Goal: Information Seeking & Learning: Learn about a topic

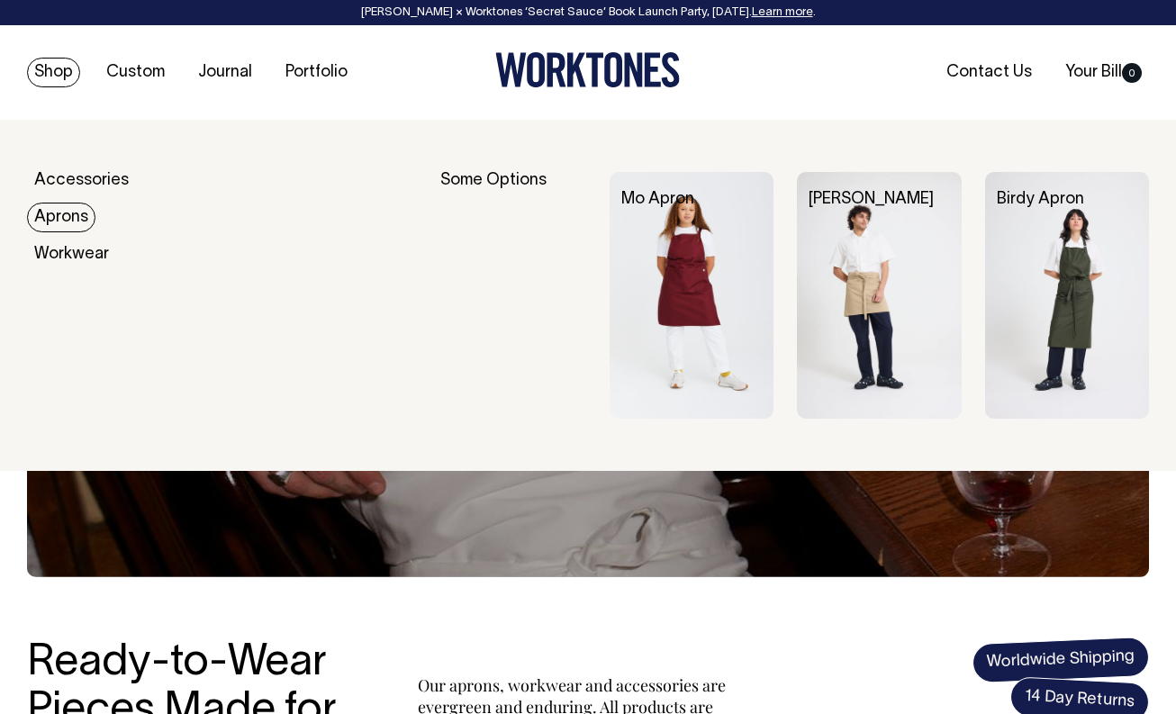
click at [72, 218] on link "Aprons" at bounding box center [61, 218] width 68 height 30
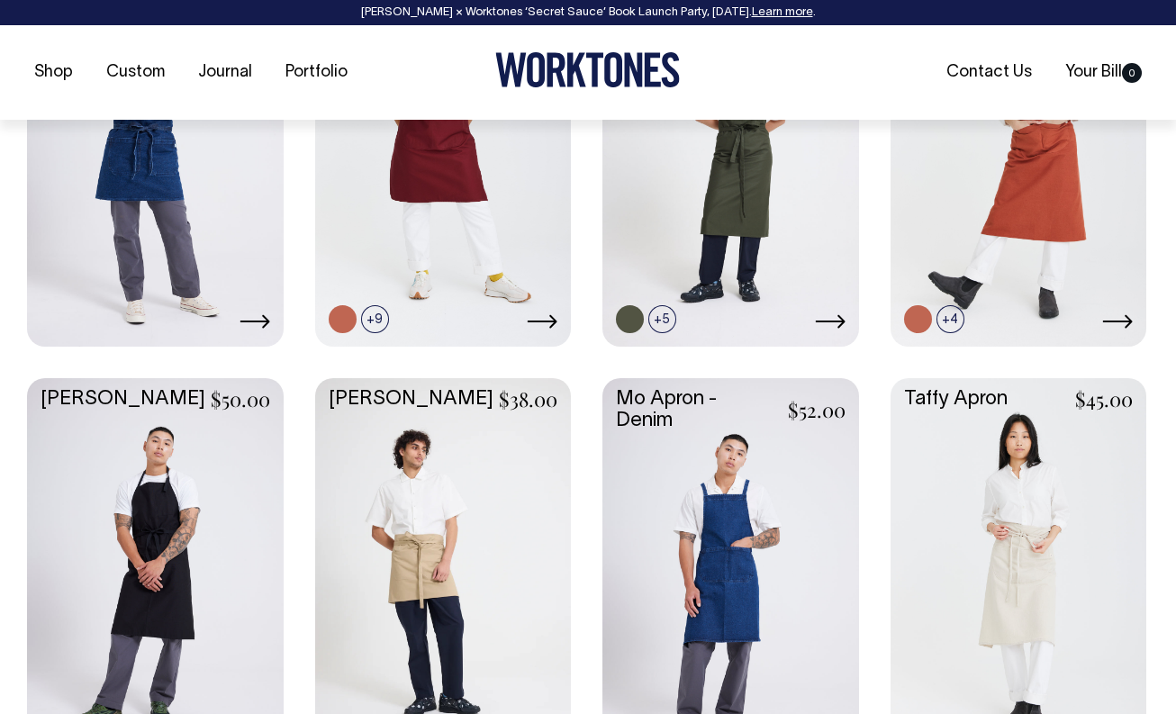
scroll to position [934, 0]
click at [1034, 570] on link at bounding box center [1018, 567] width 257 height 381
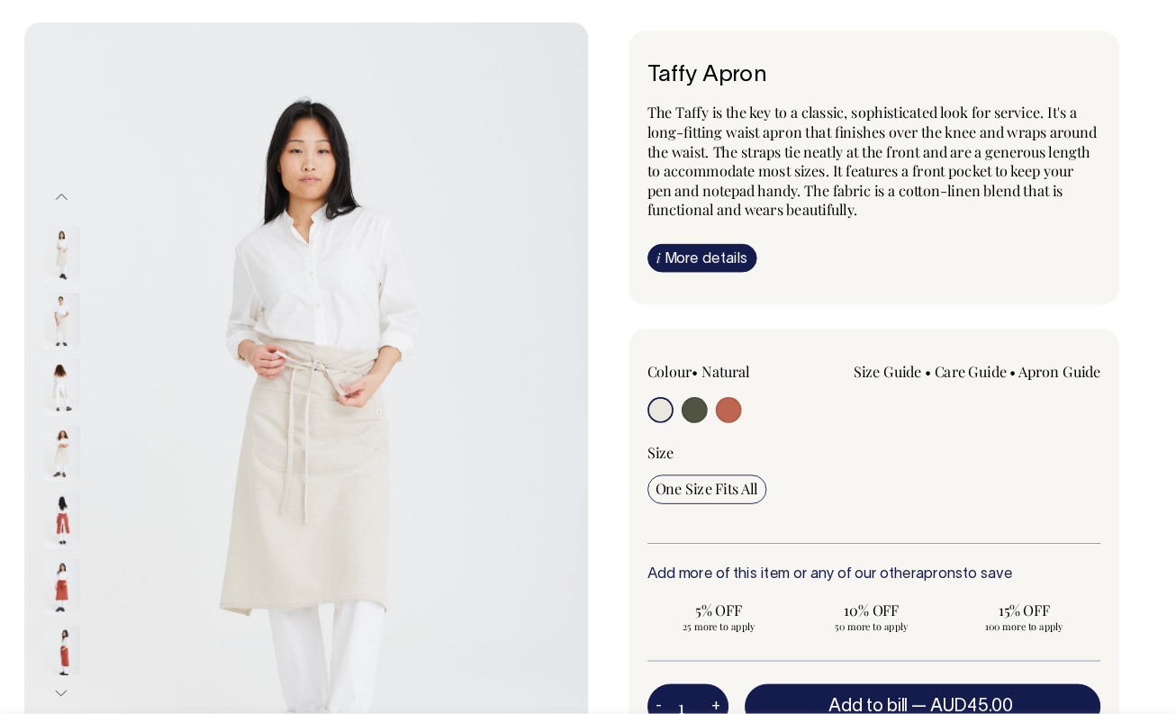
scroll to position [95, 0]
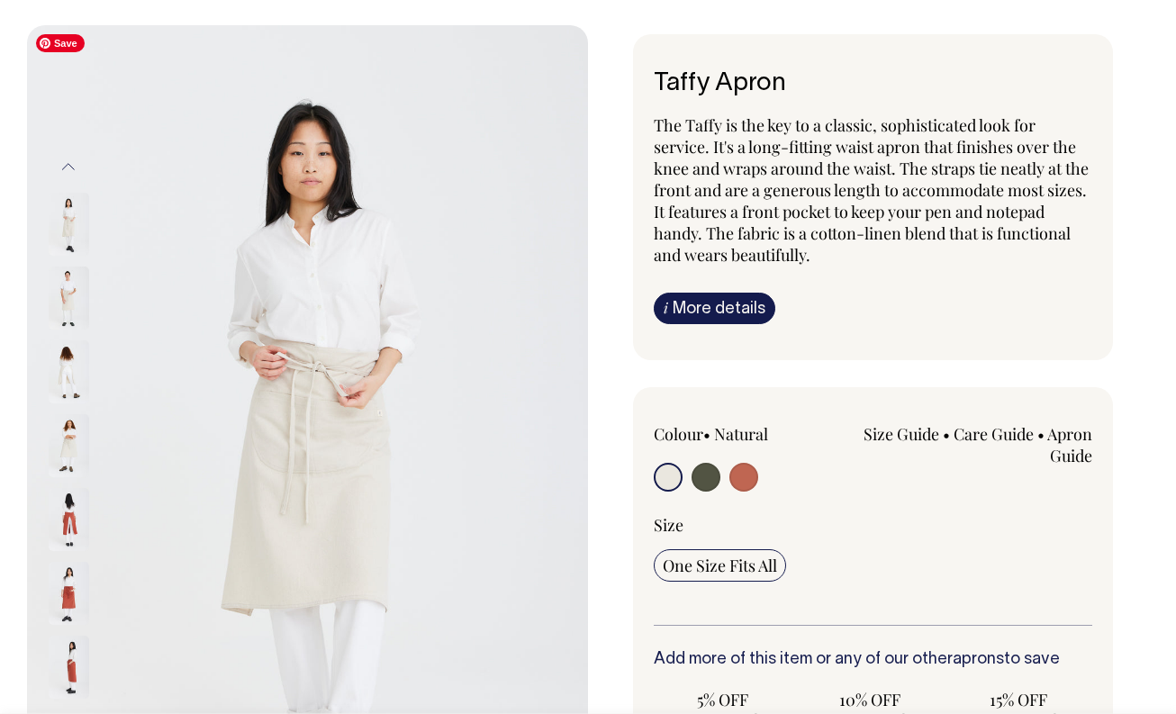
drag, startPoint x: 369, startPoint y: 472, endPoint x: 523, endPoint y: 528, distance: 163.7
click at [523, 528] on img at bounding box center [307, 445] width 561 height 841
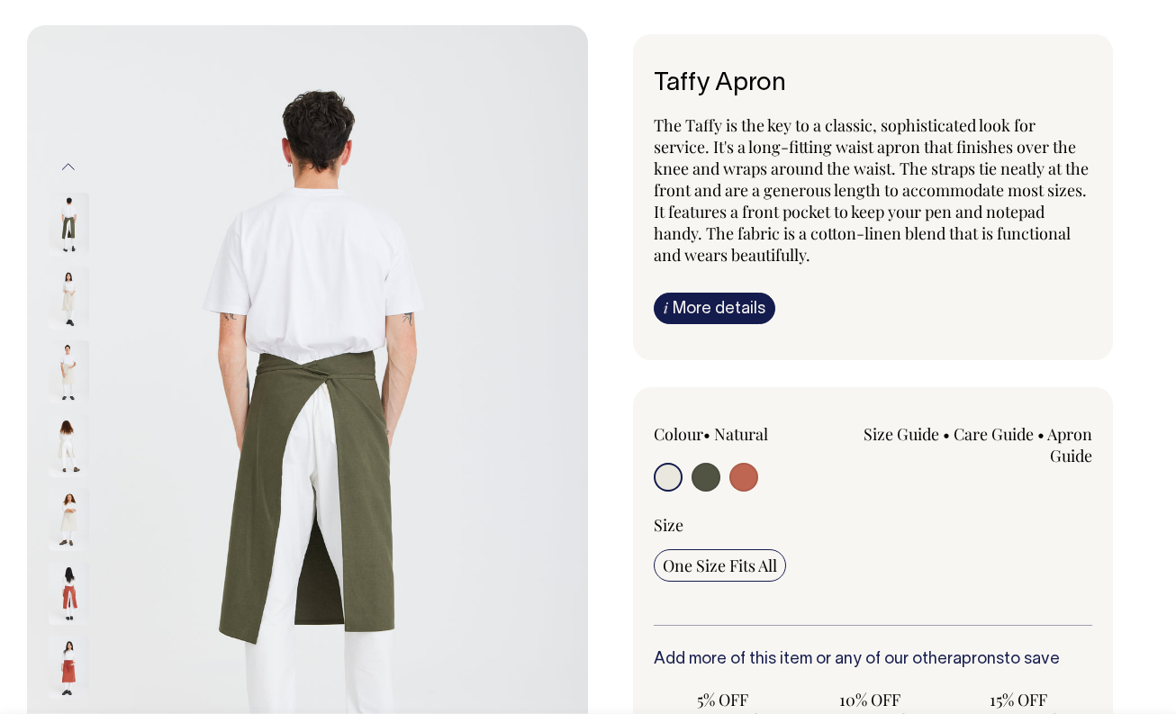
click at [74, 298] on img at bounding box center [69, 297] width 41 height 63
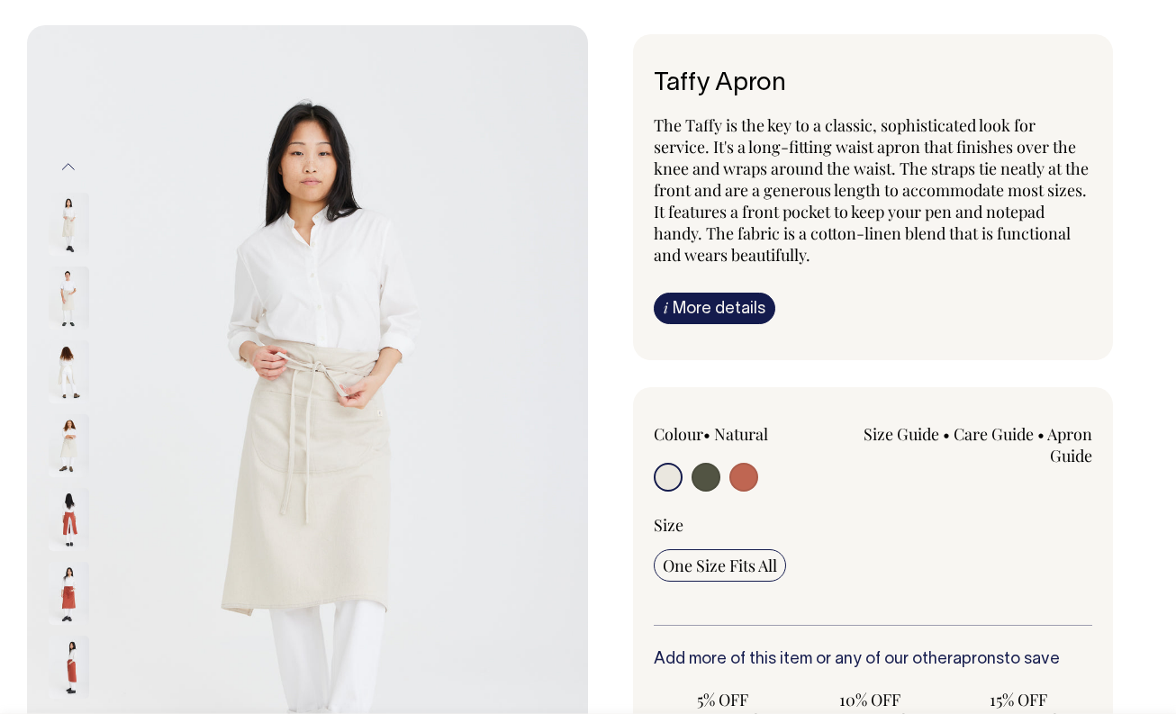
click at [69, 293] on img at bounding box center [69, 297] width 41 height 63
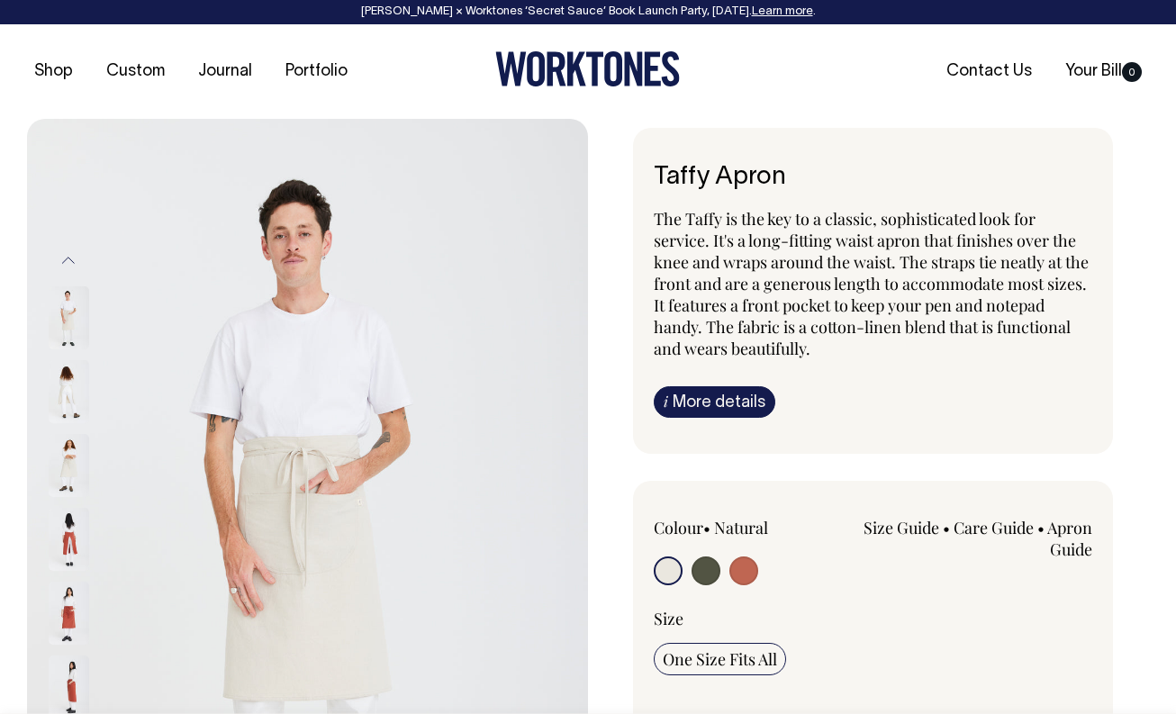
scroll to position [0, 0]
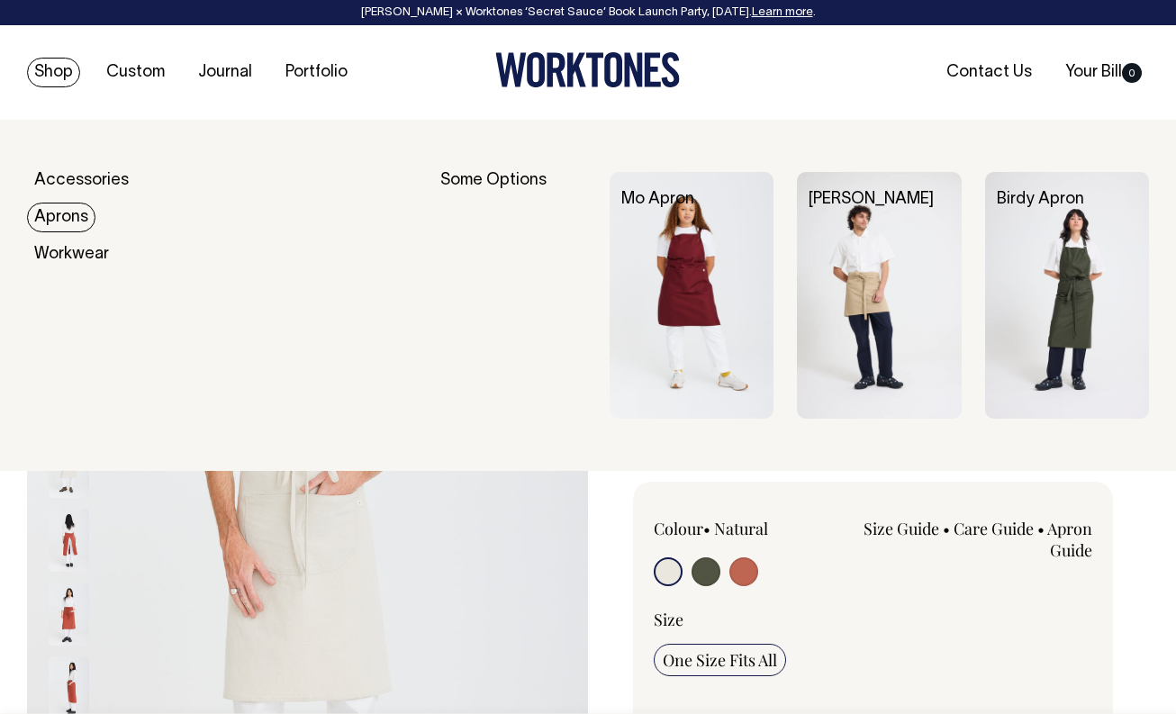
click at [59, 222] on link "Aprons" at bounding box center [61, 218] width 68 height 30
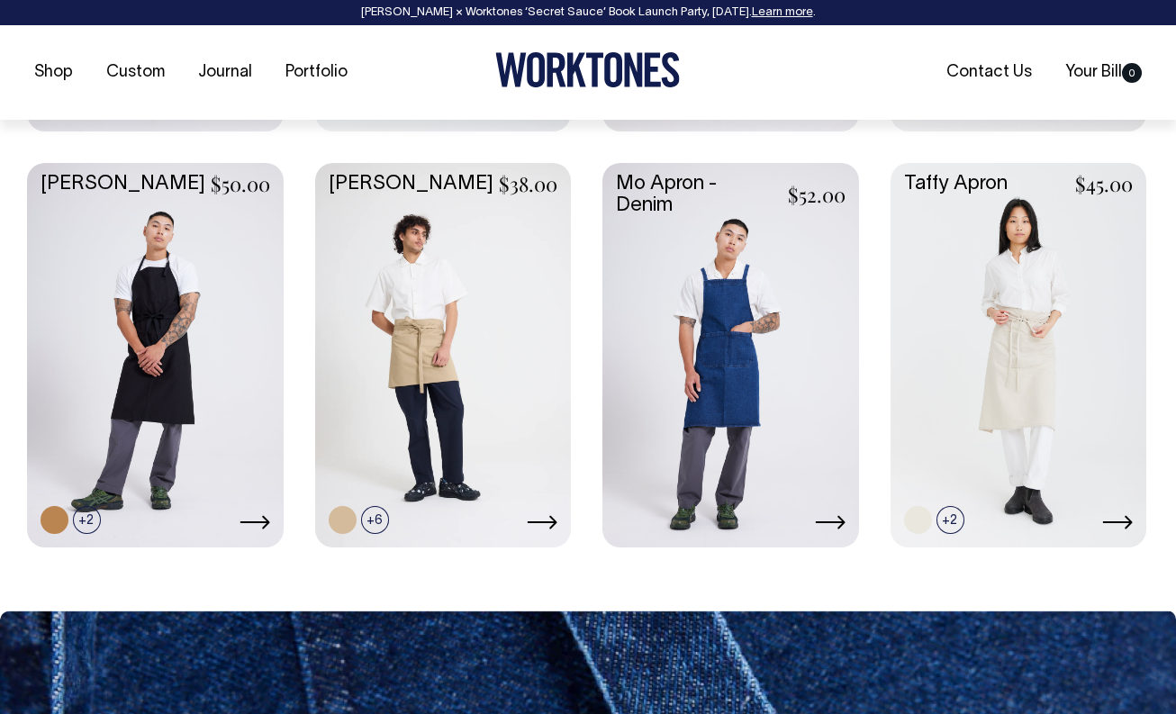
scroll to position [1150, 0]
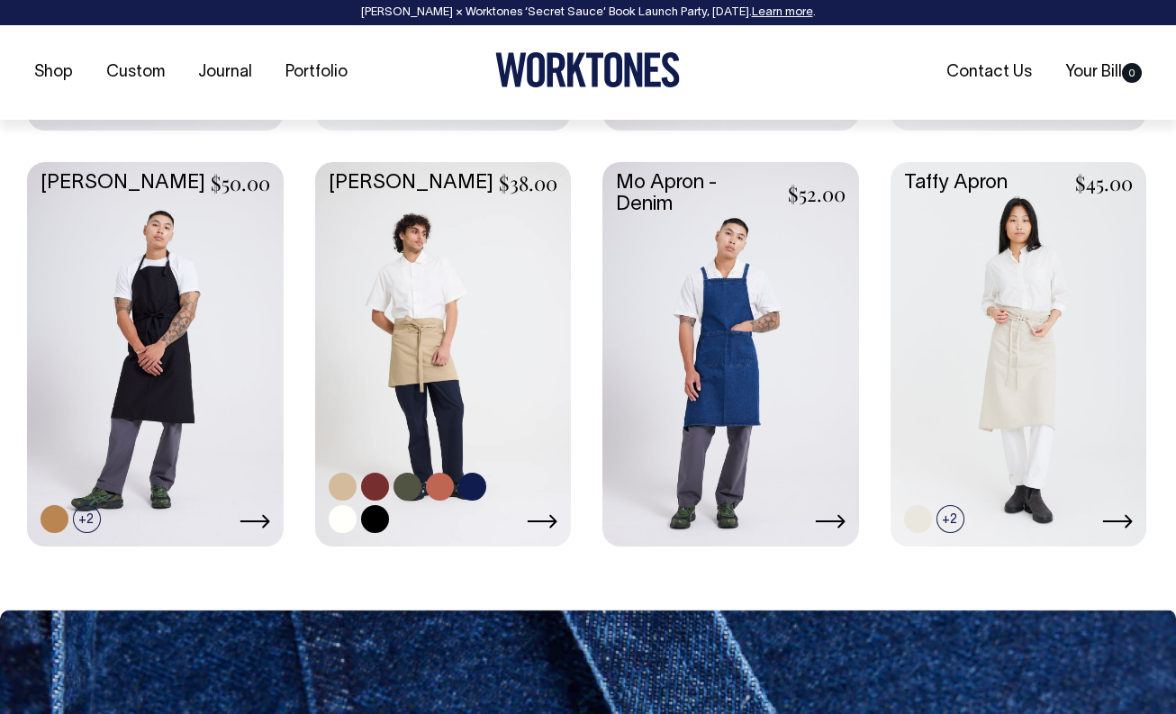
click at [432, 372] on link at bounding box center [443, 352] width 257 height 381
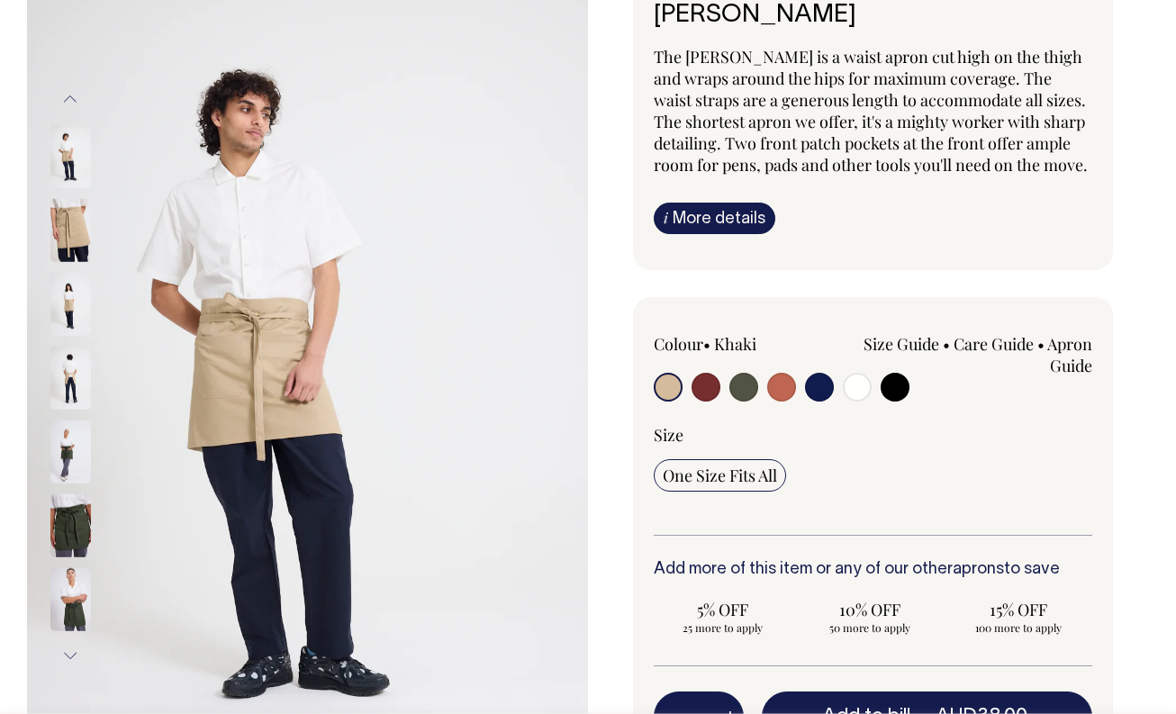
scroll to position [163, 0]
click at [65, 305] on img at bounding box center [70, 303] width 41 height 63
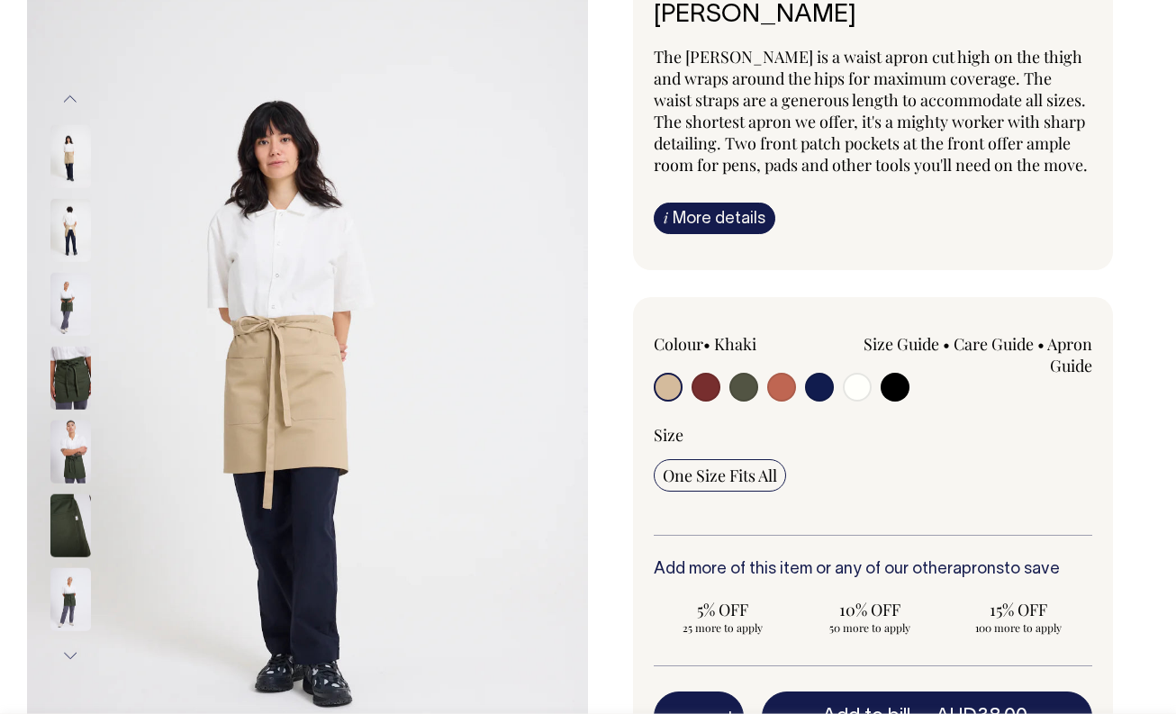
click at [855, 402] on input "radio" at bounding box center [857, 387] width 29 height 29
radio input "true"
select select "Off-White"
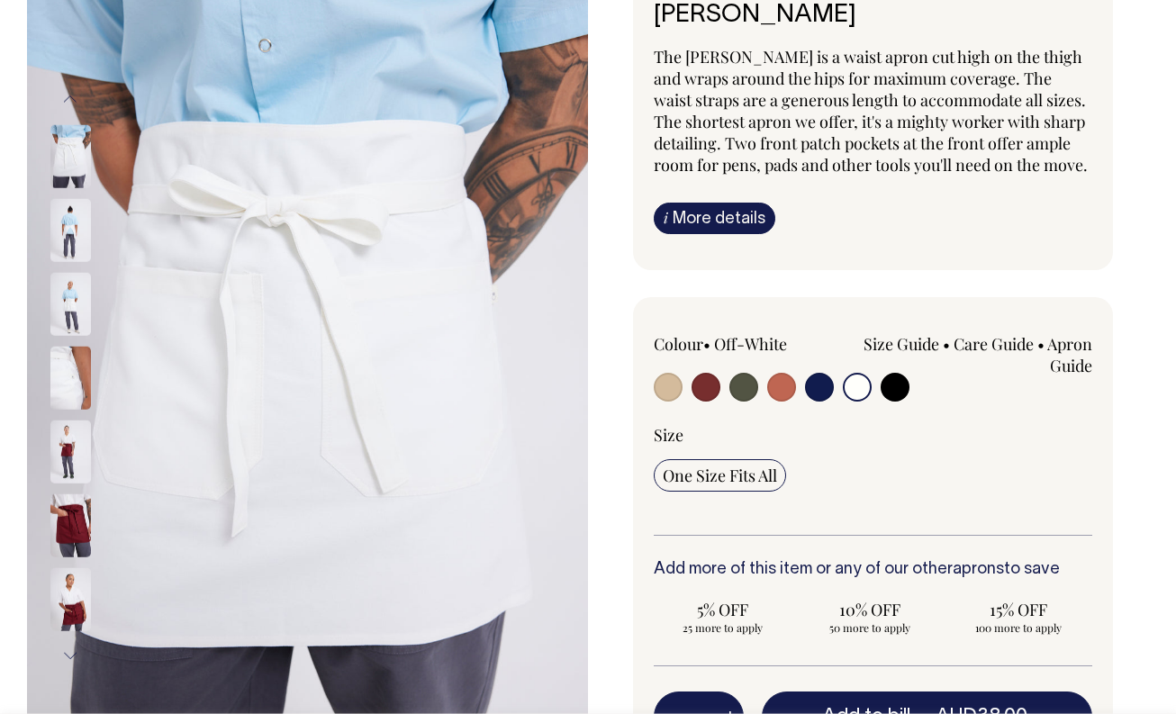
click at [63, 214] on img at bounding box center [70, 229] width 41 height 63
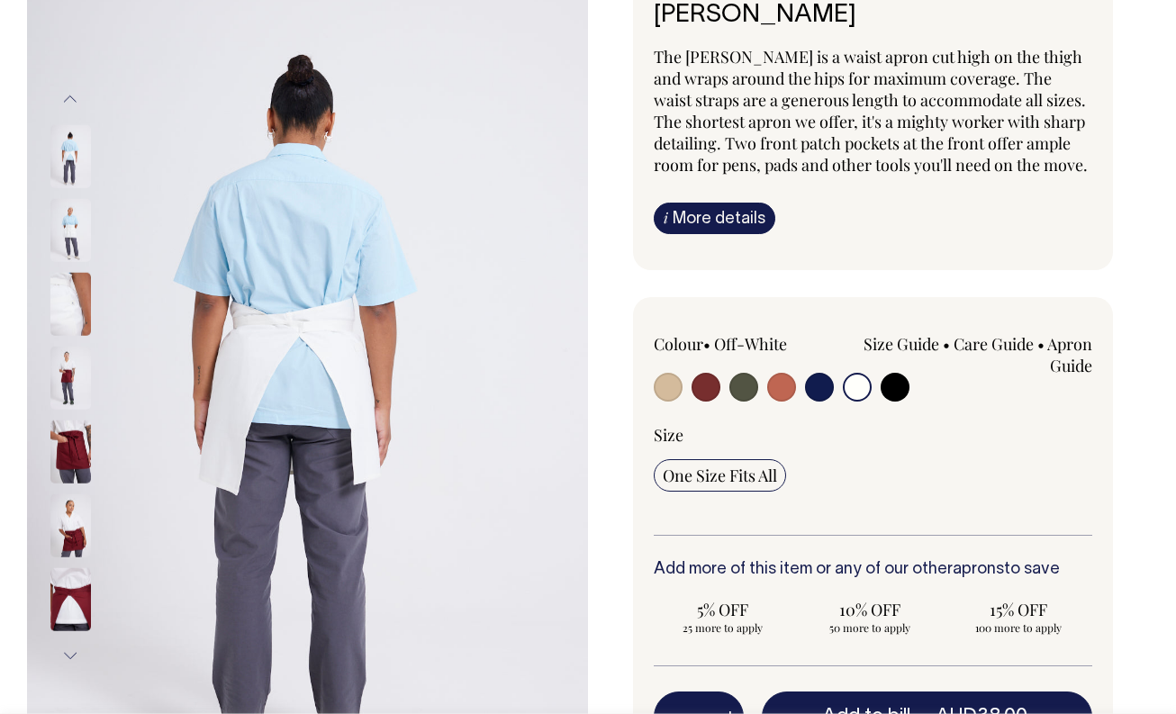
click at [66, 244] on img at bounding box center [70, 229] width 41 height 63
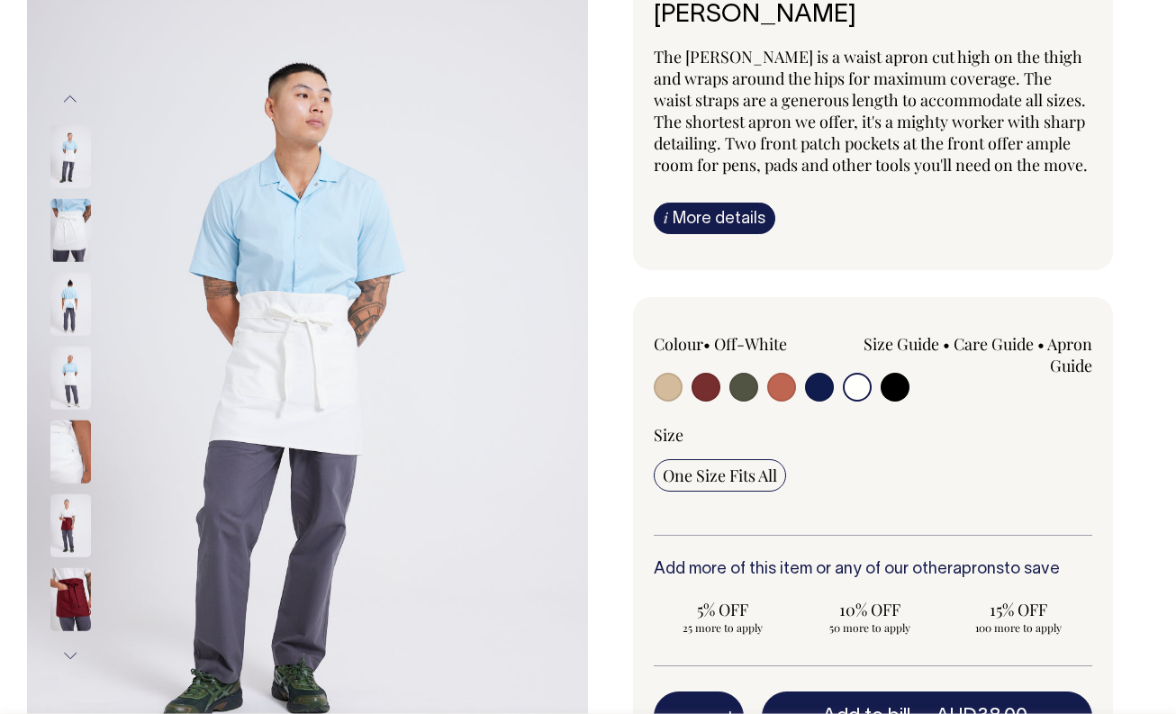
click at [69, 162] on img at bounding box center [70, 155] width 41 height 63
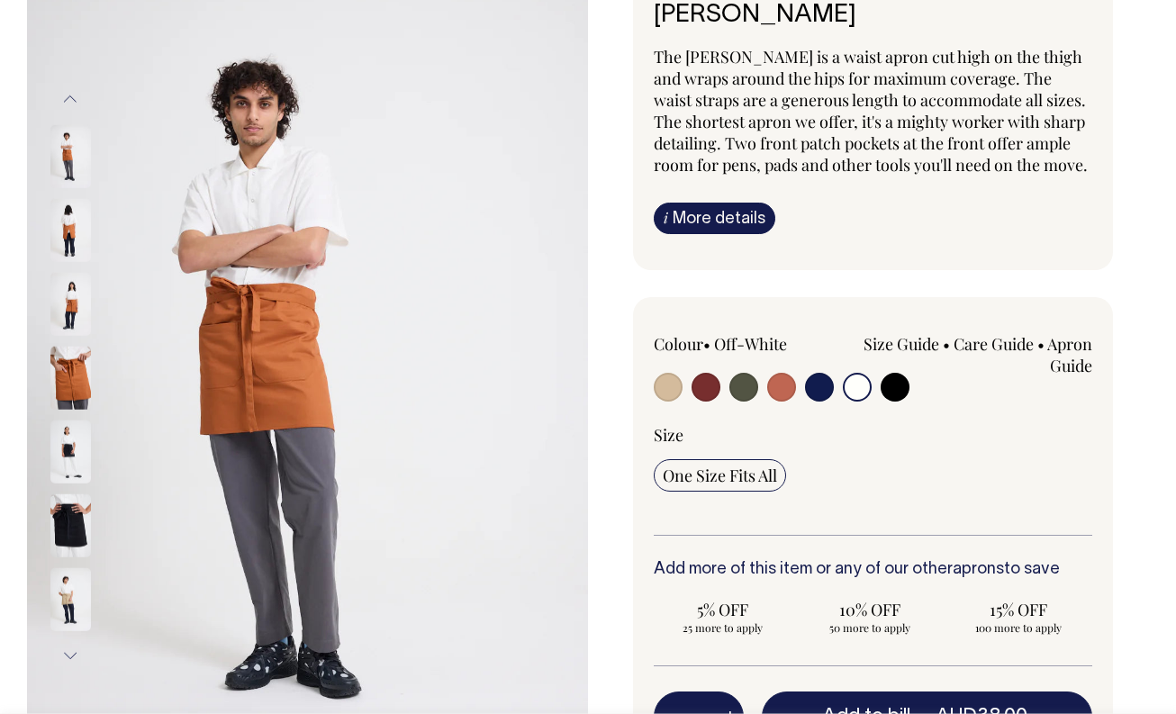
click at [68, 446] on img at bounding box center [70, 451] width 41 height 63
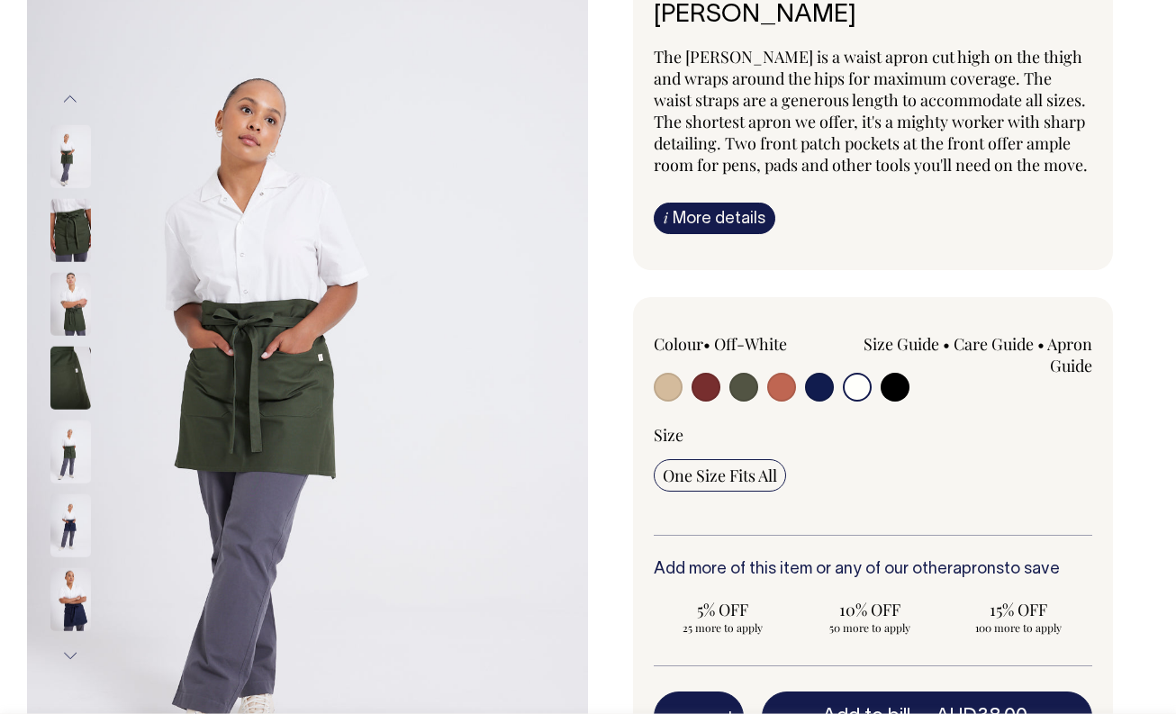
click at [899, 402] on input "radio" at bounding box center [894, 387] width 29 height 29
radio input "true"
select select "Black"
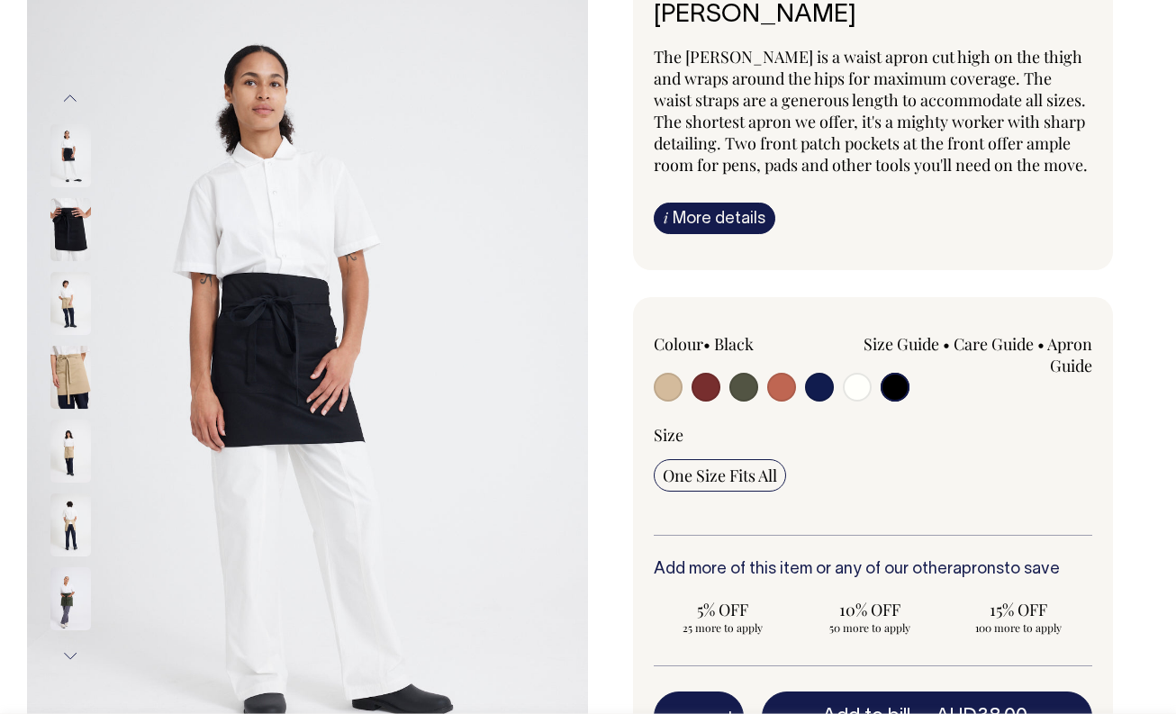
click at [73, 99] on button "Previous" at bounding box center [70, 98] width 27 height 41
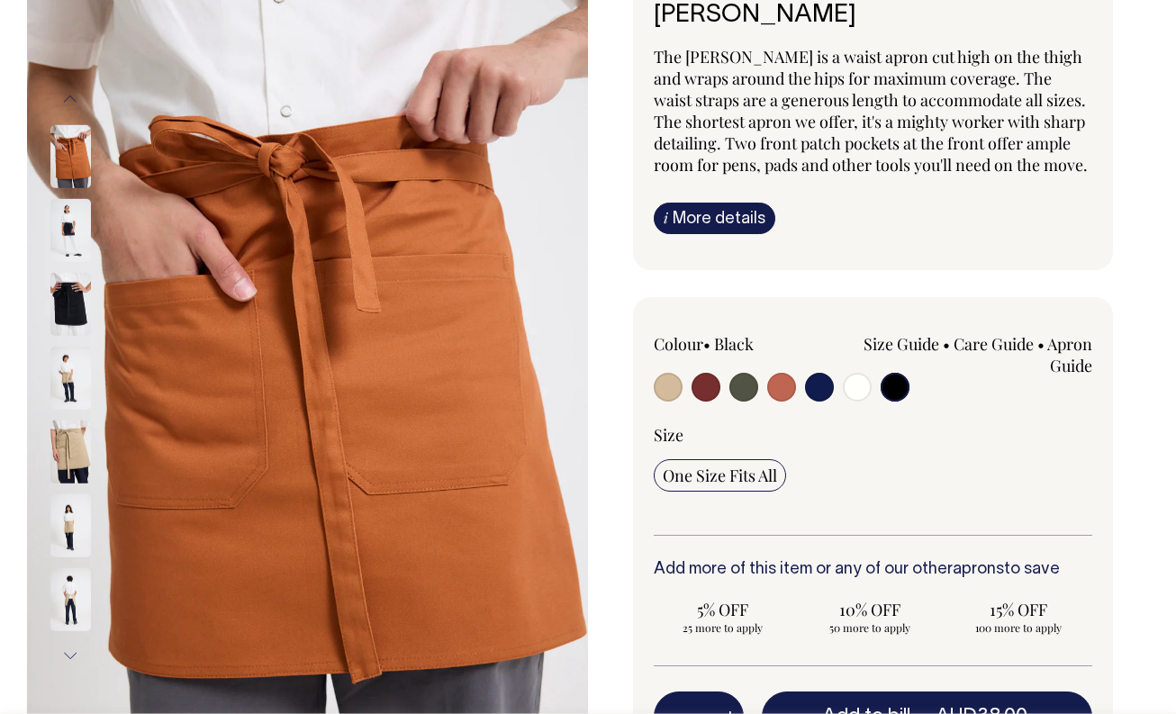
click at [70, 656] on button "Next" at bounding box center [70, 656] width 27 height 41
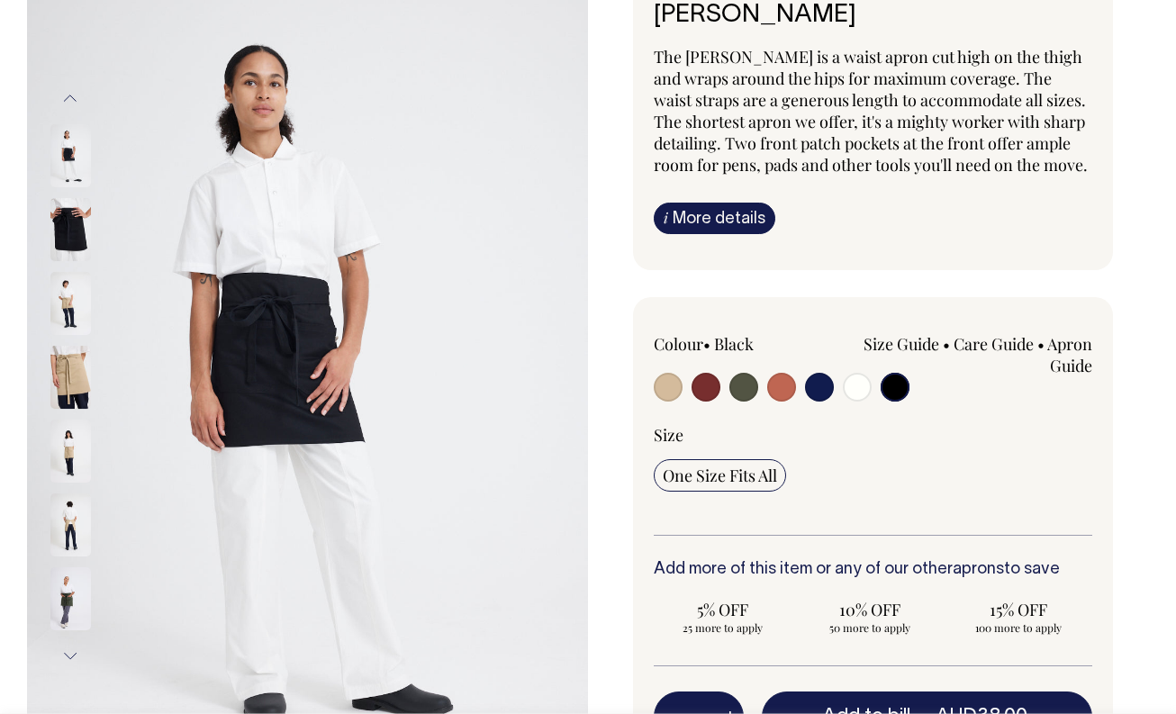
click at [68, 441] on img at bounding box center [70, 451] width 41 height 63
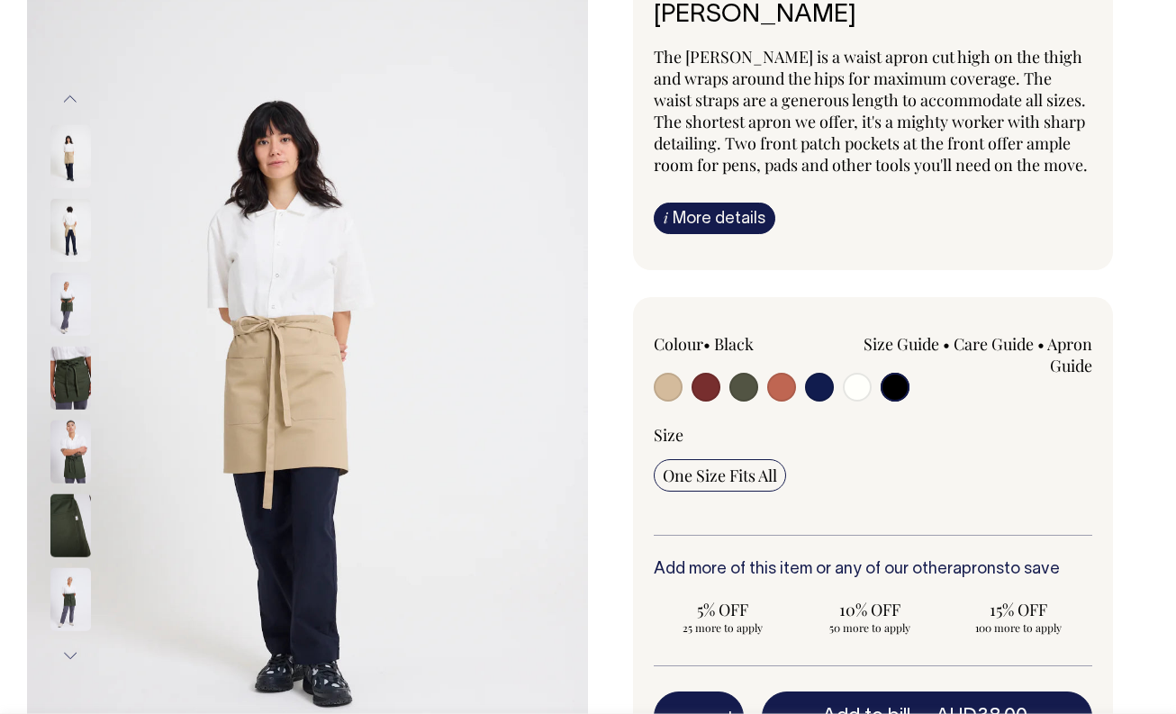
click at [68, 605] on img at bounding box center [70, 598] width 41 height 63
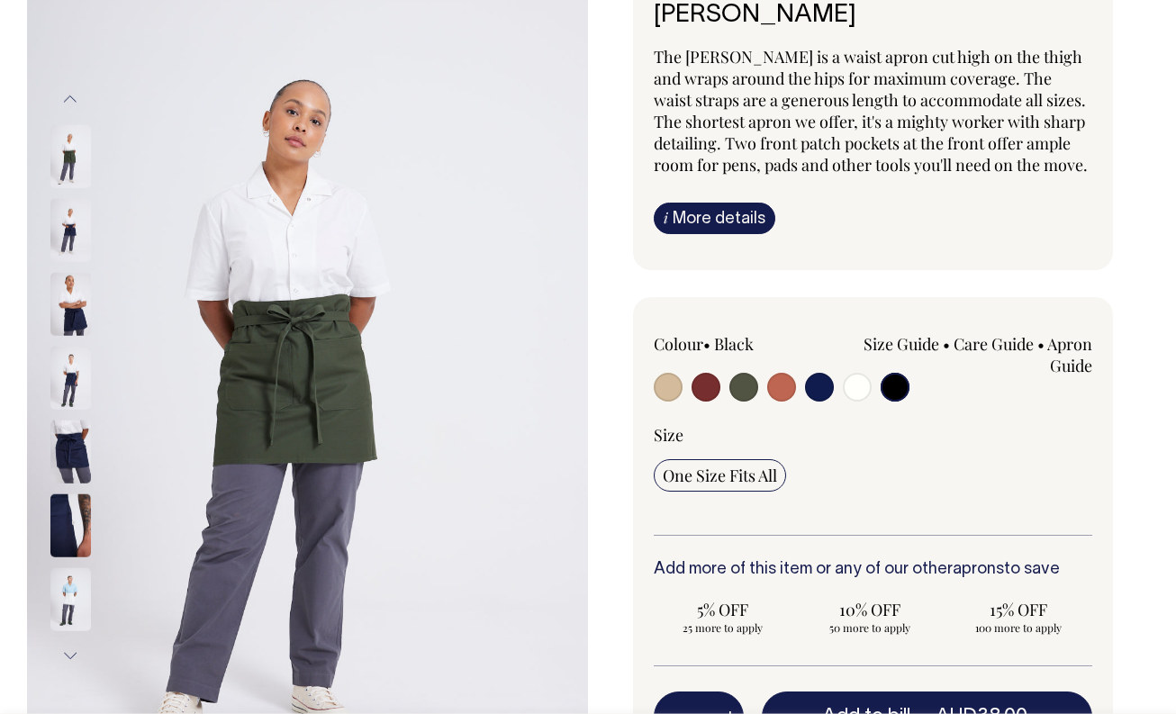
click at [73, 644] on button "Next" at bounding box center [70, 656] width 27 height 41
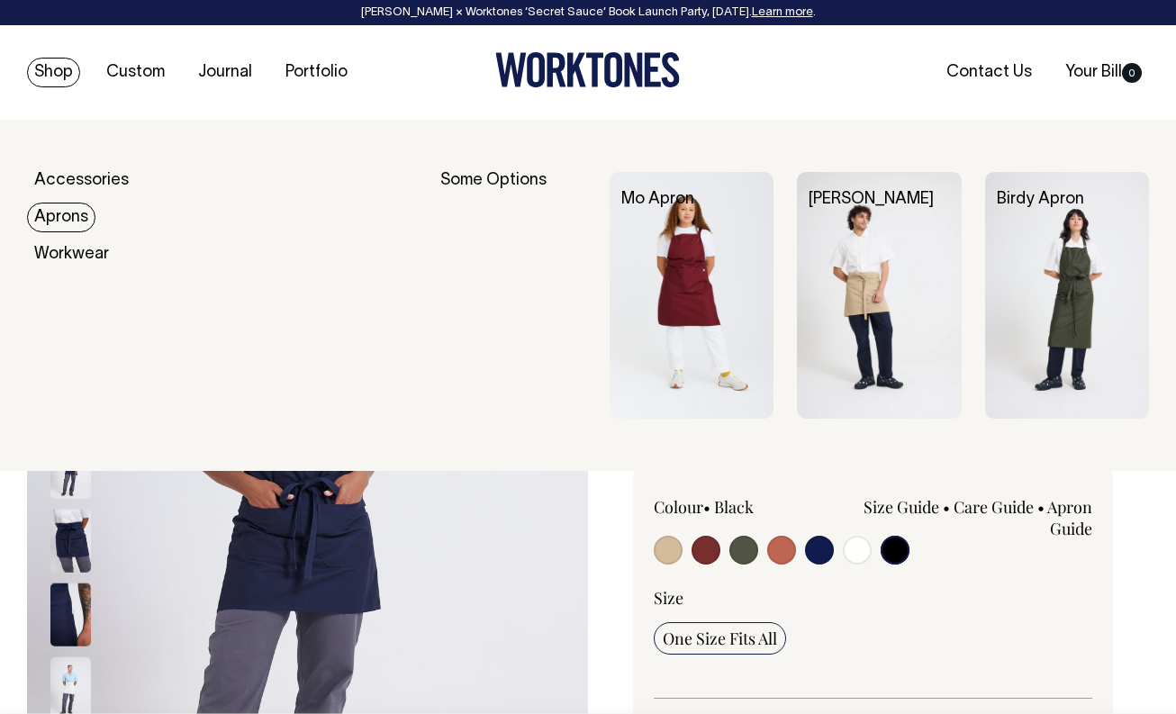
click at [74, 219] on link "Aprons" at bounding box center [61, 218] width 68 height 30
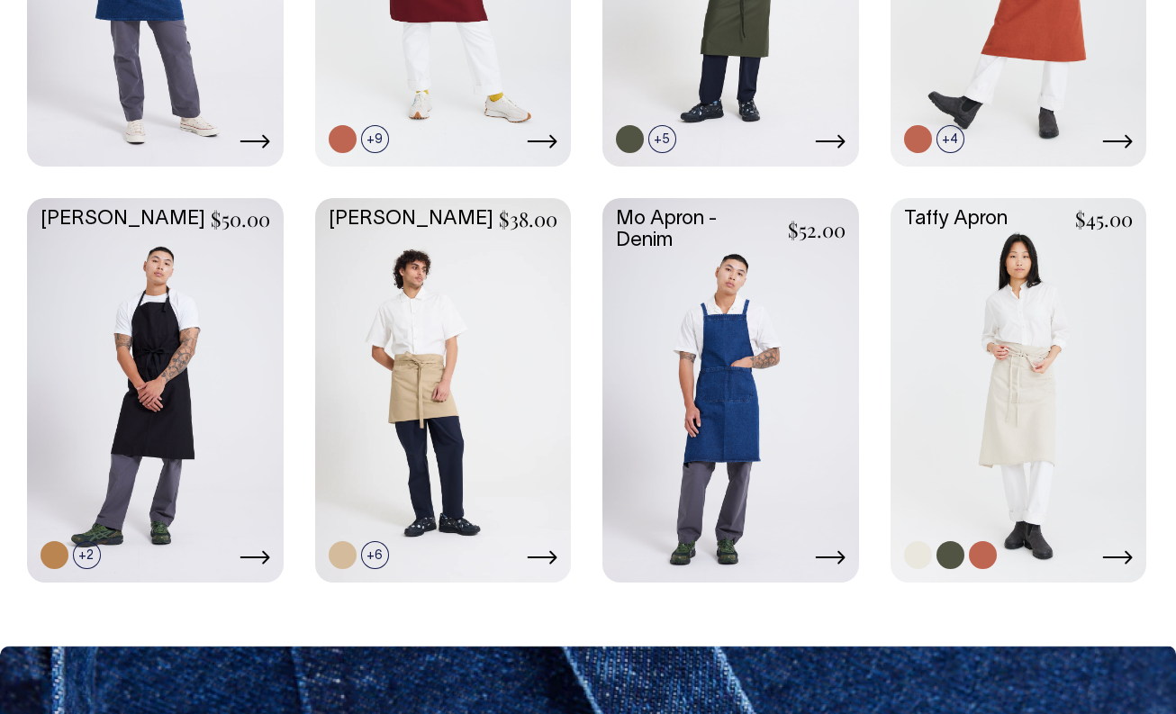
scroll to position [1114, 0]
click at [1017, 447] on link at bounding box center [1018, 388] width 257 height 381
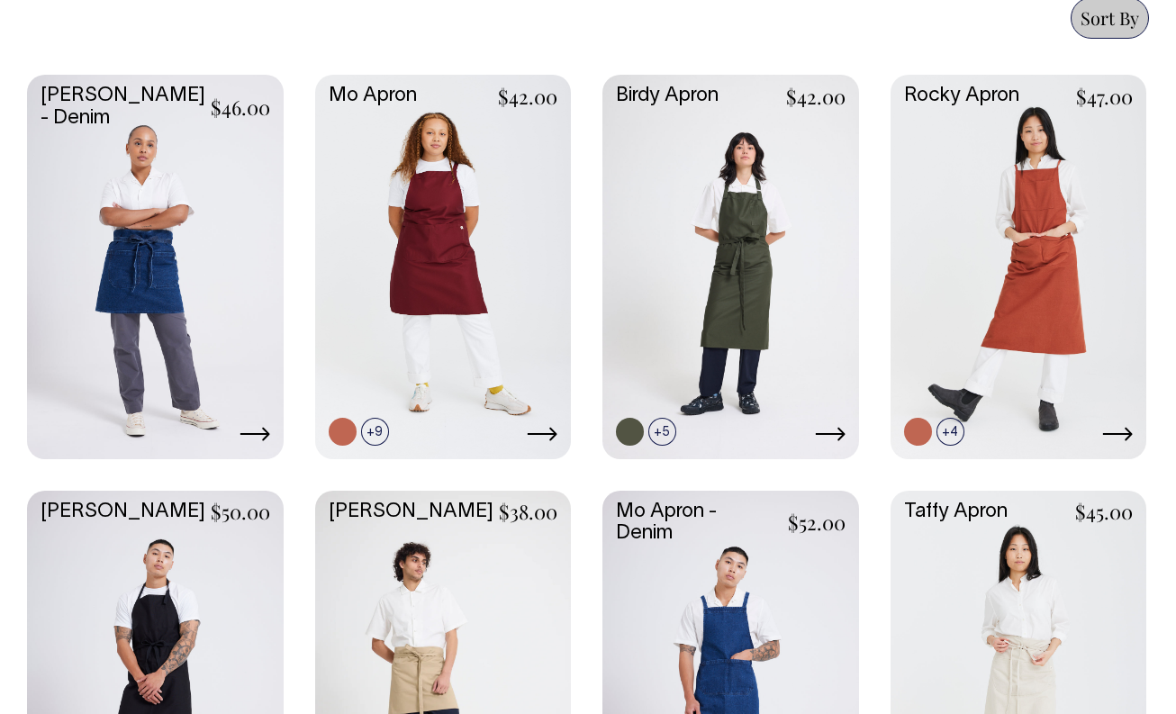
scroll to position [821, 0]
click at [441, 249] on link at bounding box center [443, 265] width 257 height 381
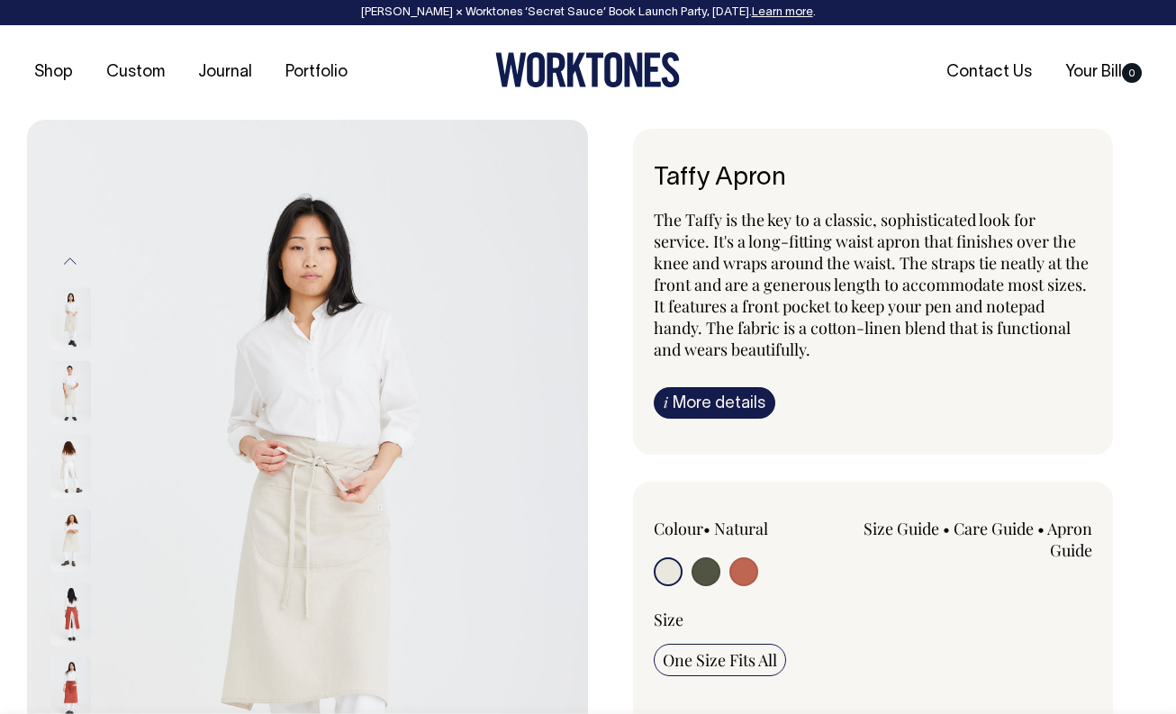
click at [745, 572] on input "radio" at bounding box center [743, 571] width 29 height 29
radio input "true"
select select "Rust"
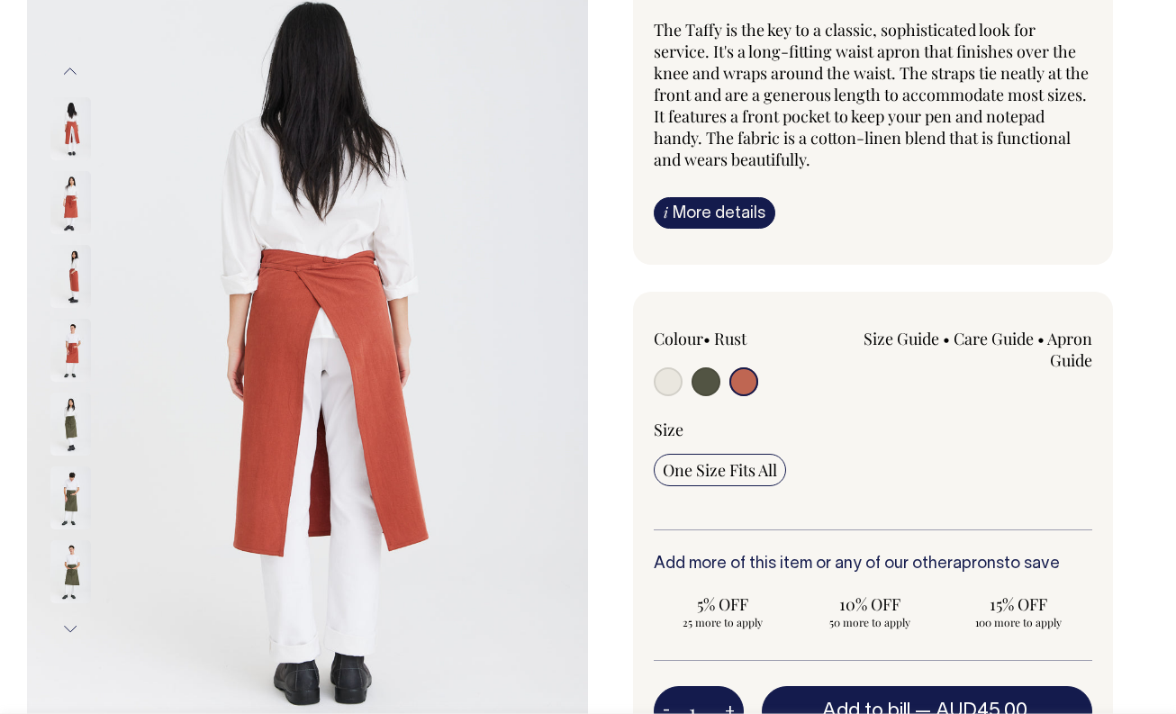
scroll to position [191, 0]
click at [705, 382] on input "radio" at bounding box center [705, 380] width 29 height 29
radio input "true"
select select "Olive"
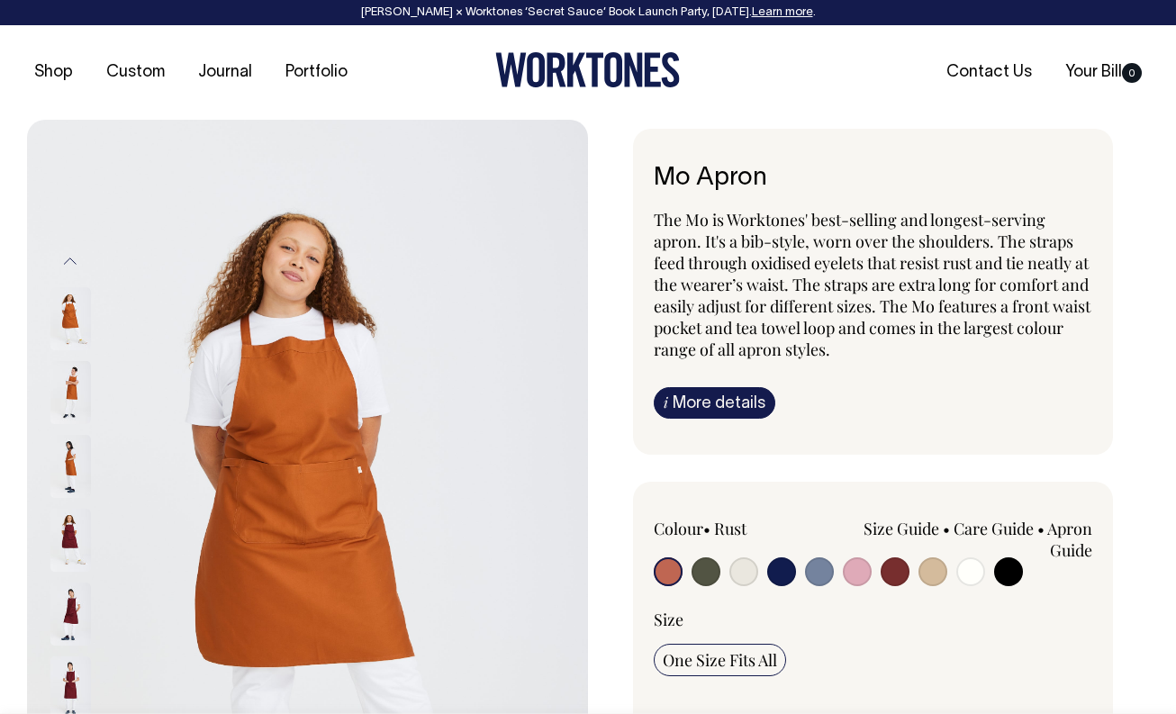
click at [817, 571] on input "radio" at bounding box center [819, 571] width 29 height 29
radio input "true"
select select "Blue/Grey"
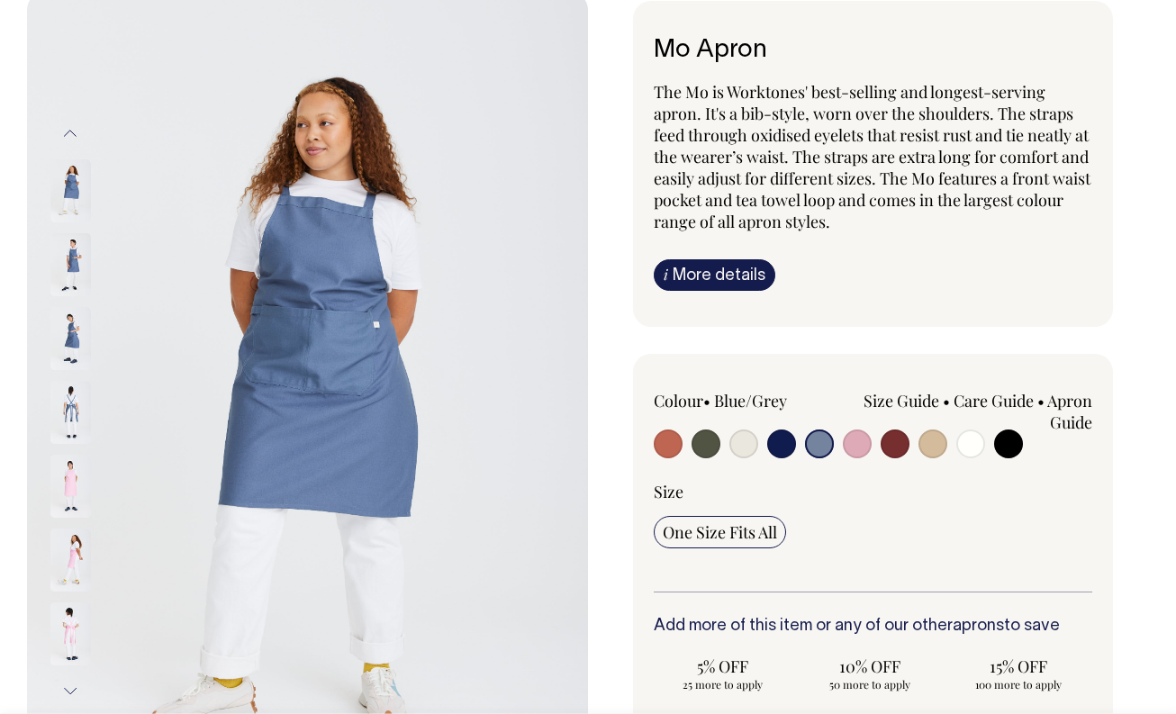
scroll to position [129, 0]
click at [747, 441] on input "radio" at bounding box center [743, 443] width 29 height 29
radio input "true"
select select "Natural"
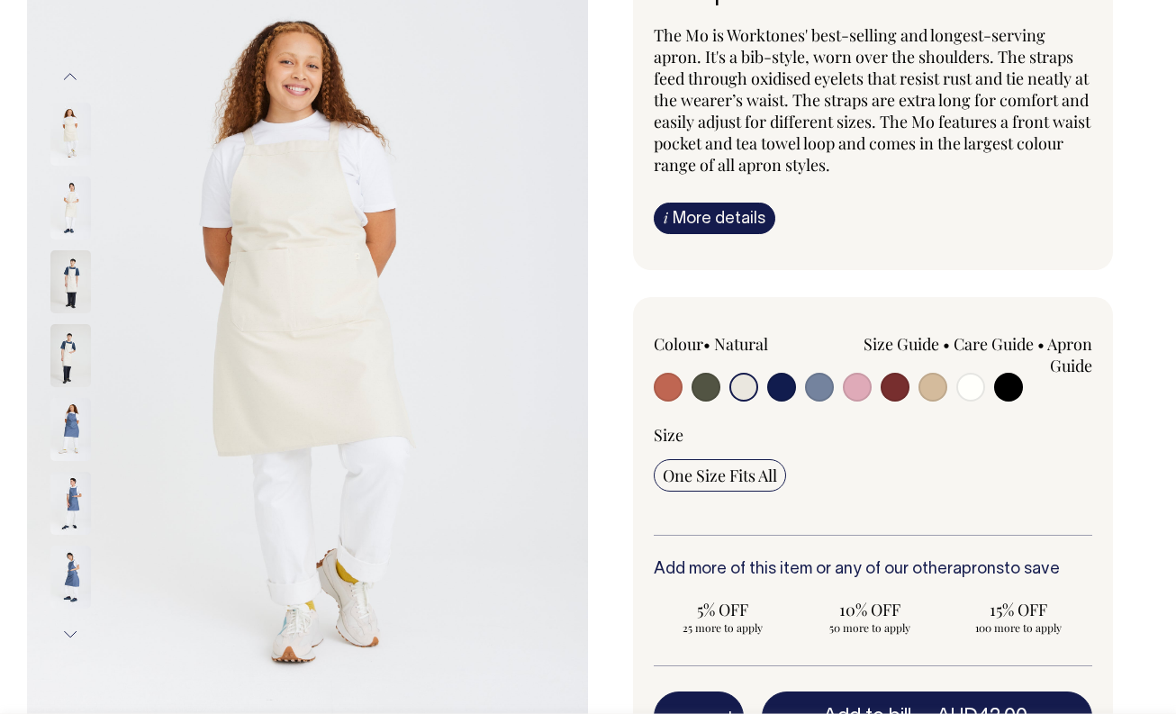
scroll to position [185, 0]
click at [60, 204] on img at bounding box center [70, 207] width 41 height 63
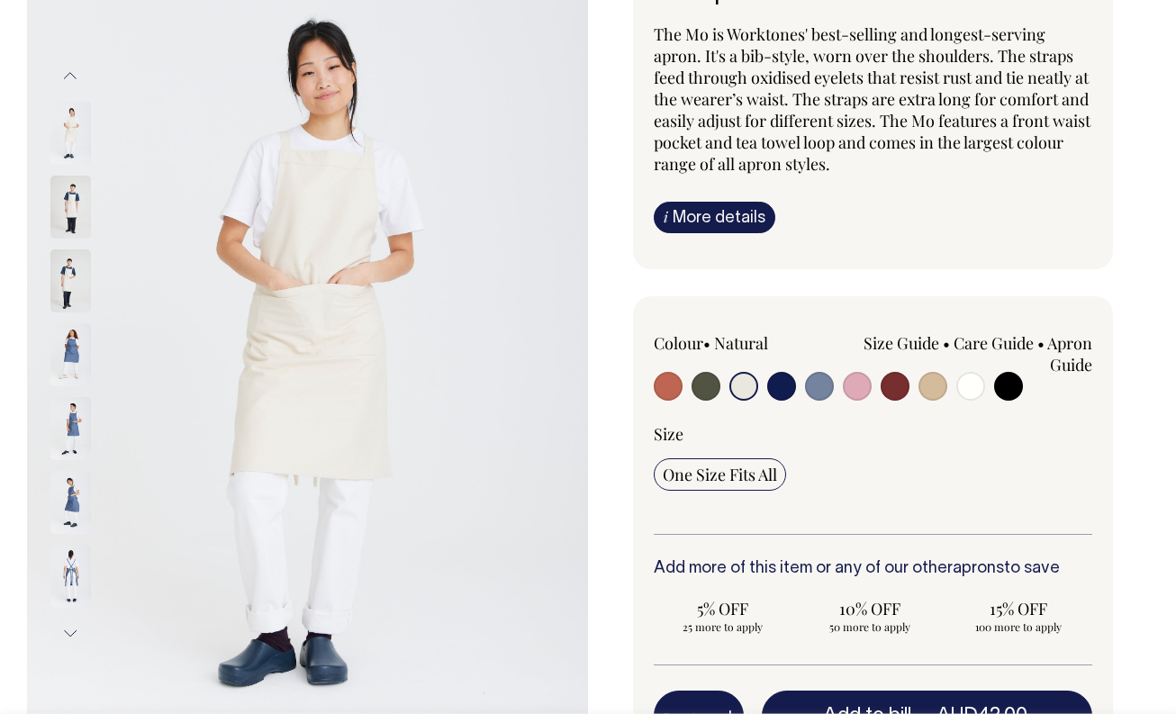
click at [929, 386] on input "radio" at bounding box center [932, 386] width 29 height 29
radio input "true"
select select "Khaki"
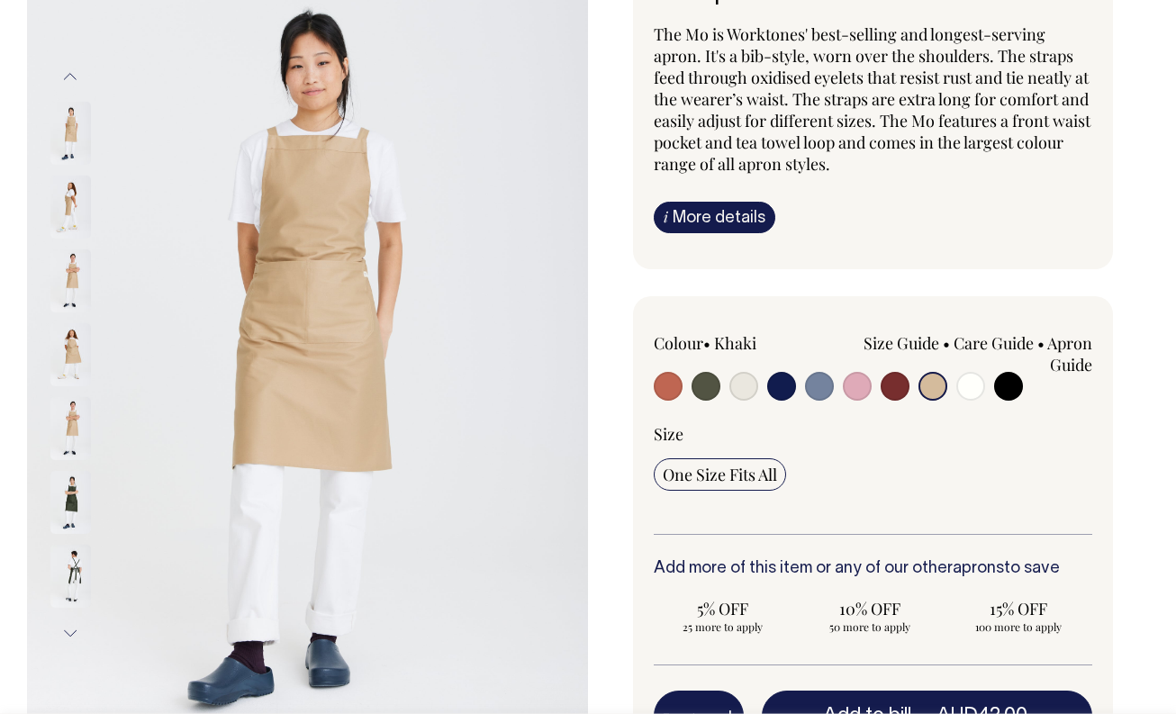
click at [73, 419] on img at bounding box center [70, 428] width 41 height 63
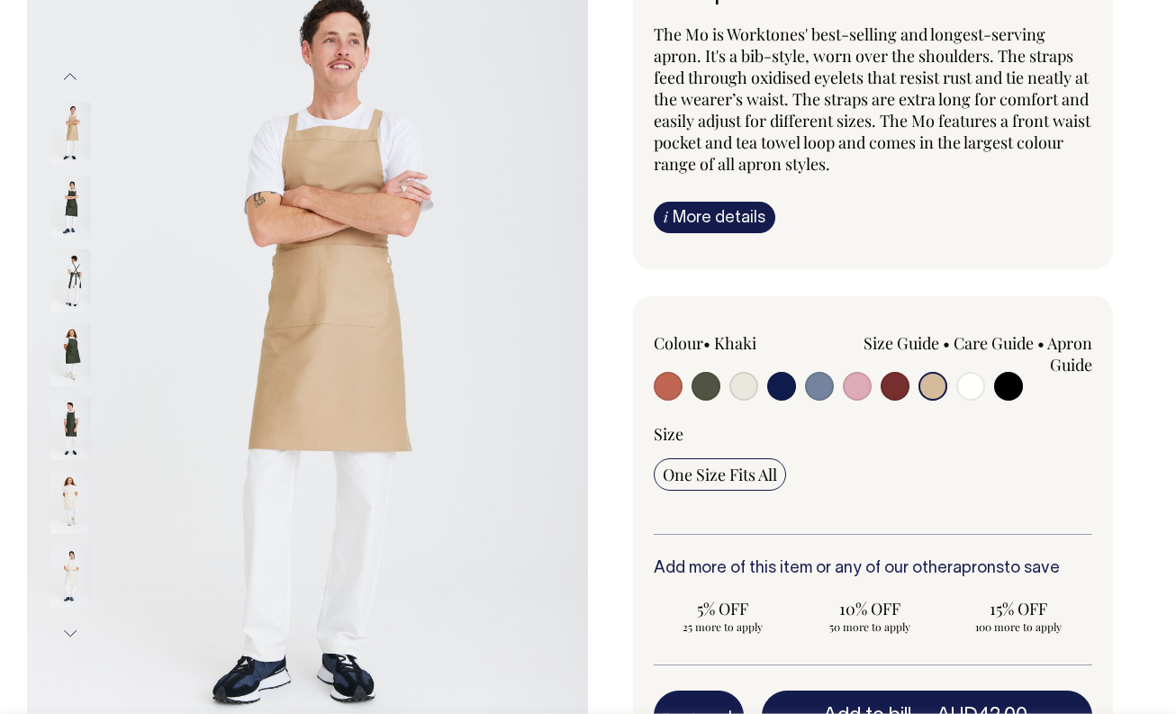
click at [65, 568] on img at bounding box center [70, 576] width 41 height 63
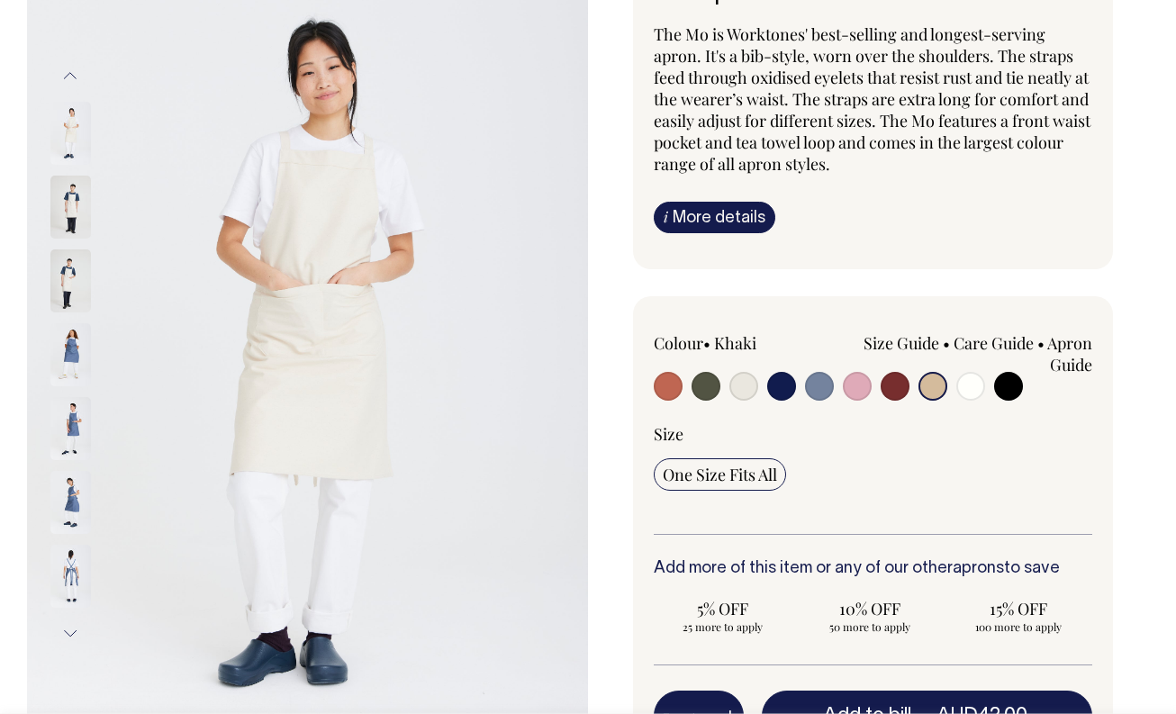
click at [72, 431] on img at bounding box center [70, 428] width 41 height 63
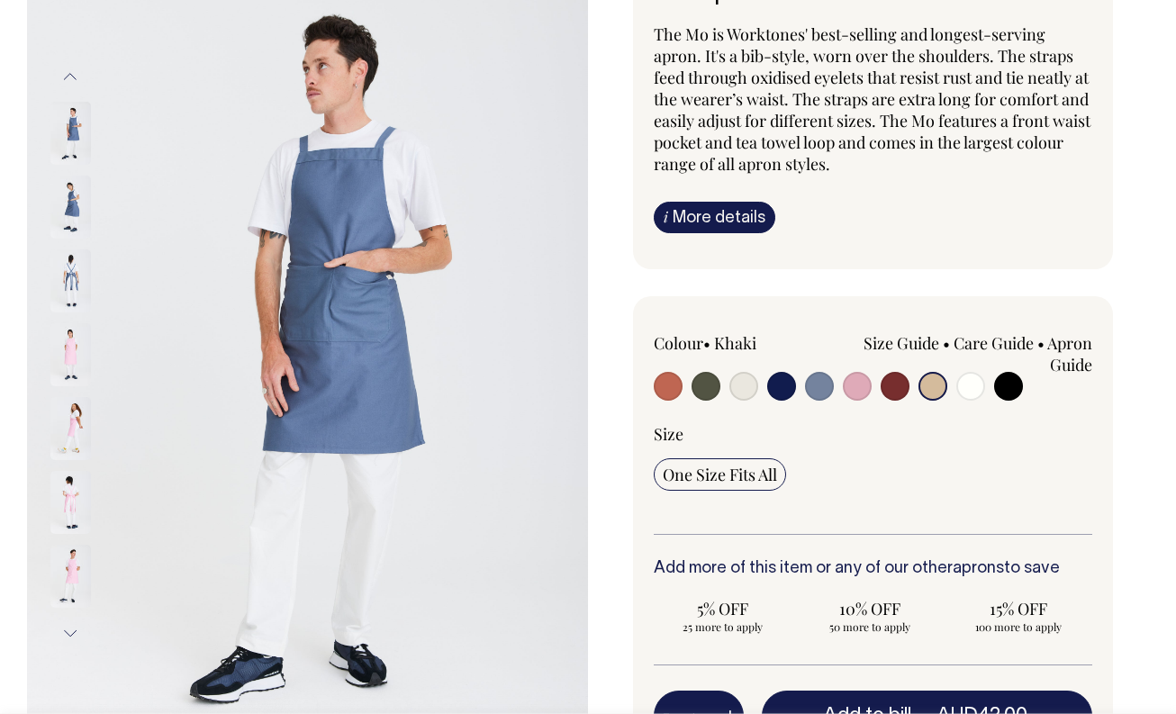
click at [73, 214] on img at bounding box center [70, 207] width 41 height 63
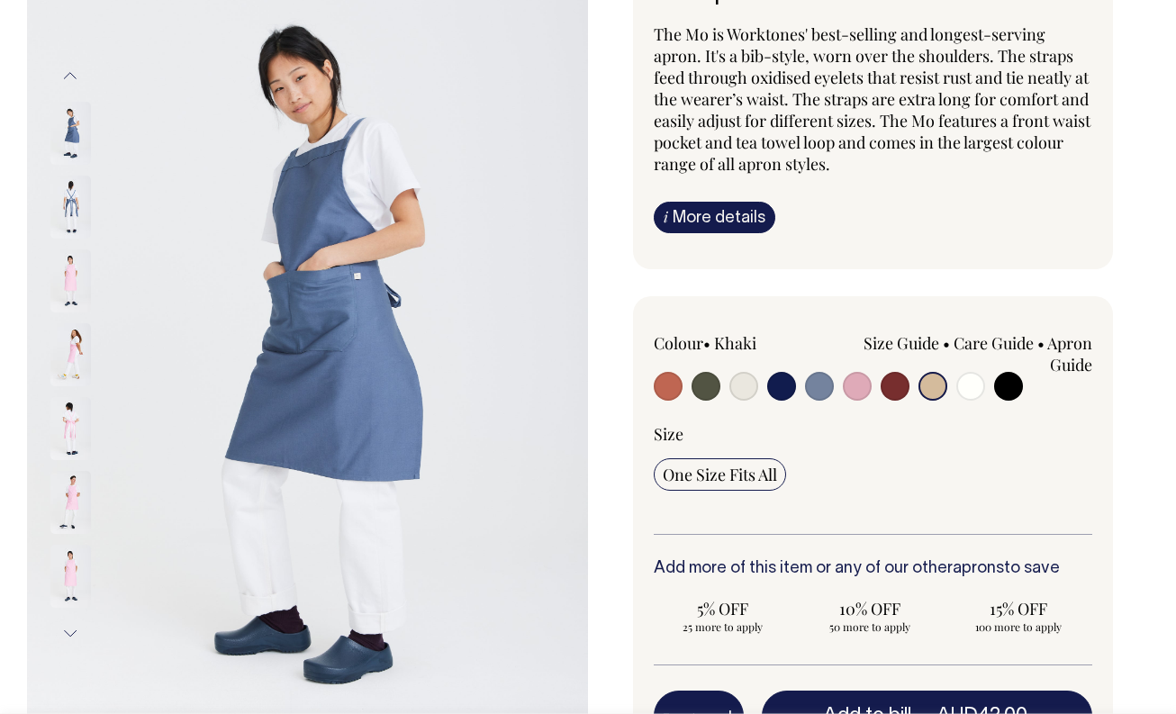
click at [1003, 385] on input "radio" at bounding box center [1008, 386] width 29 height 29
radio input "true"
select select "Black"
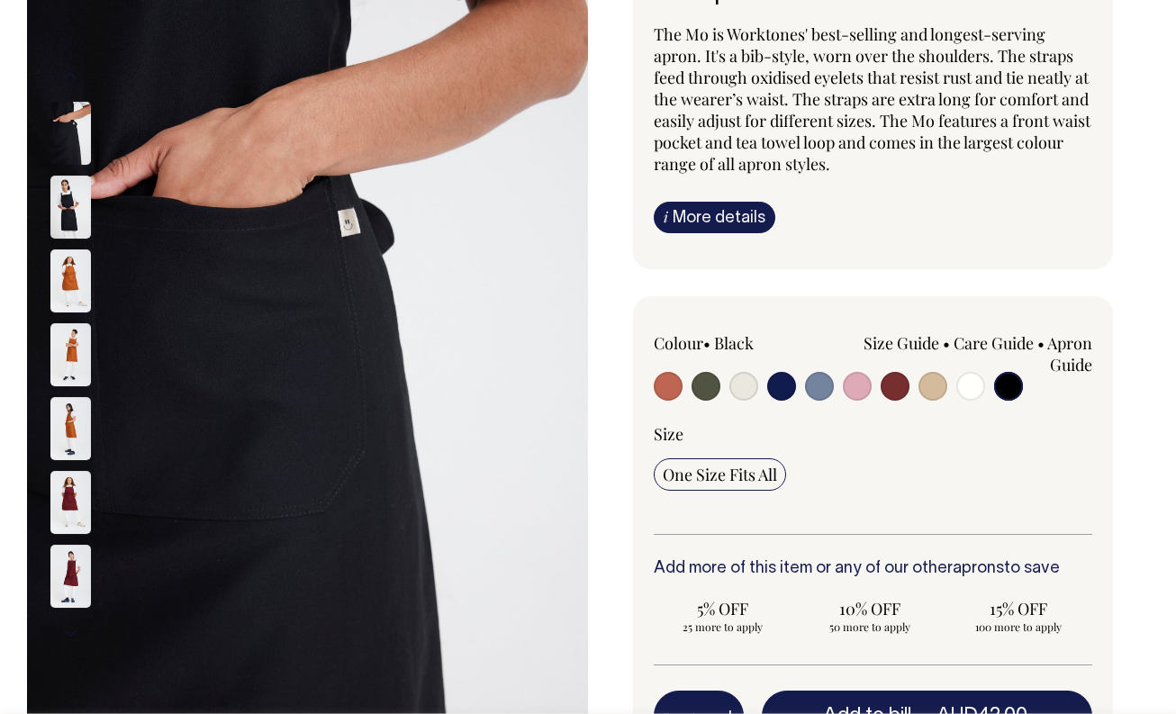
click at [68, 212] on img at bounding box center [70, 207] width 41 height 63
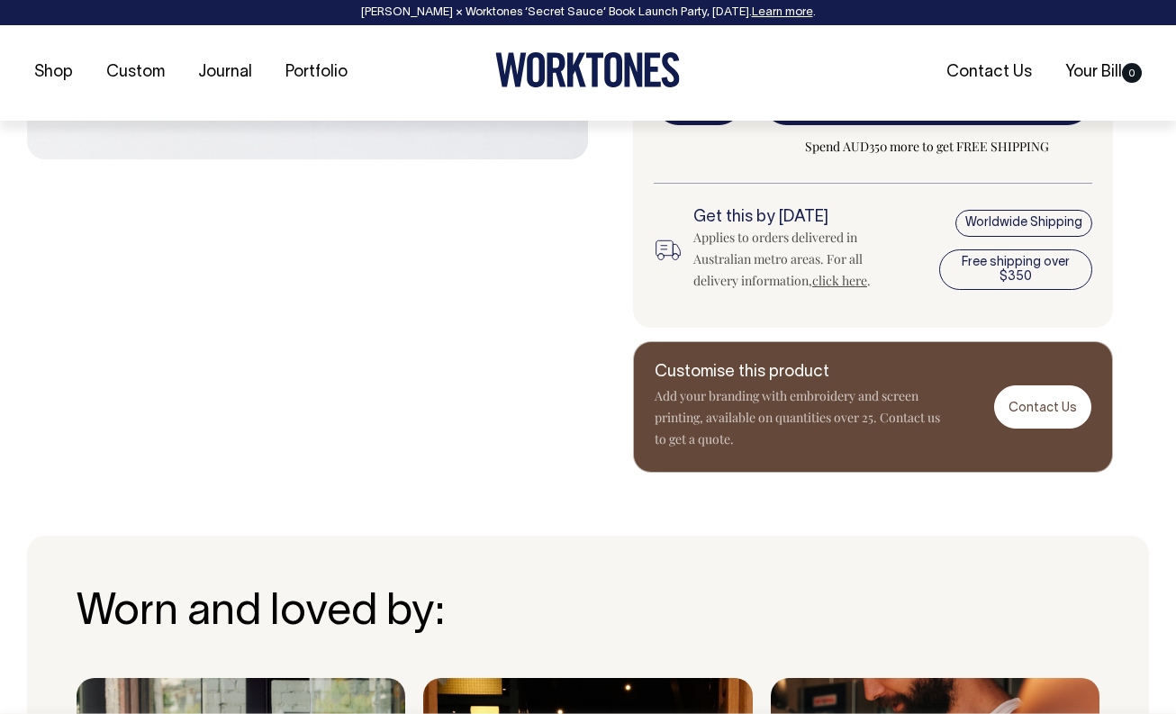
scroll to position [802, 0]
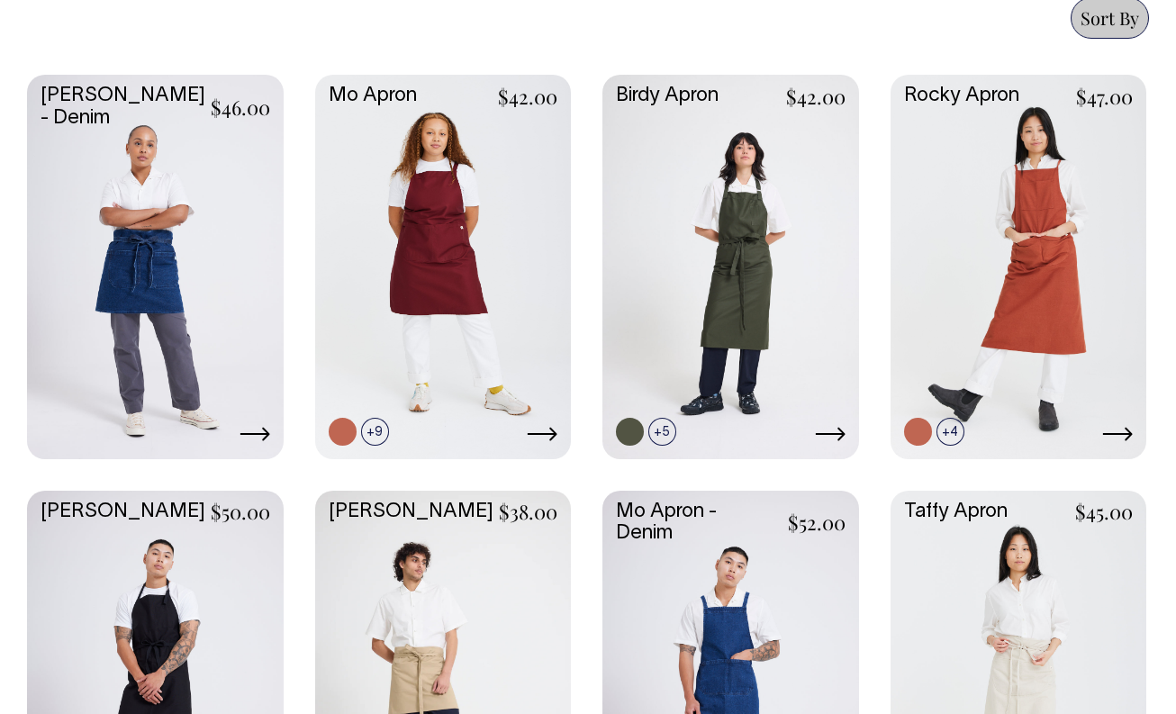
click at [141, 203] on link at bounding box center [155, 265] width 257 height 381
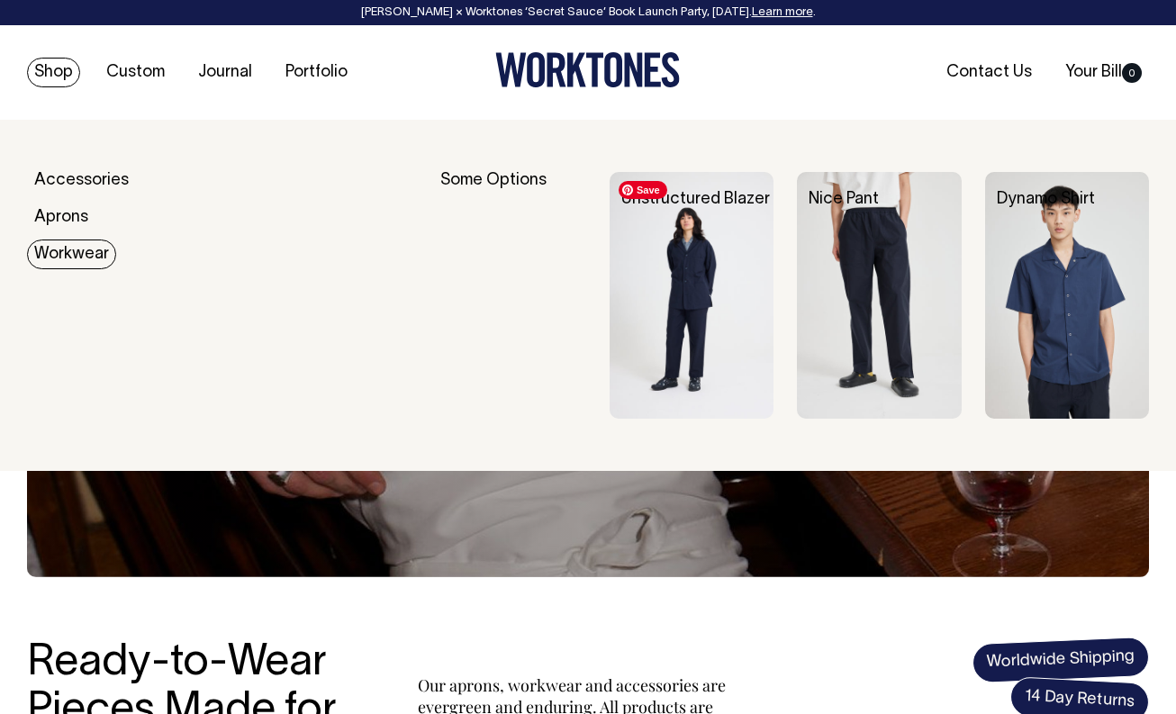
click at [686, 249] on img at bounding box center [691, 295] width 164 height 247
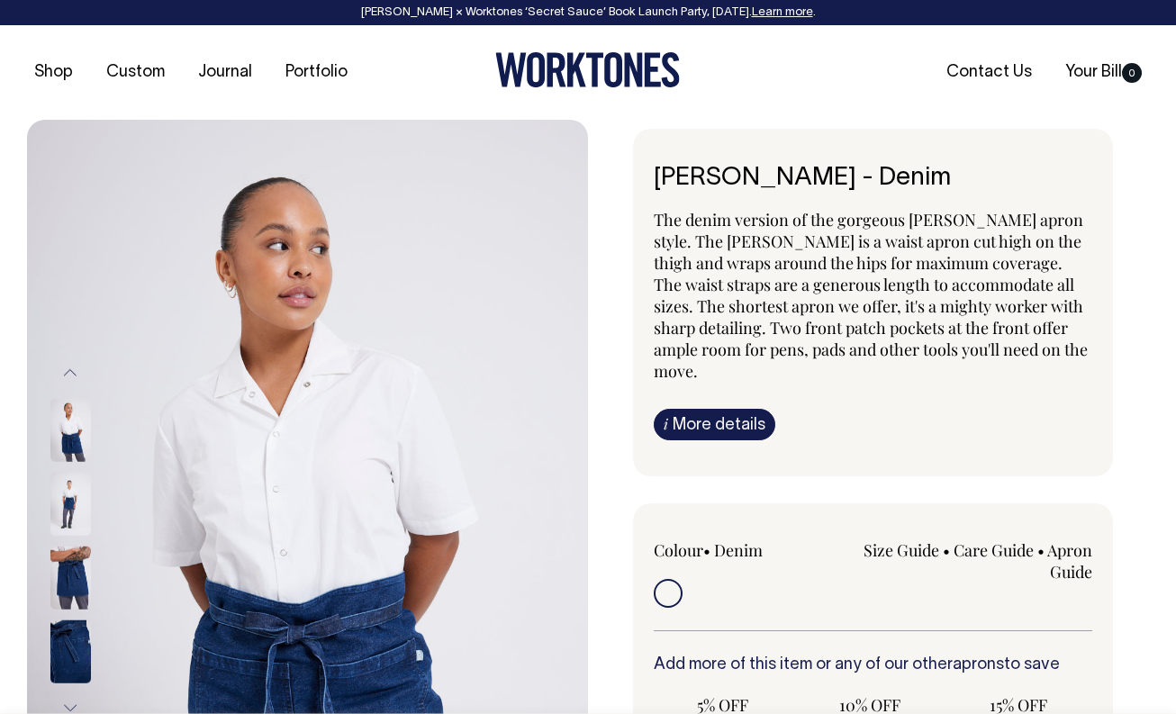
click at [76, 500] on img at bounding box center [70, 503] width 41 height 63
click at [74, 654] on img at bounding box center [70, 650] width 41 height 63
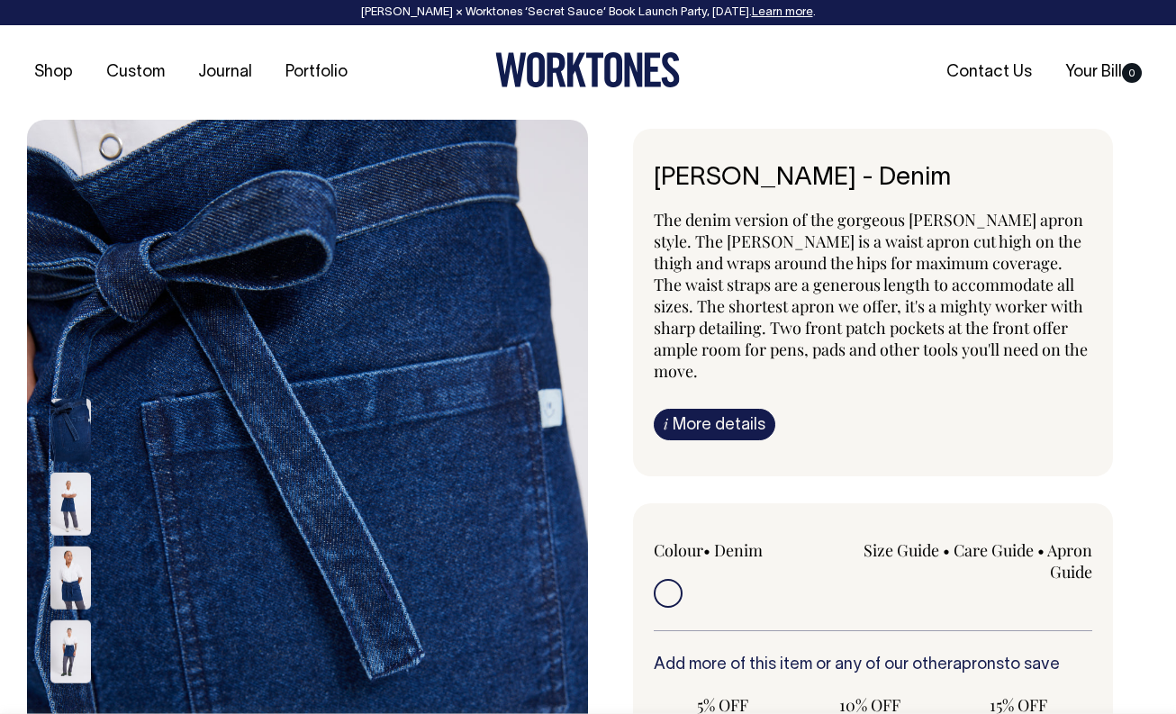
click at [69, 647] on img at bounding box center [70, 650] width 41 height 63
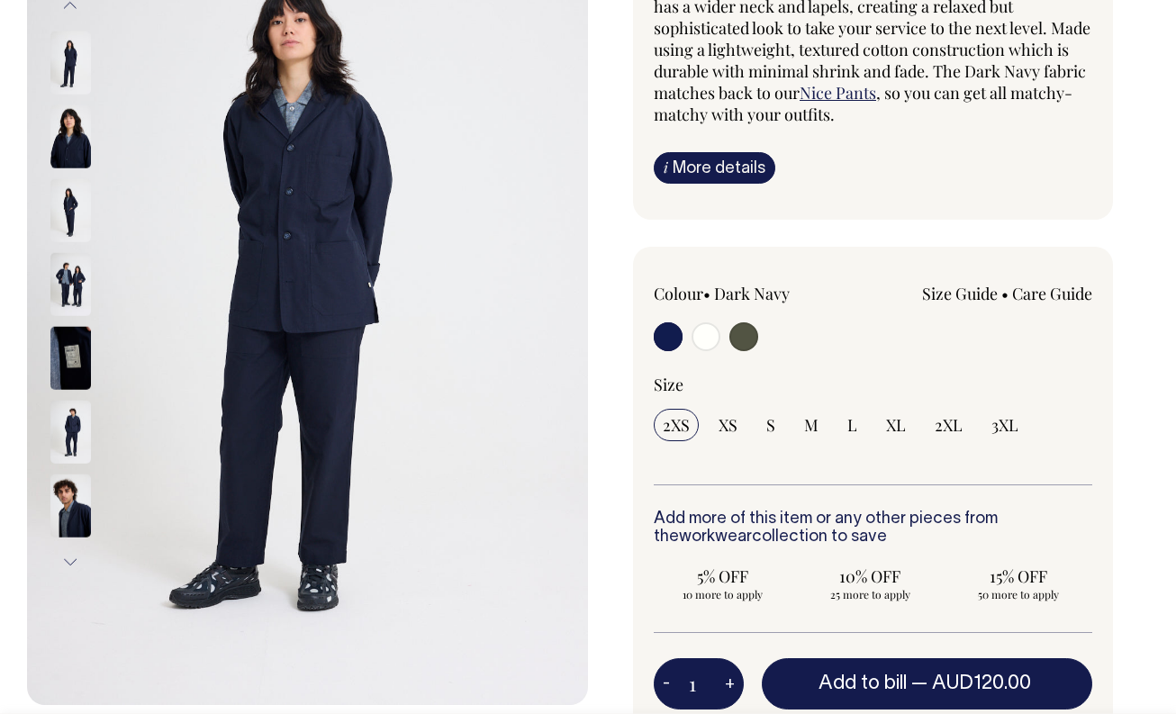
scroll to position [257, 0]
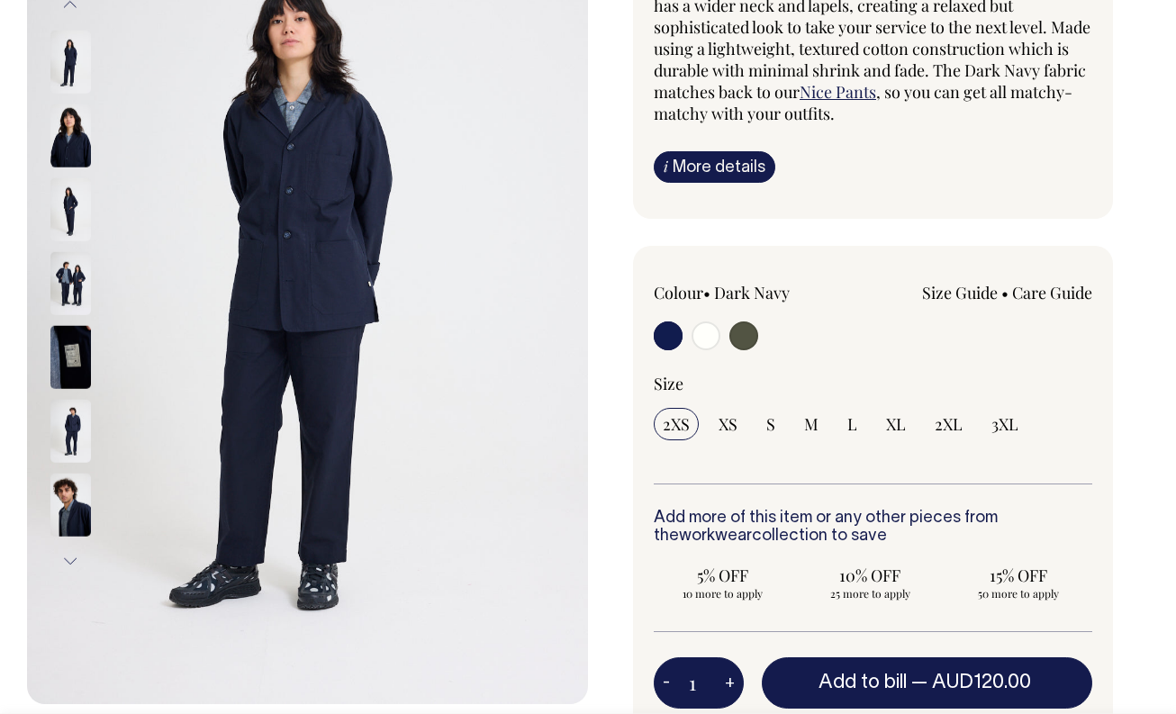
click at [703, 340] on input "radio" at bounding box center [705, 335] width 29 height 29
radio input "true"
radio input "false"
radio input "true"
select select "Off-White"
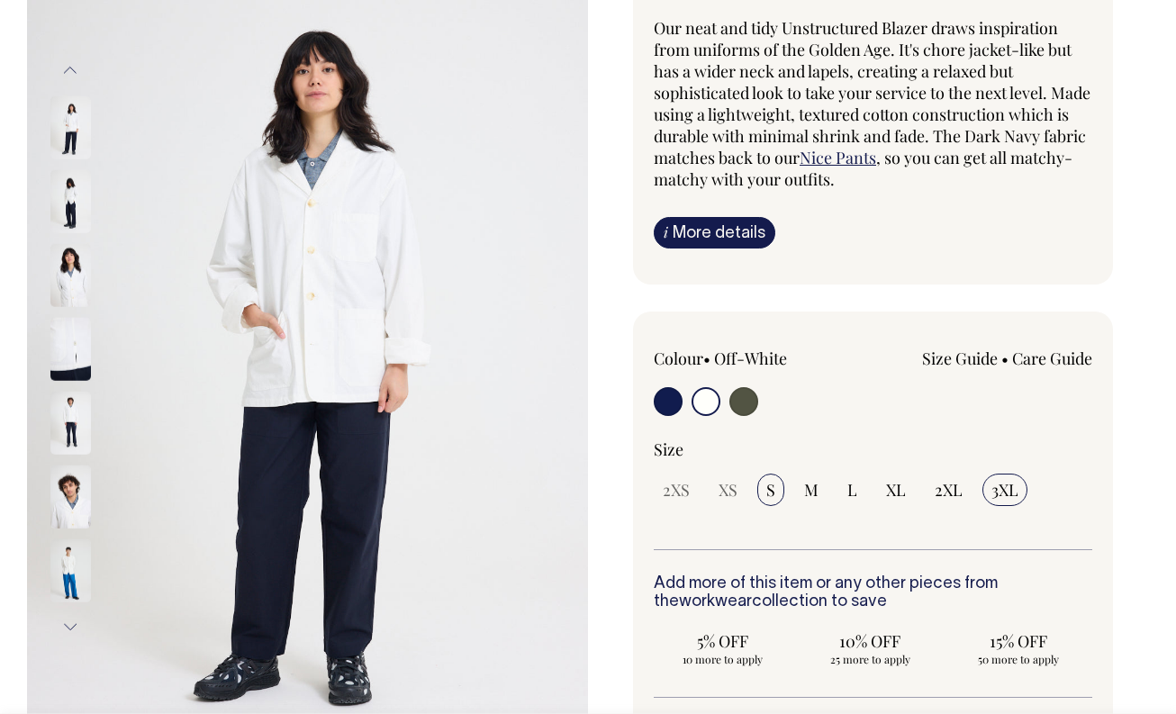
scroll to position [192, 0]
click at [70, 210] on img at bounding box center [70, 200] width 41 height 63
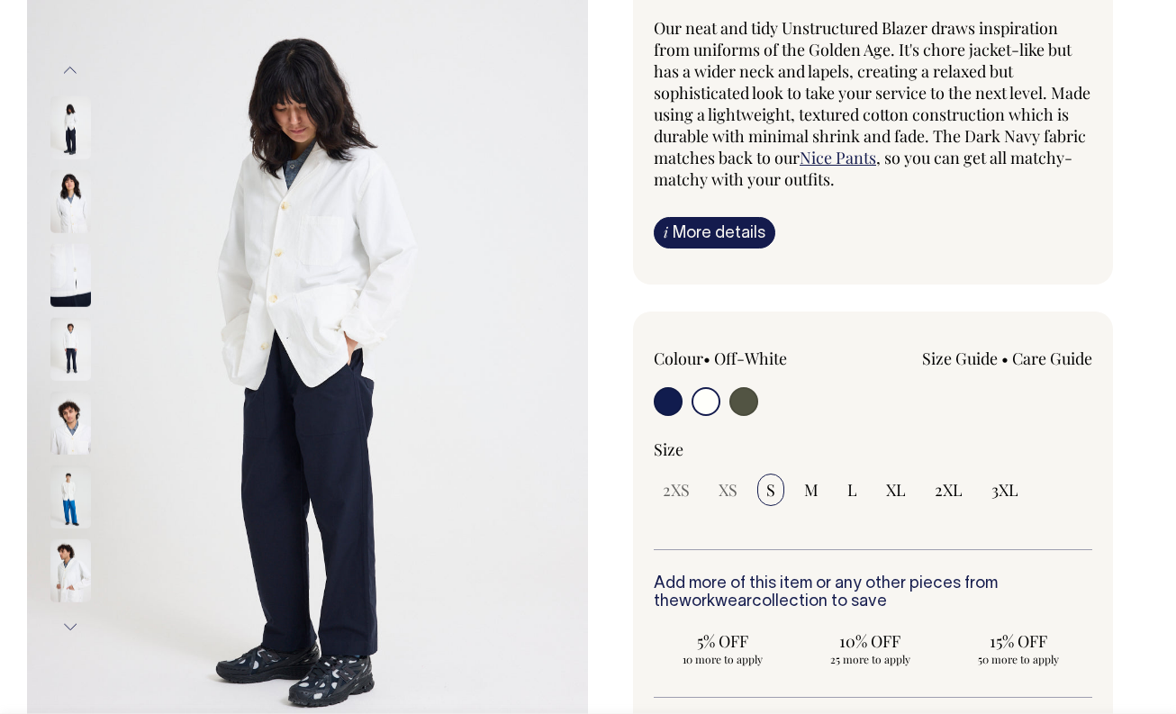
click at [76, 334] on img at bounding box center [70, 348] width 41 height 63
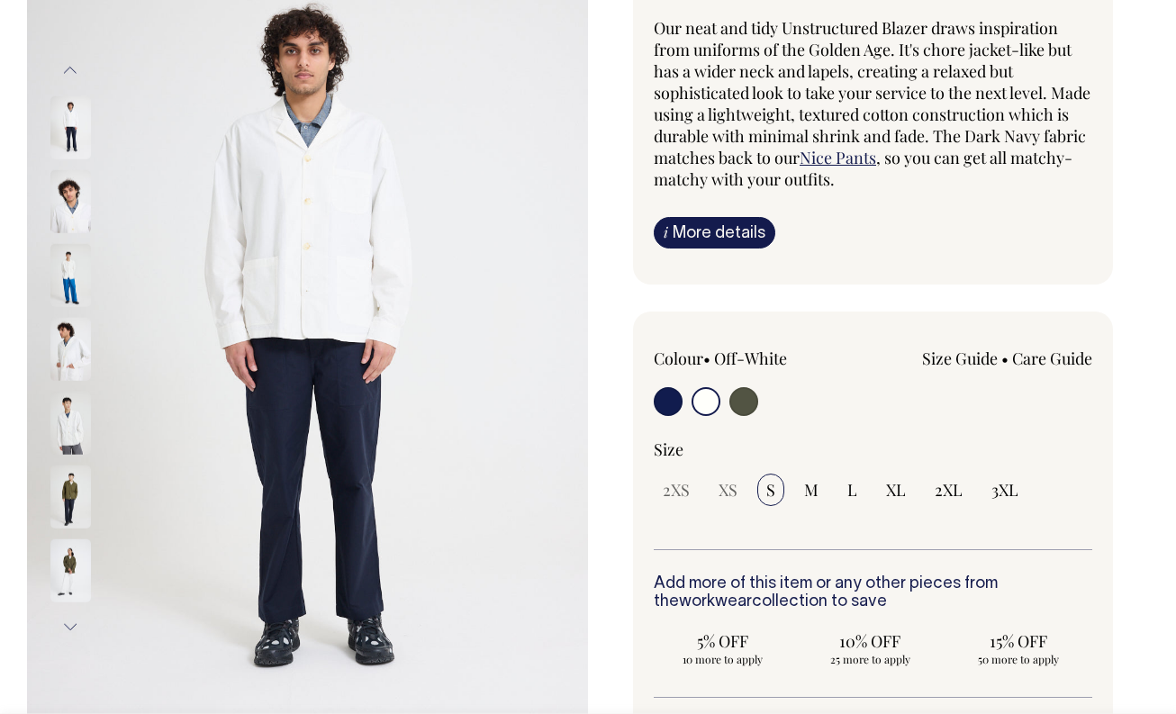
click at [61, 414] on img at bounding box center [70, 422] width 41 height 63
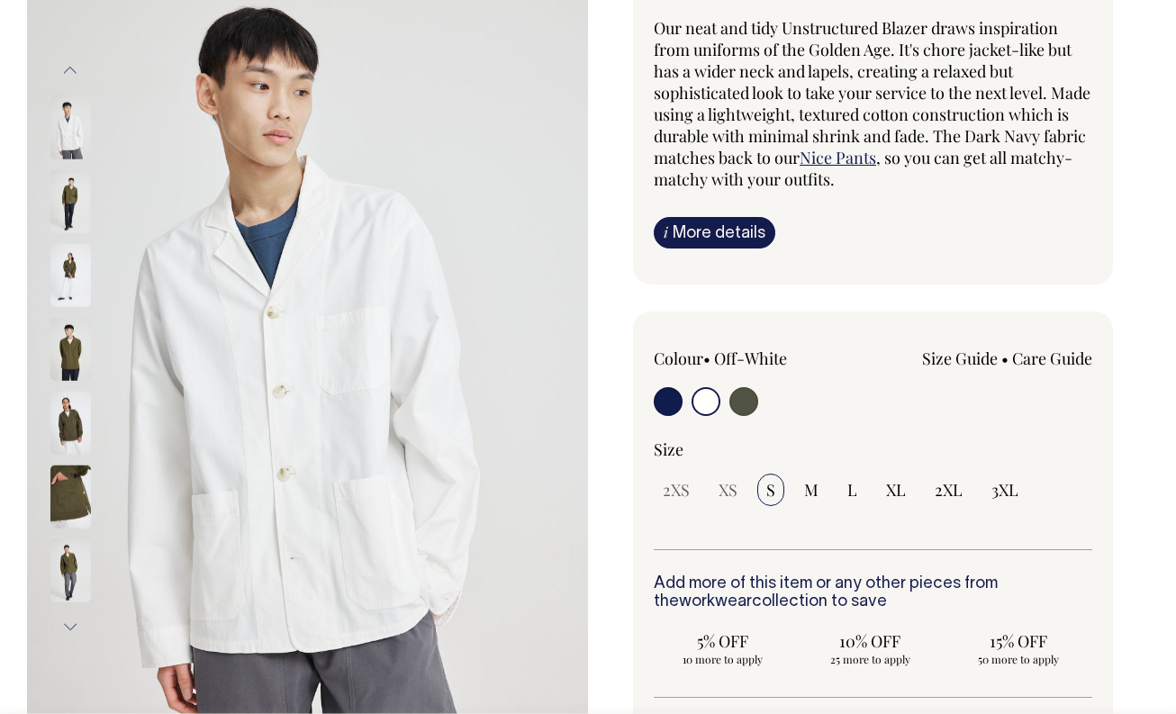
click at [67, 74] on button "Previous" at bounding box center [70, 70] width 27 height 41
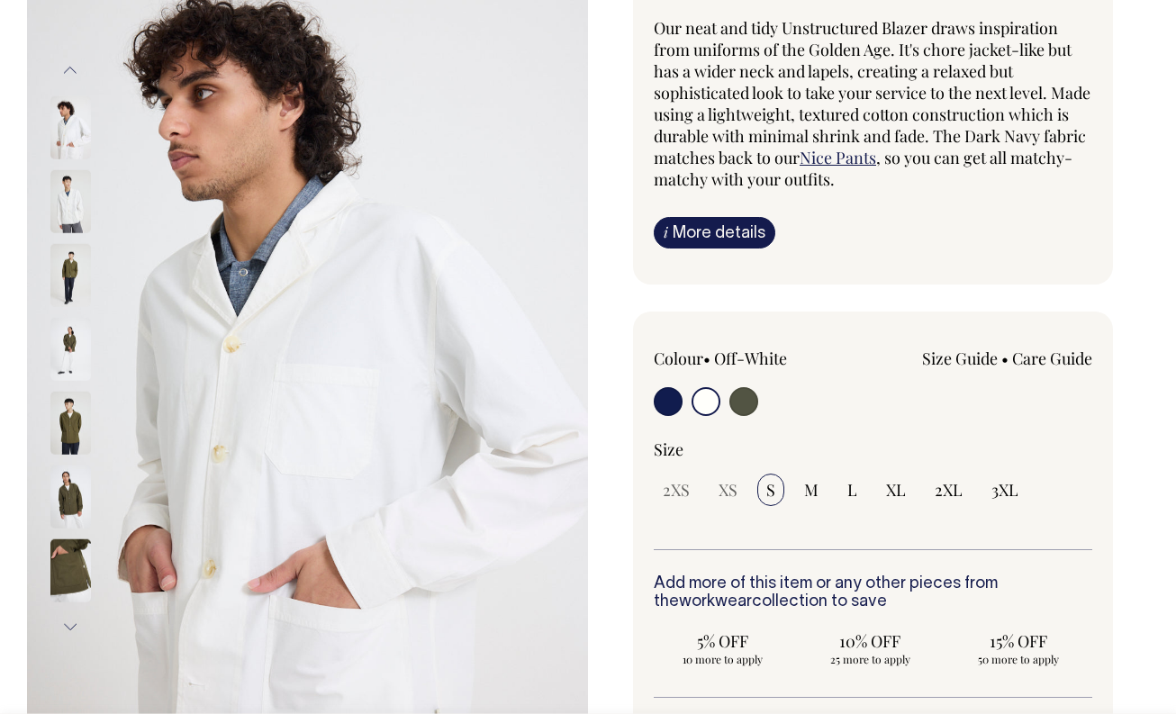
click at [67, 74] on button "Previous" at bounding box center [70, 70] width 27 height 41
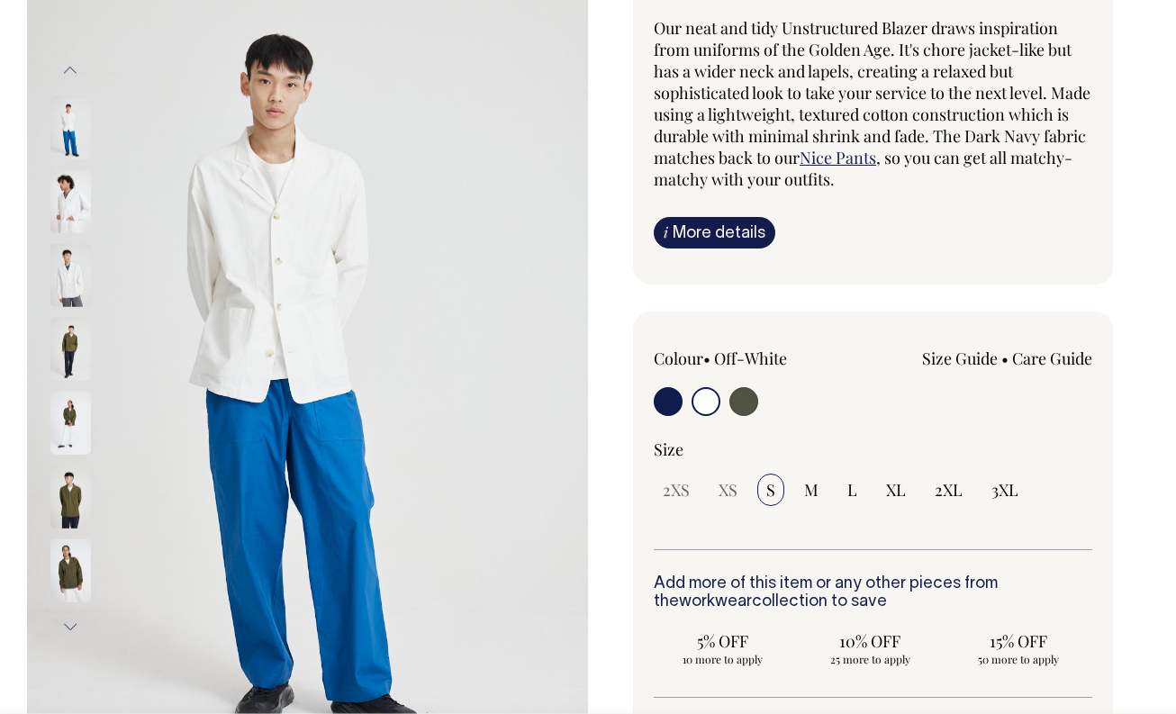
click at [70, 69] on button "Previous" at bounding box center [70, 70] width 27 height 41
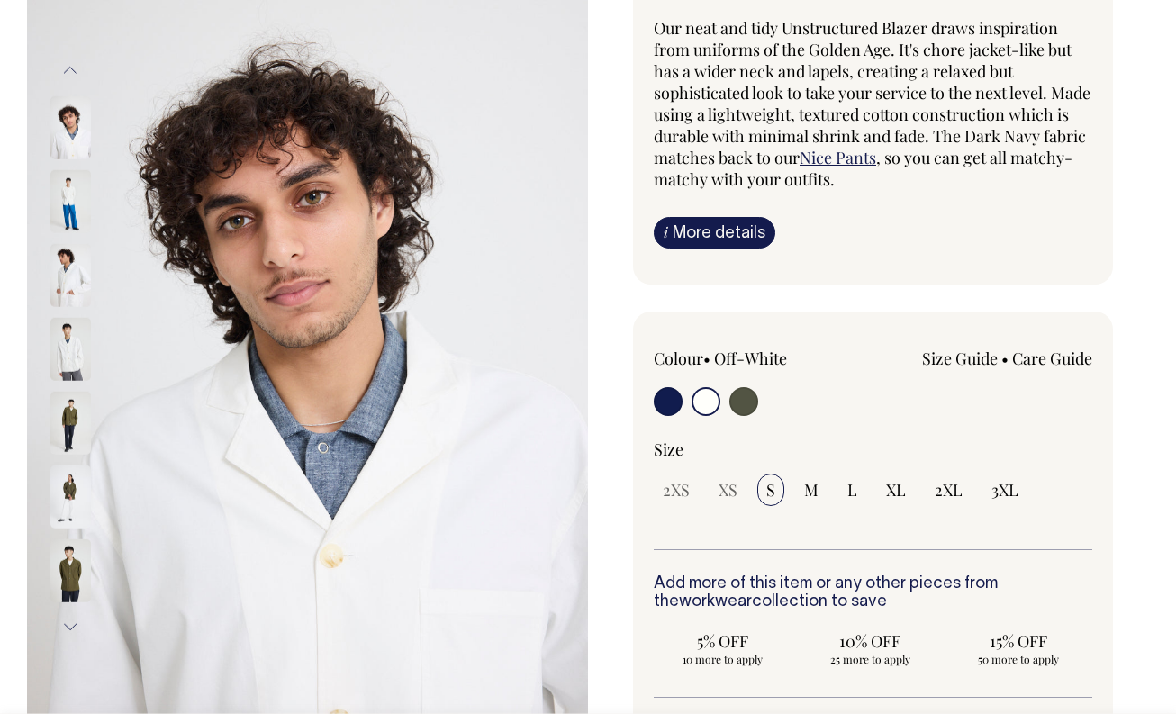
click at [70, 69] on button "Previous" at bounding box center [70, 70] width 27 height 41
click at [68, 68] on button "Previous" at bounding box center [70, 70] width 27 height 41
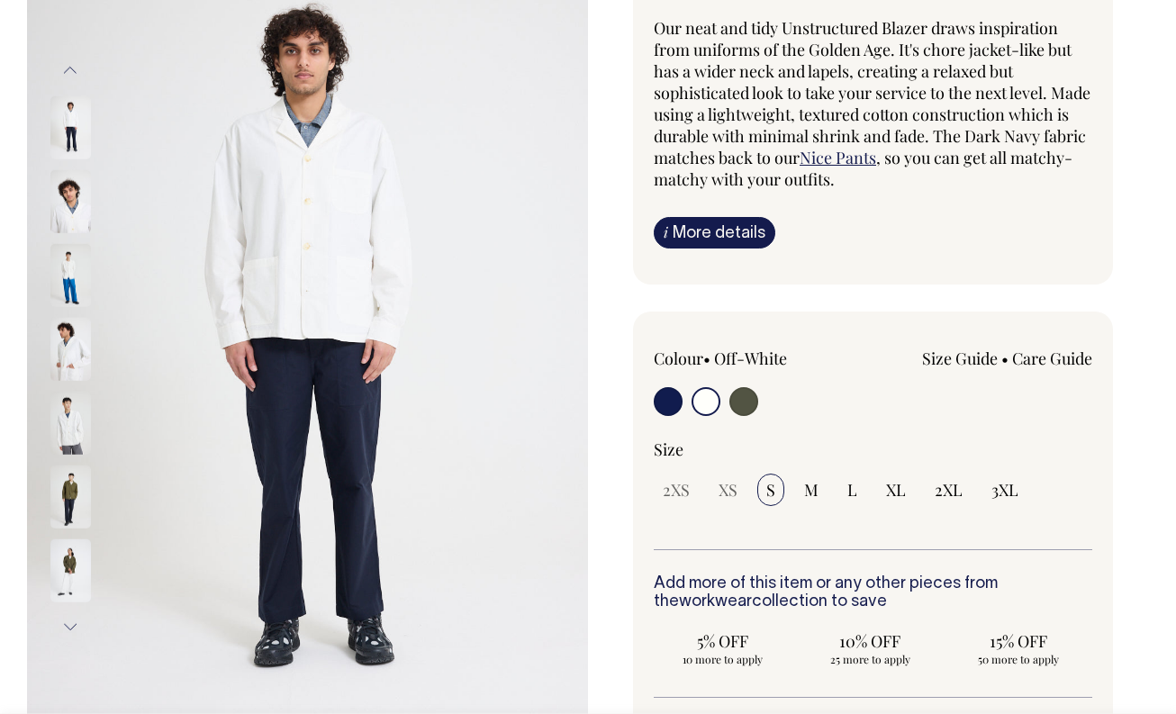
click at [70, 68] on button "Previous" at bounding box center [70, 70] width 27 height 41
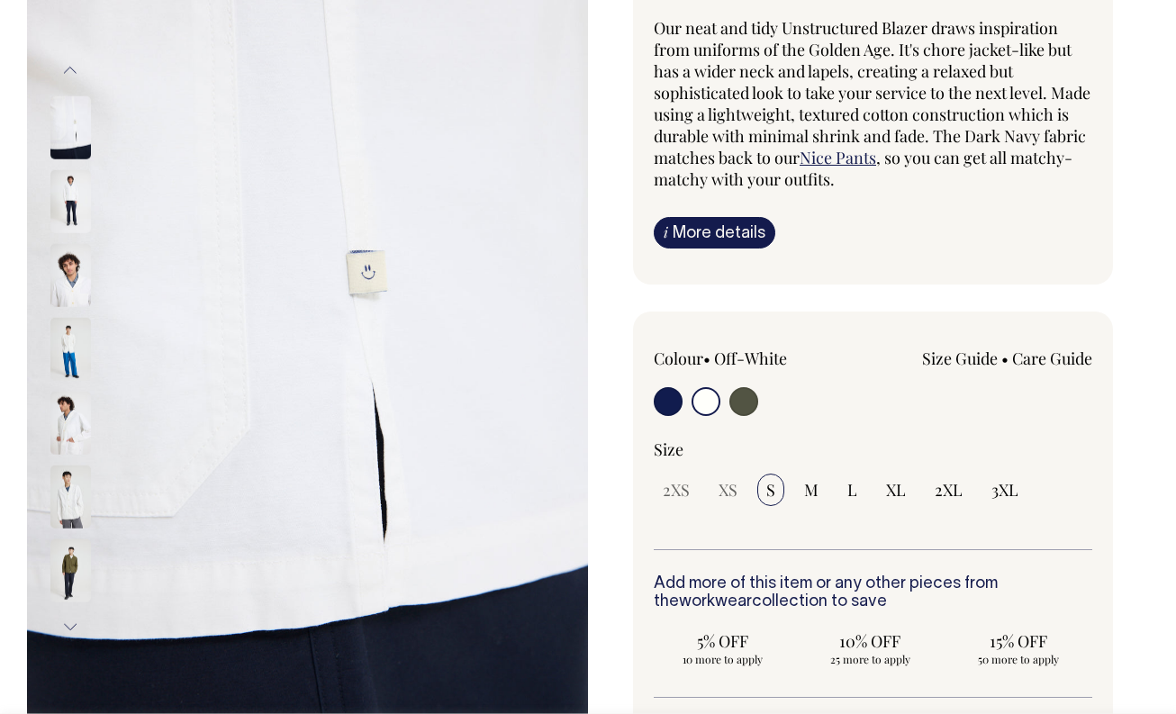
click at [70, 68] on button "Previous" at bounding box center [70, 70] width 27 height 41
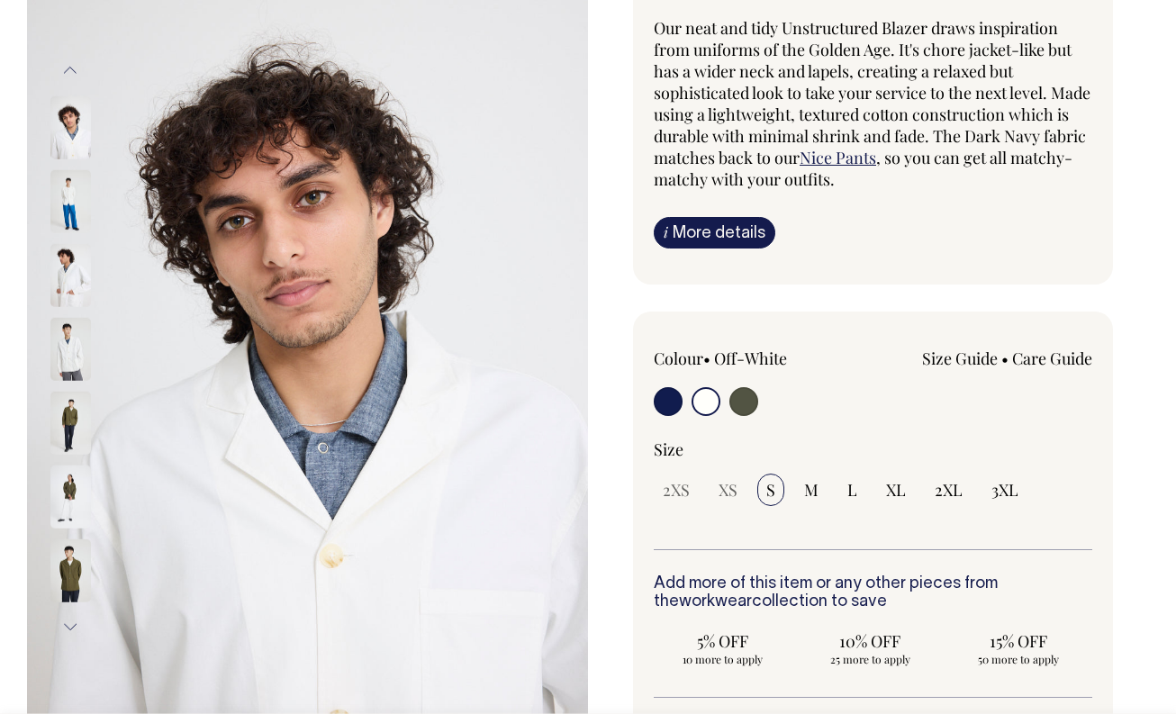
click at [141, 89] on img at bounding box center [307, 349] width 561 height 842
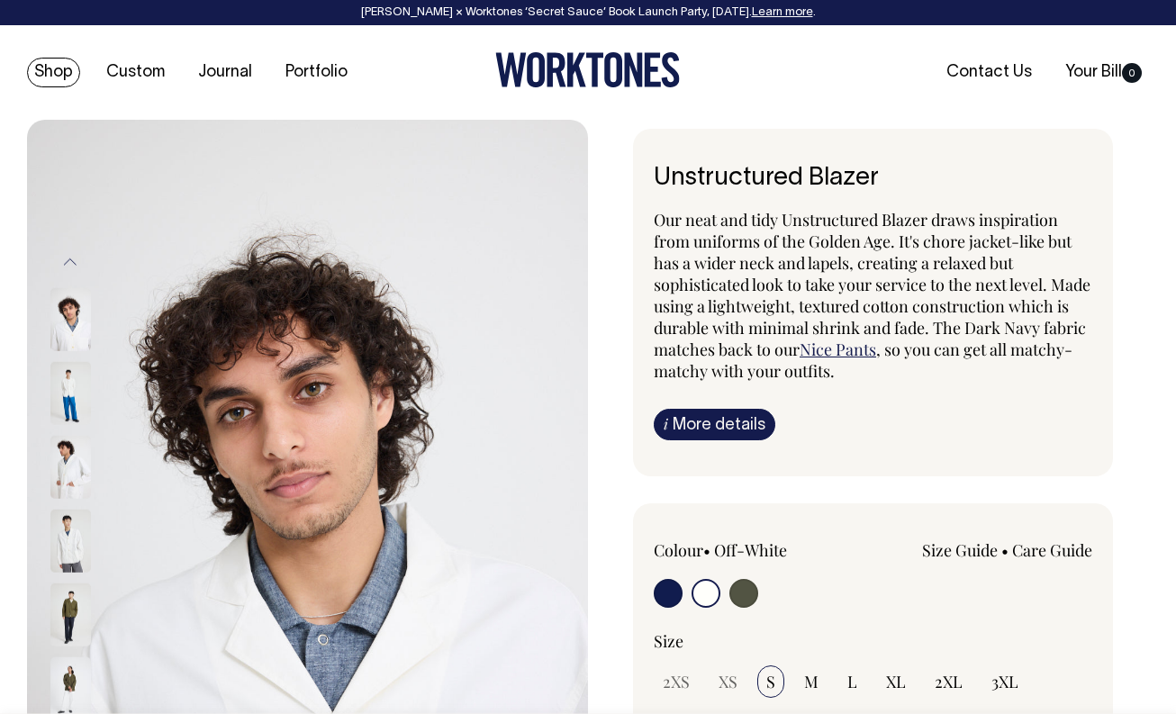
scroll to position [0, 0]
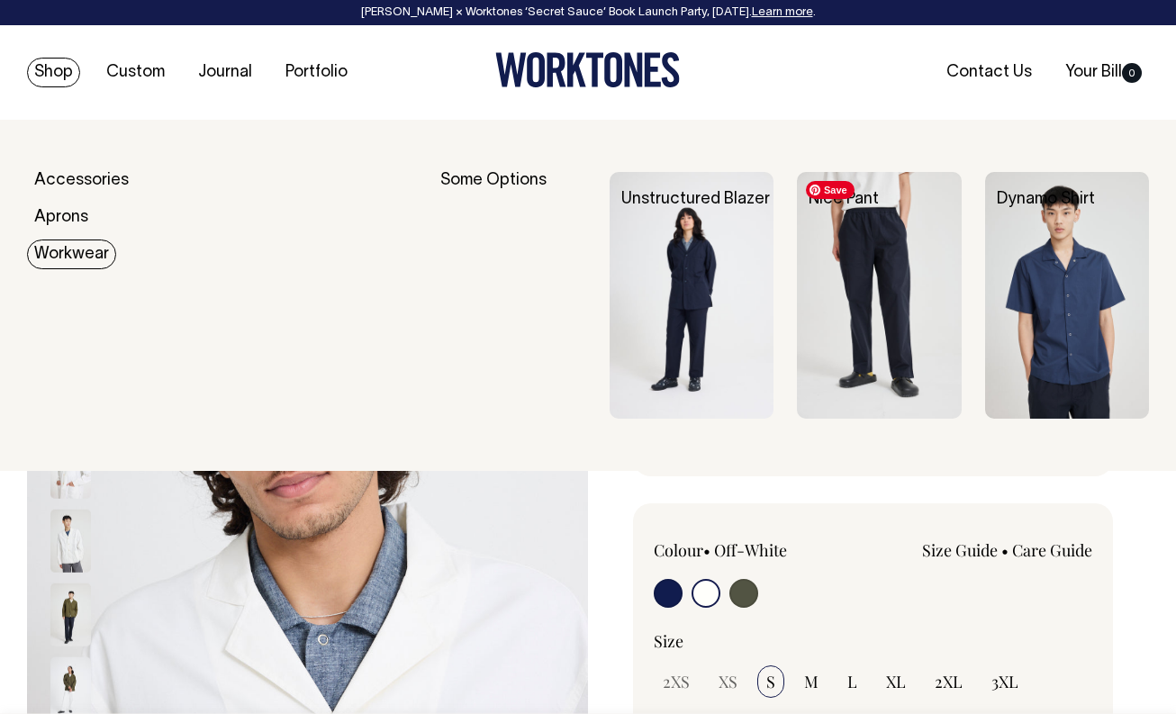
click at [900, 293] on img at bounding box center [879, 295] width 164 height 247
click at [1044, 322] on img at bounding box center [1067, 295] width 164 height 247
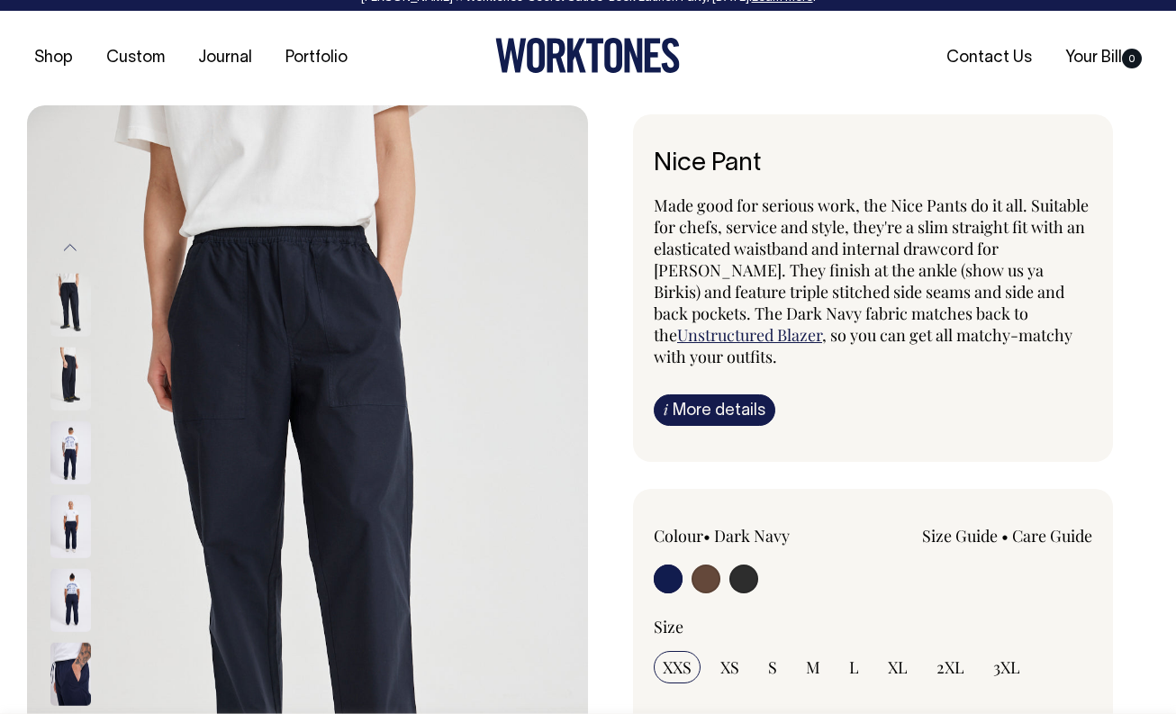
scroll to position [15, 0]
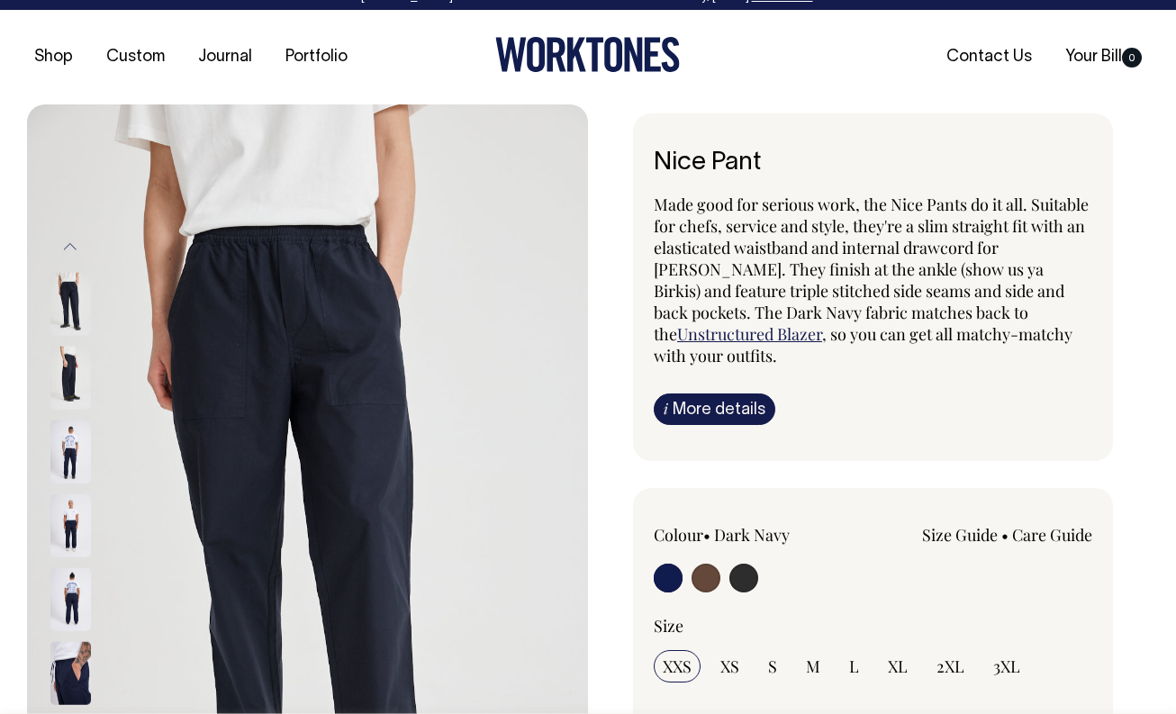
click at [745, 564] on input "radio" at bounding box center [743, 578] width 29 height 29
radio input "true"
select select "Charcoal"
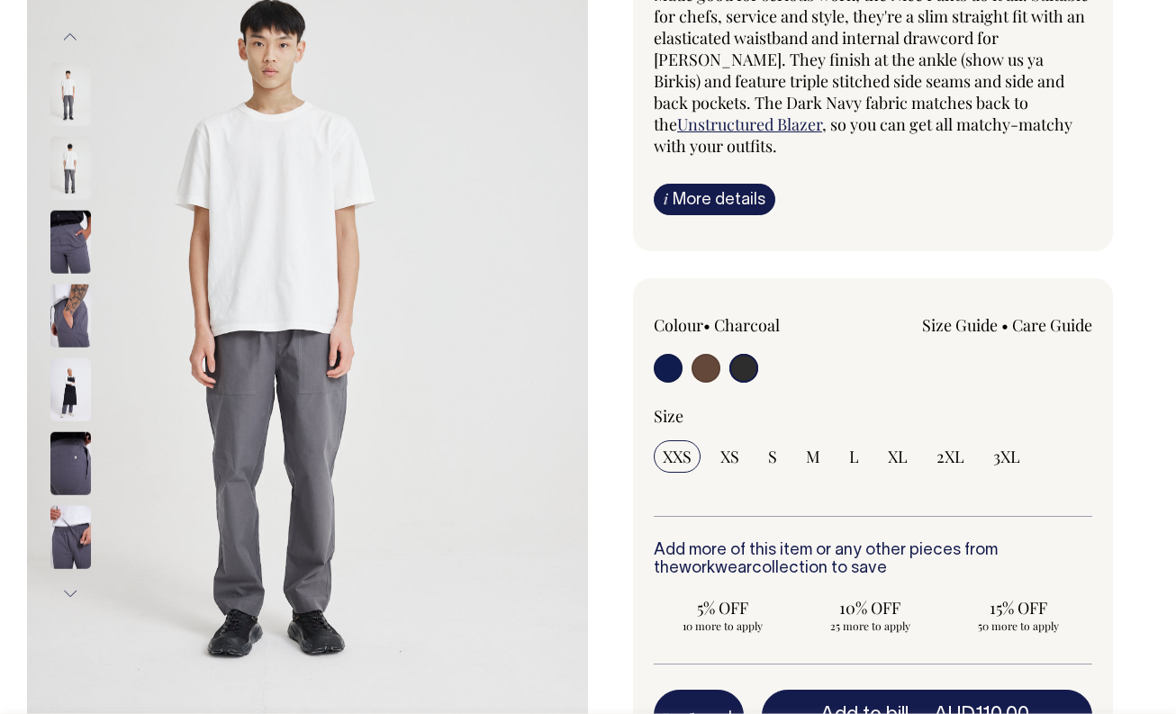
scroll to position [226, 0]
click at [708, 353] on input "radio" at bounding box center [705, 367] width 29 height 29
radio input "true"
radio input "false"
radio input "true"
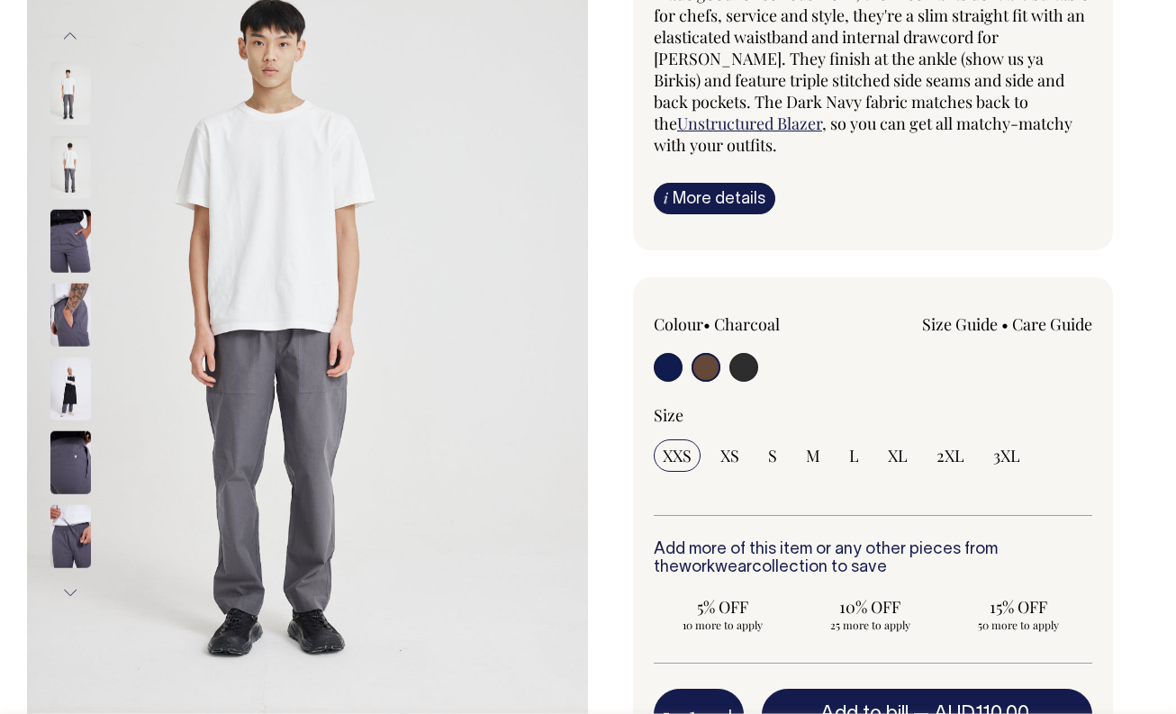
select select "Chocolate"
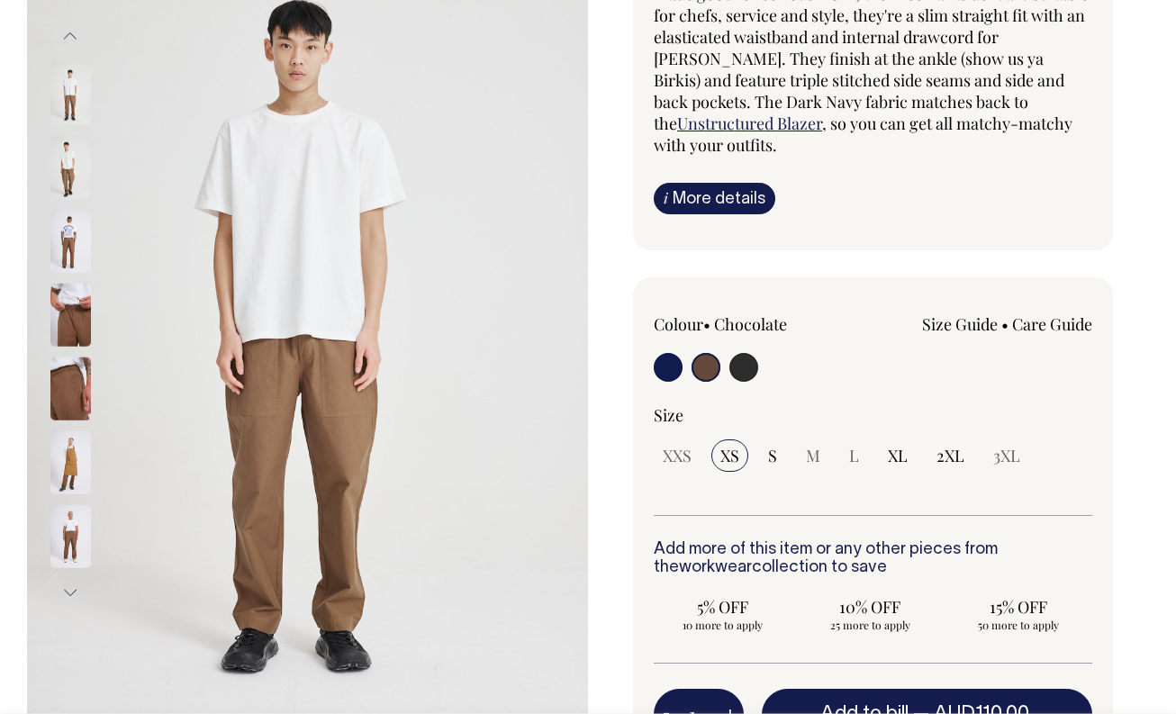
click at [677, 353] on input "radio" at bounding box center [668, 367] width 29 height 29
radio input "true"
select select "Dark Navy"
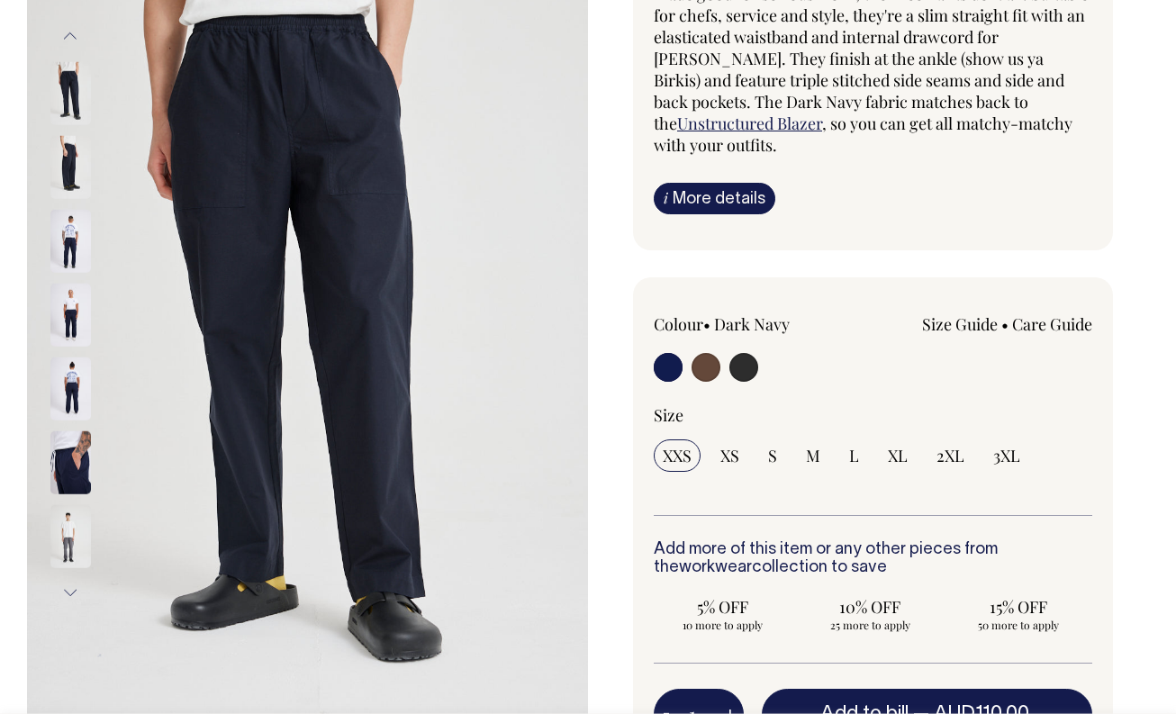
click at [750, 353] on input "radio" at bounding box center [743, 367] width 29 height 29
radio input "true"
select select "Charcoal"
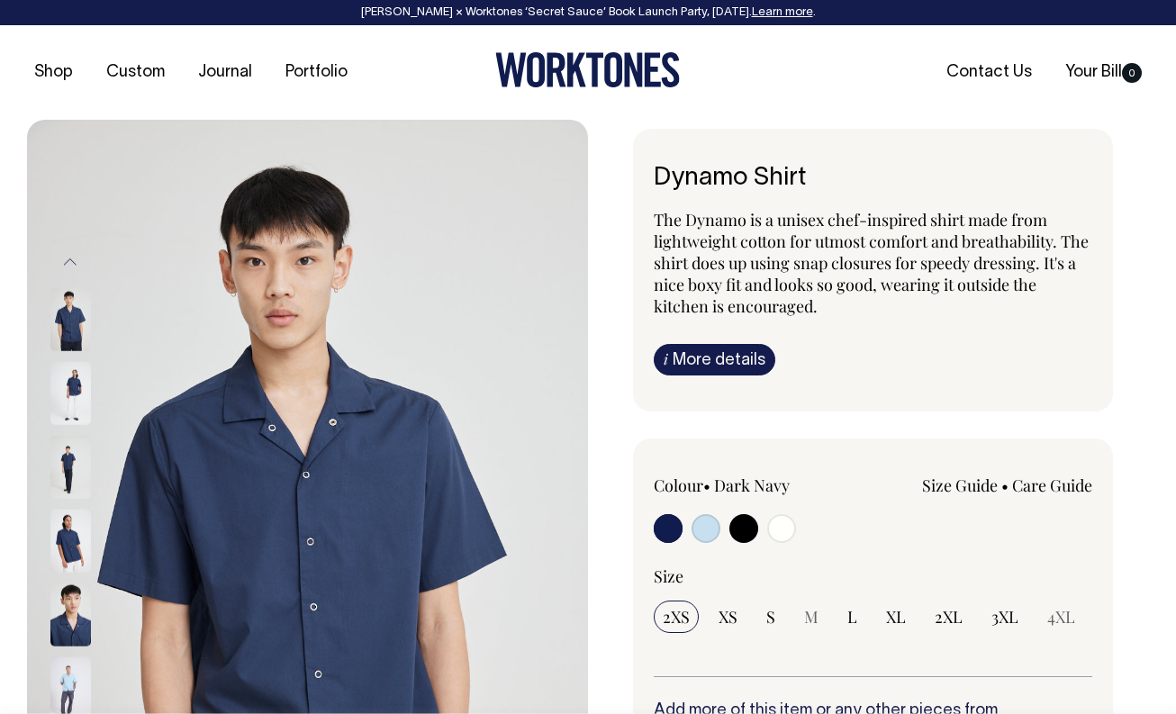
click at [716, 523] on input "radio" at bounding box center [705, 528] width 29 height 29
radio input "true"
select select "True Blue"
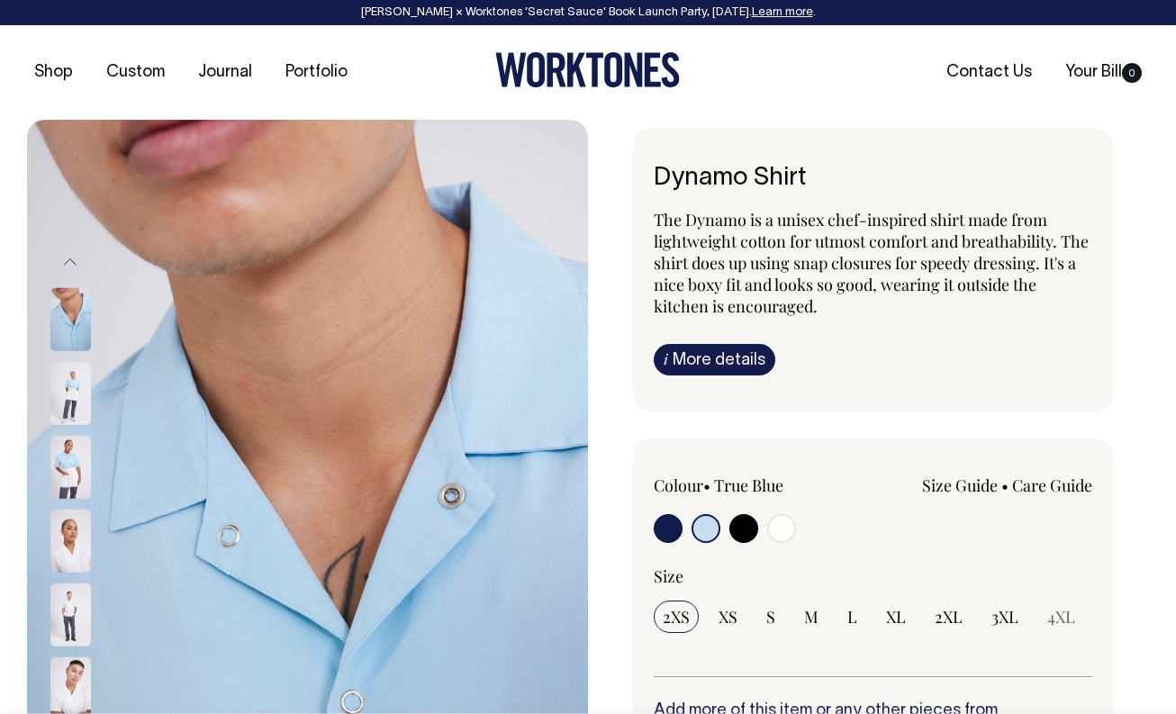
click at [79, 386] on img at bounding box center [70, 392] width 41 height 63
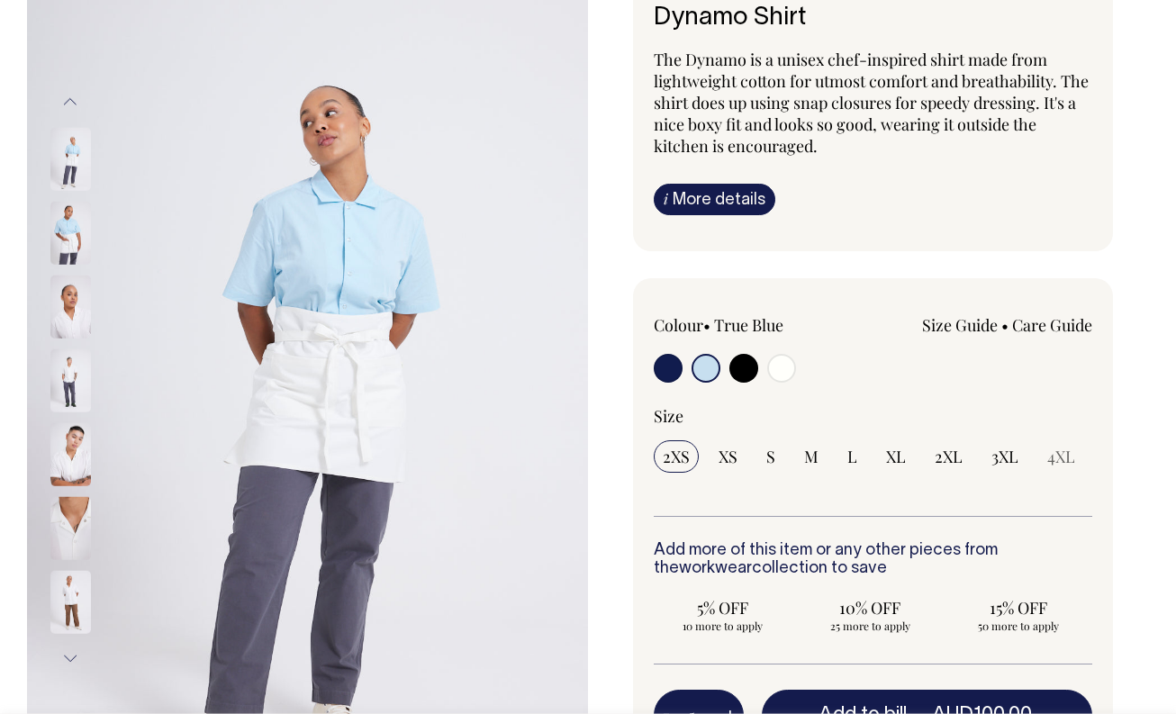
scroll to position [161, 0]
click at [70, 381] on img at bounding box center [70, 378] width 41 height 63
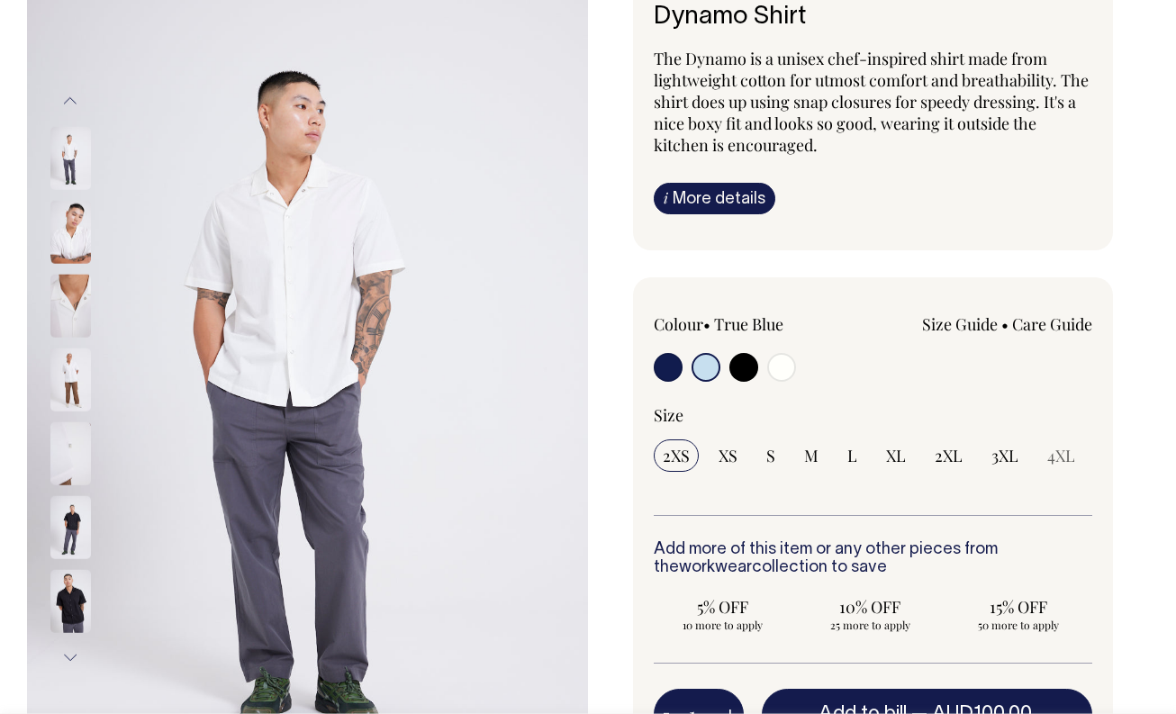
click at [72, 101] on button "Previous" at bounding box center [70, 101] width 27 height 41
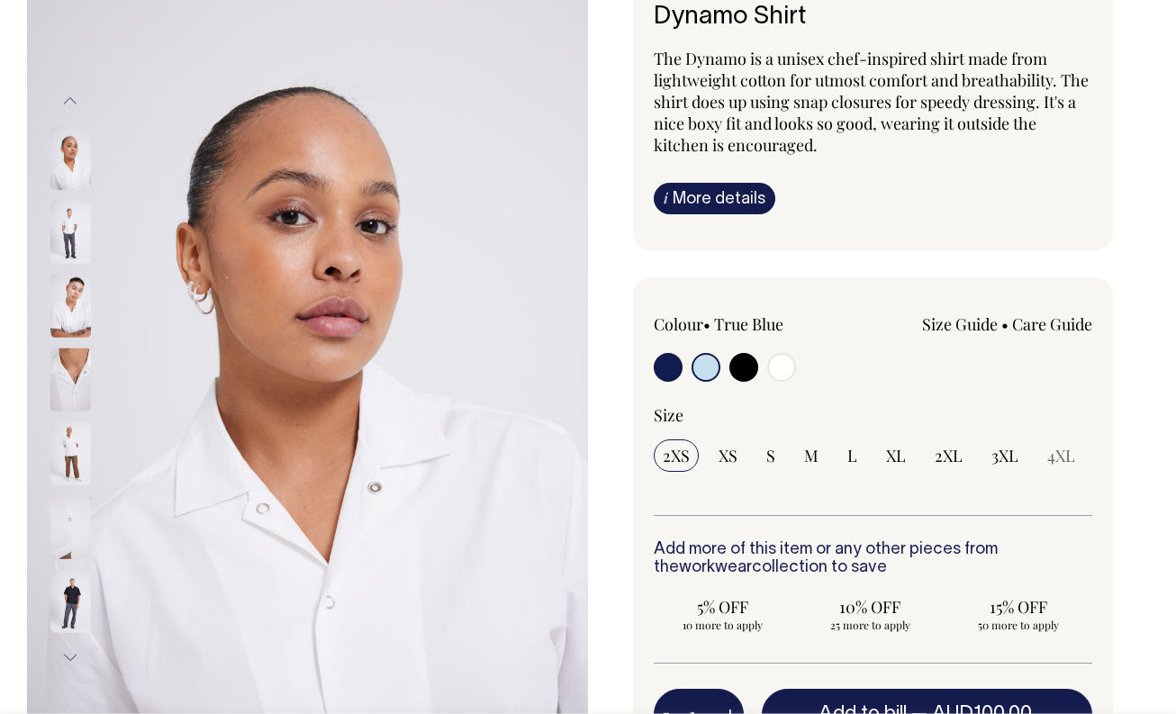
click at [72, 101] on button "Previous" at bounding box center [70, 101] width 27 height 41
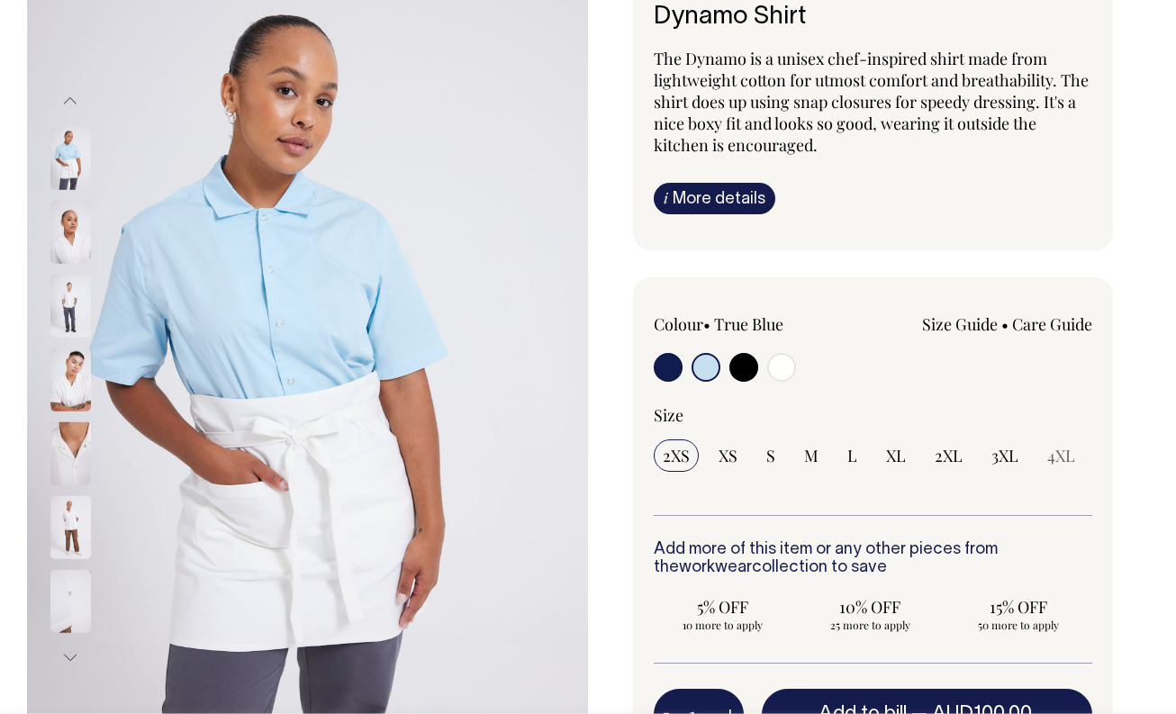
click at [72, 101] on button "Previous" at bounding box center [70, 101] width 27 height 41
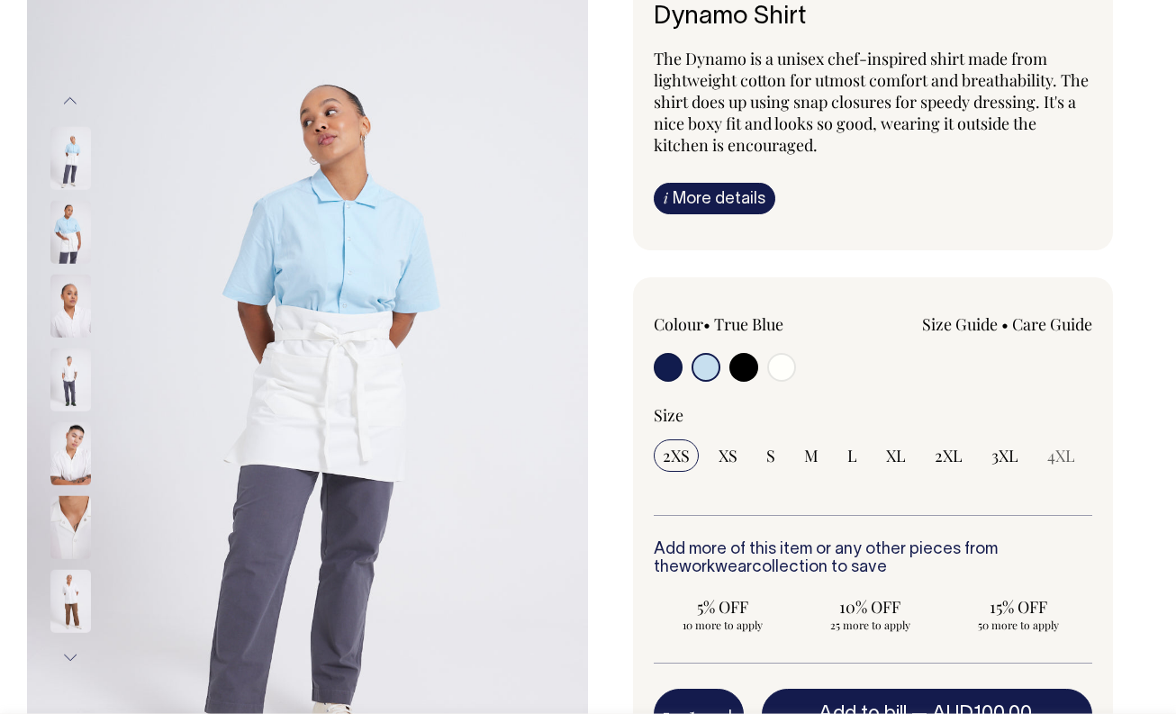
click at [72, 101] on button "Previous" at bounding box center [70, 101] width 27 height 41
click at [76, 656] on button "Next" at bounding box center [70, 657] width 27 height 41
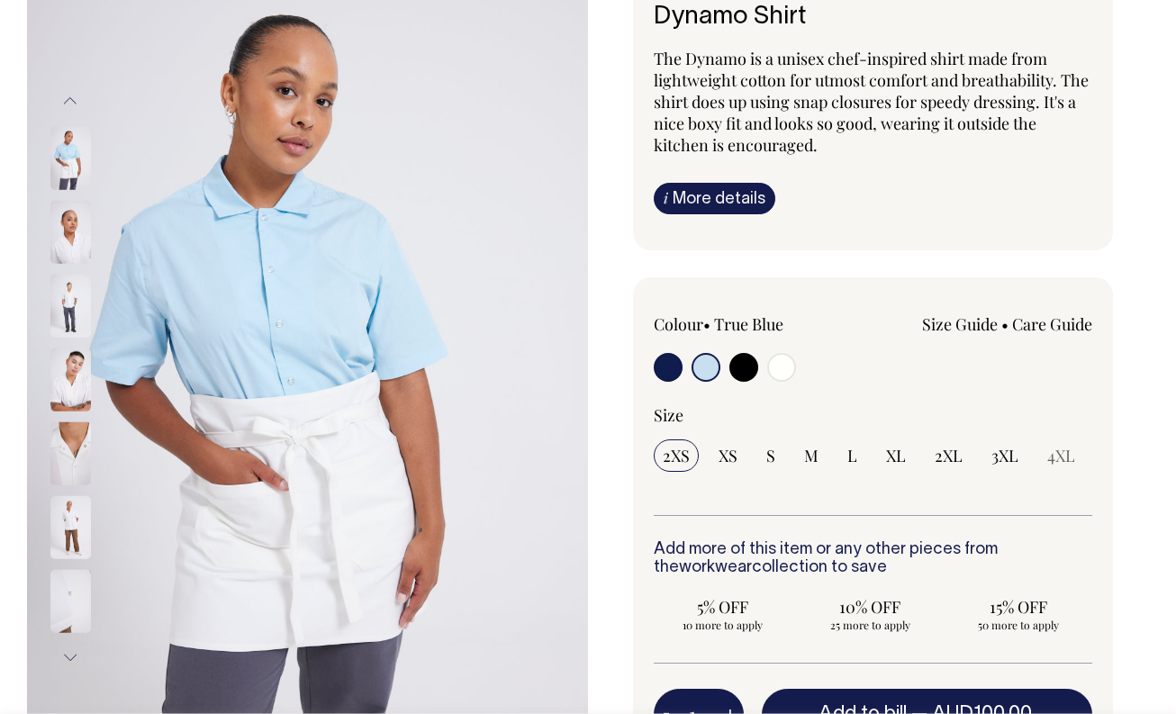
click at [76, 656] on button "Next" at bounding box center [70, 657] width 27 height 41
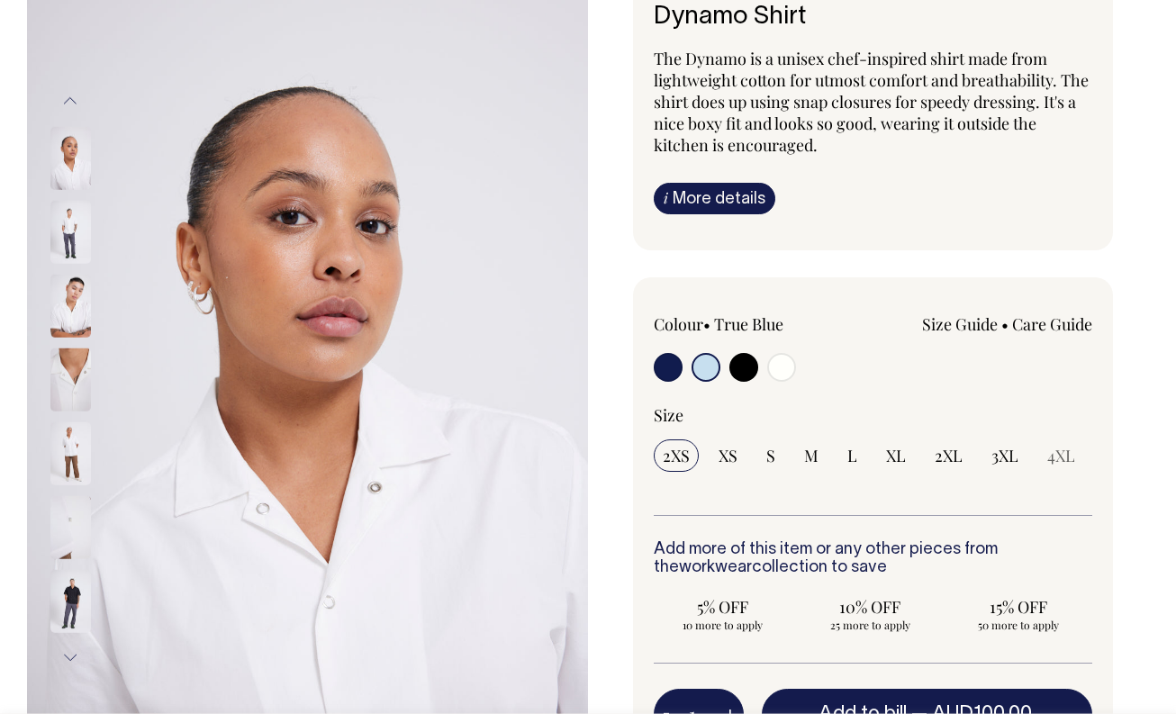
click at [76, 656] on button "Next" at bounding box center [70, 657] width 27 height 41
click at [70, 311] on img at bounding box center [70, 305] width 41 height 63
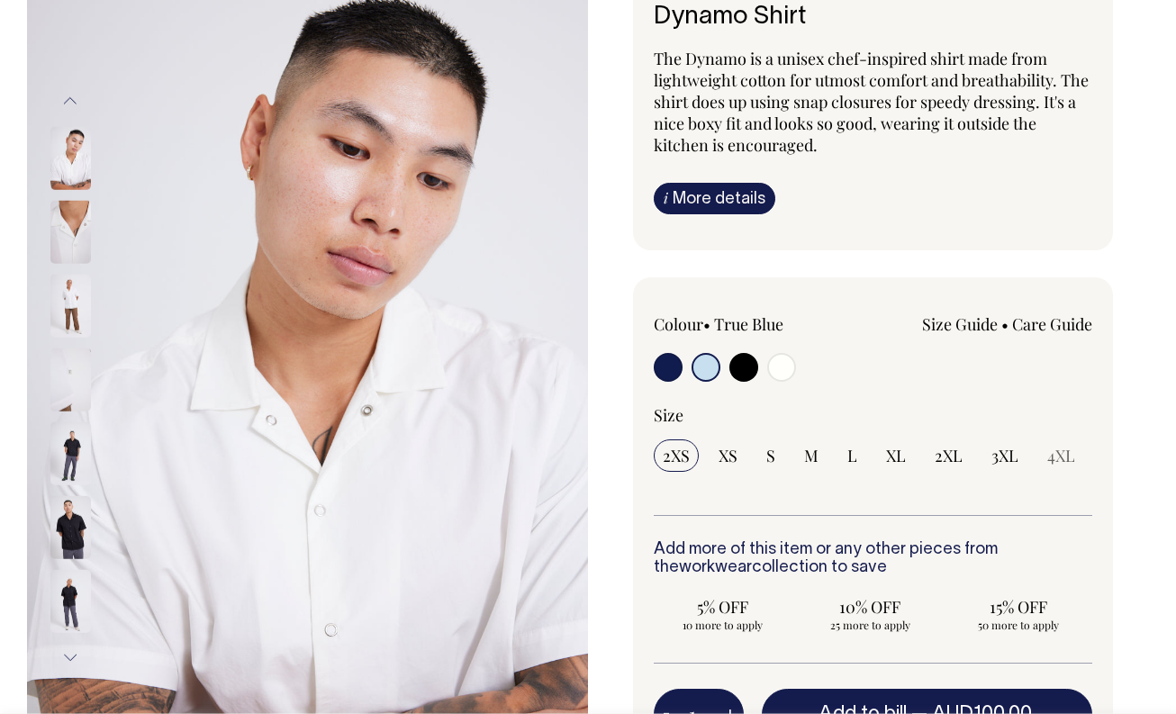
click at [71, 102] on button "Previous" at bounding box center [70, 101] width 27 height 41
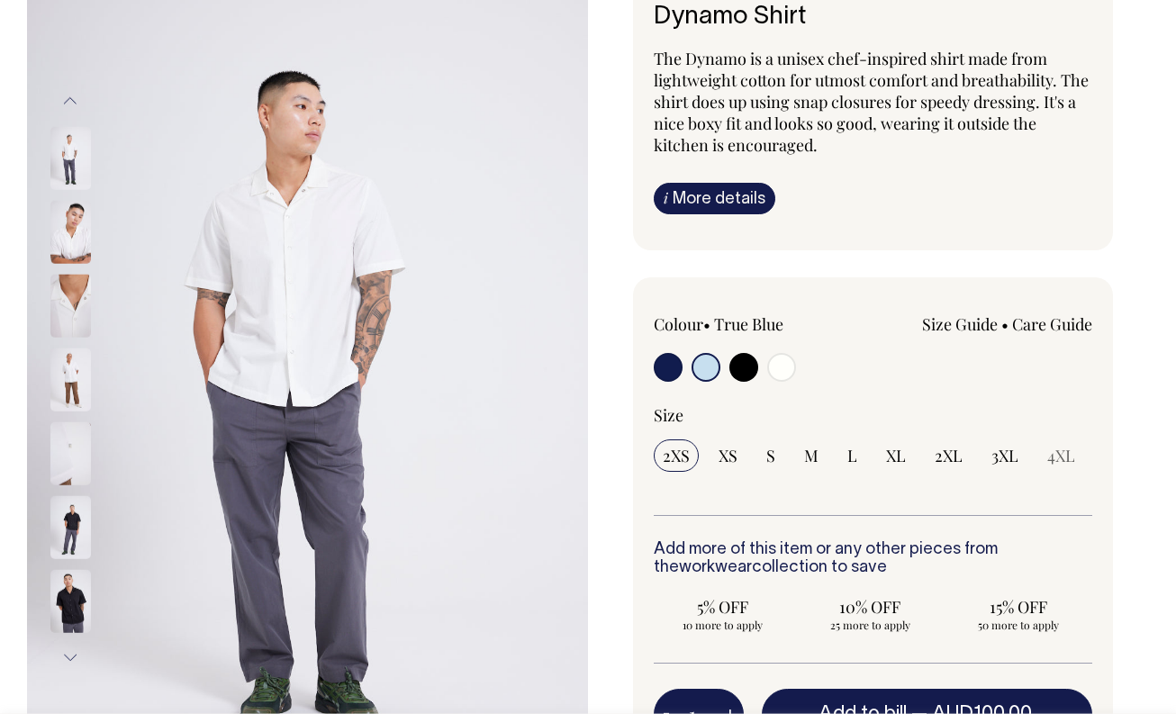
click at [71, 102] on button "Previous" at bounding box center [70, 101] width 27 height 41
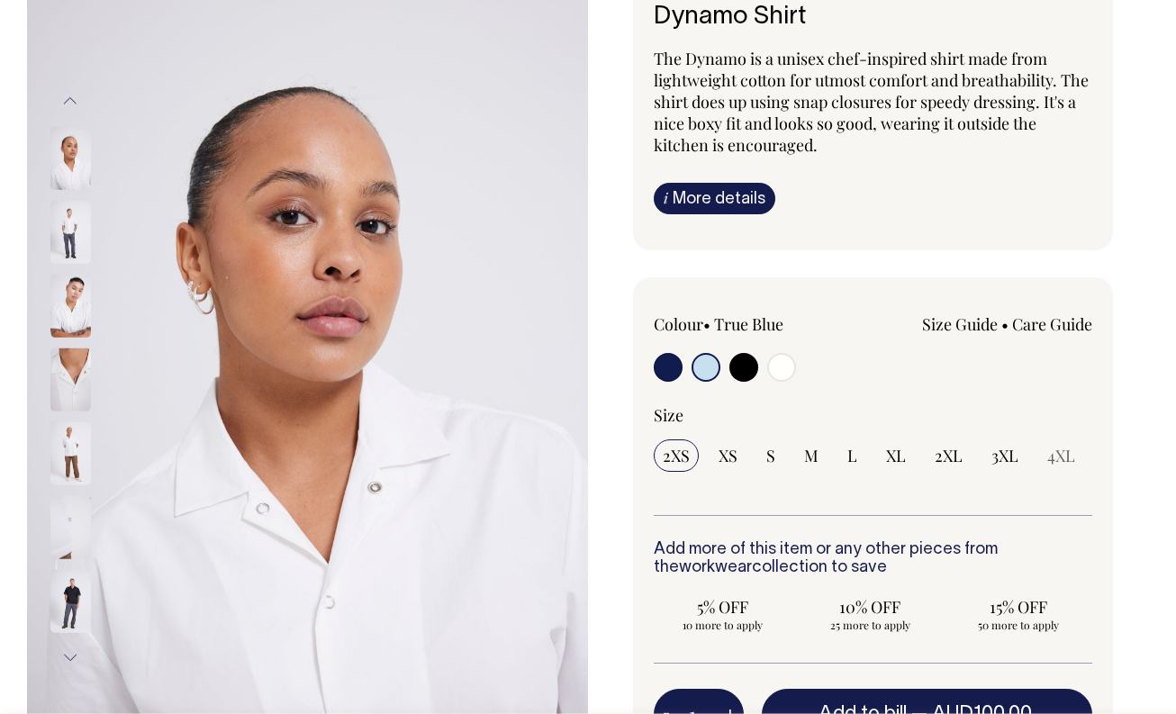
click at [69, 235] on img at bounding box center [70, 231] width 41 height 63
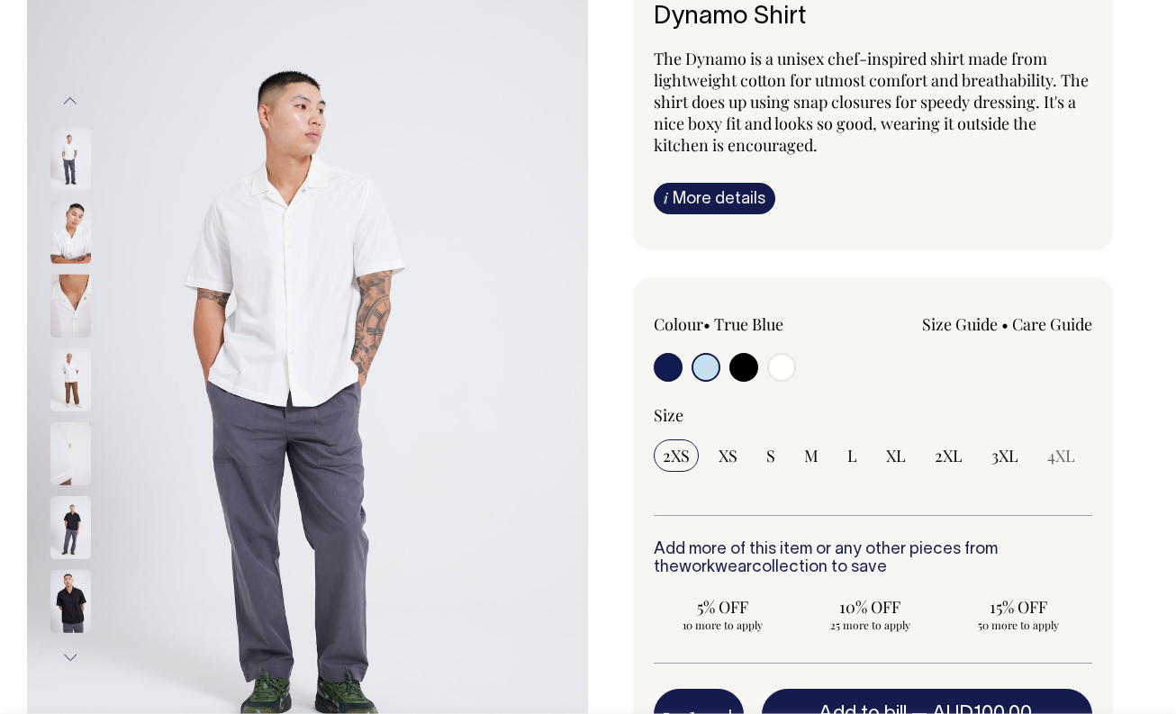
click at [75, 224] on img at bounding box center [70, 231] width 41 height 63
click at [70, 105] on button "Previous" at bounding box center [70, 101] width 27 height 41
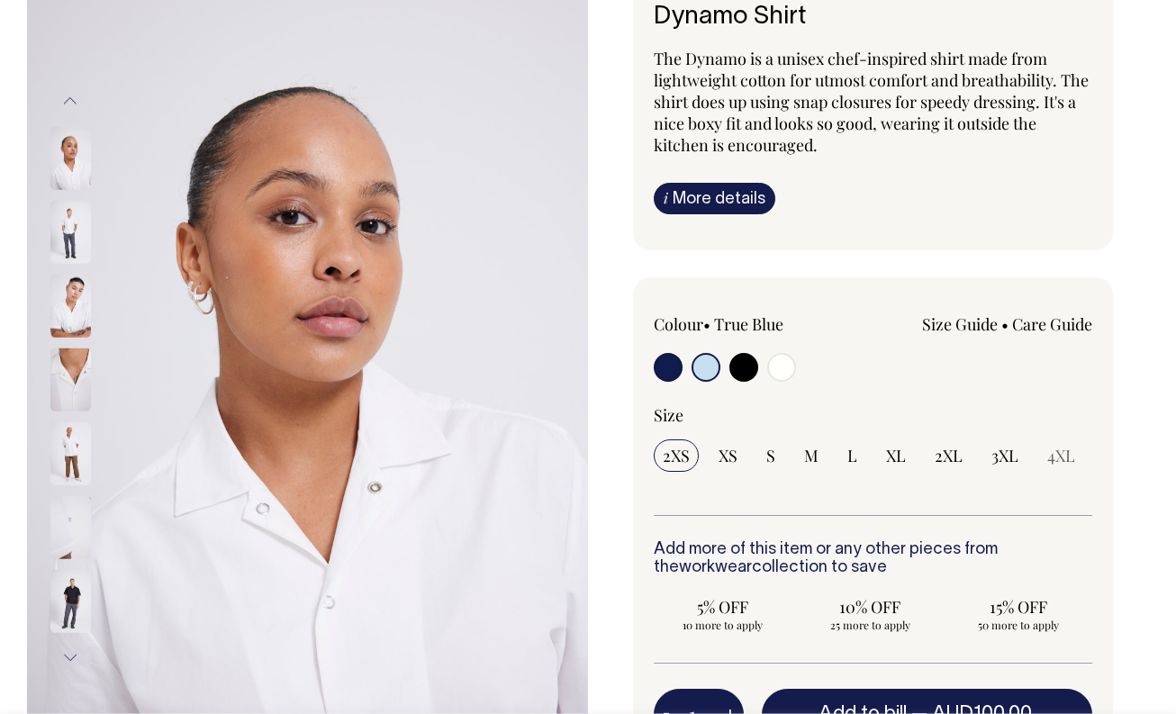
click at [74, 144] on img at bounding box center [70, 157] width 41 height 63
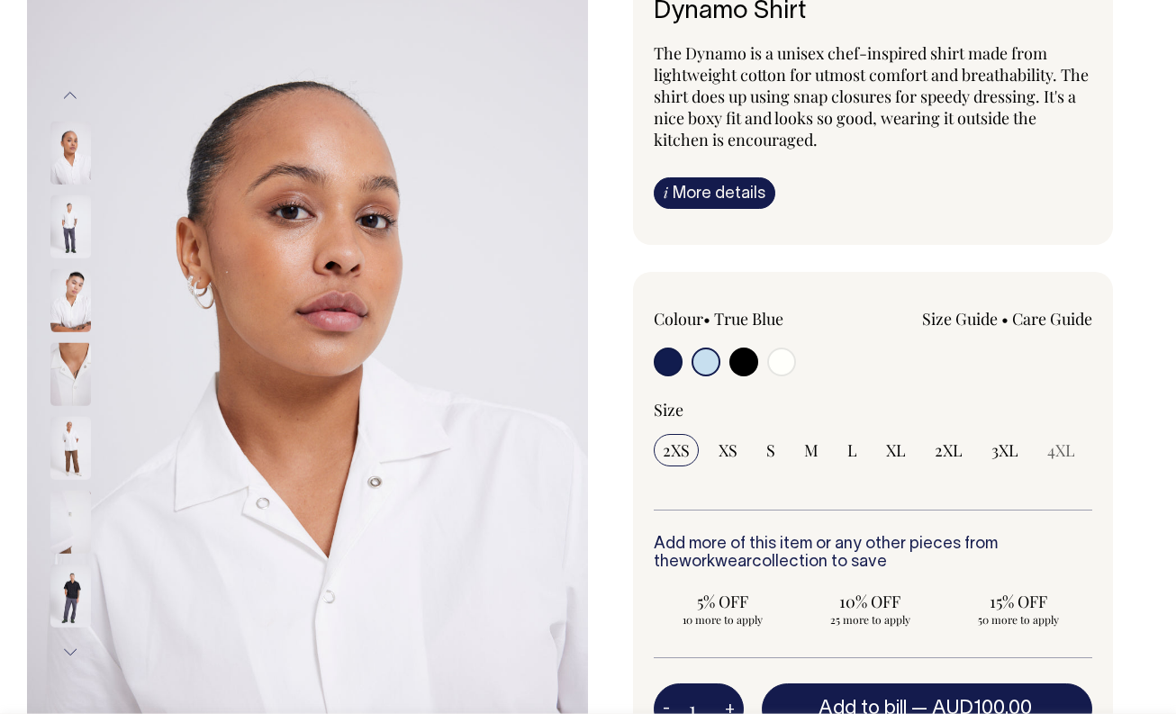
scroll to position [167, 0]
click at [701, 360] on input "radio" at bounding box center [705, 361] width 29 height 29
click at [779, 358] on input "radio" at bounding box center [781, 361] width 29 height 29
radio input "true"
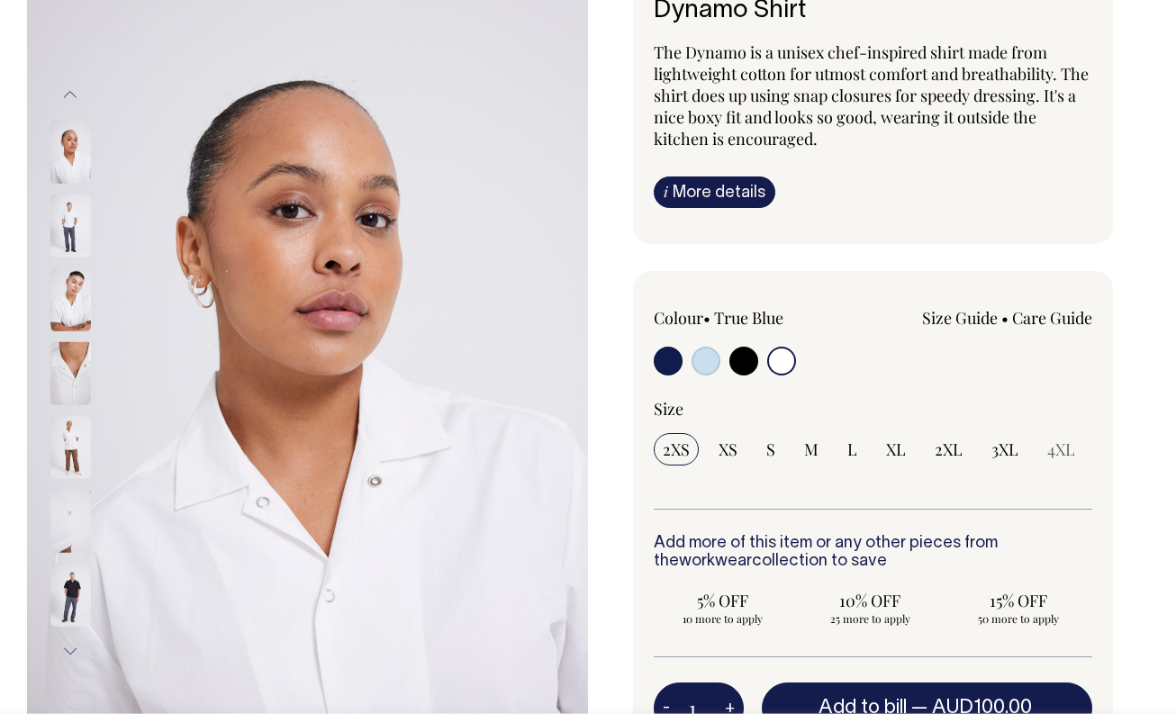
select select "Off-White"
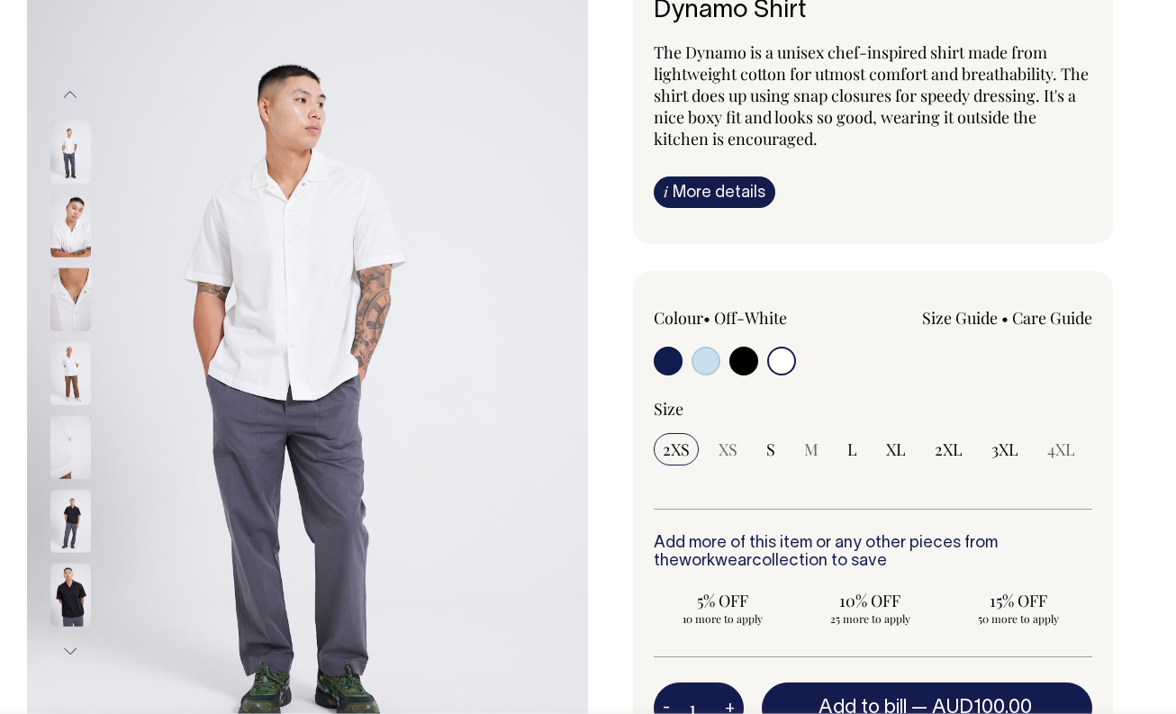
click at [704, 365] on input "radio" at bounding box center [705, 361] width 29 height 29
radio input "true"
select select "True Blue"
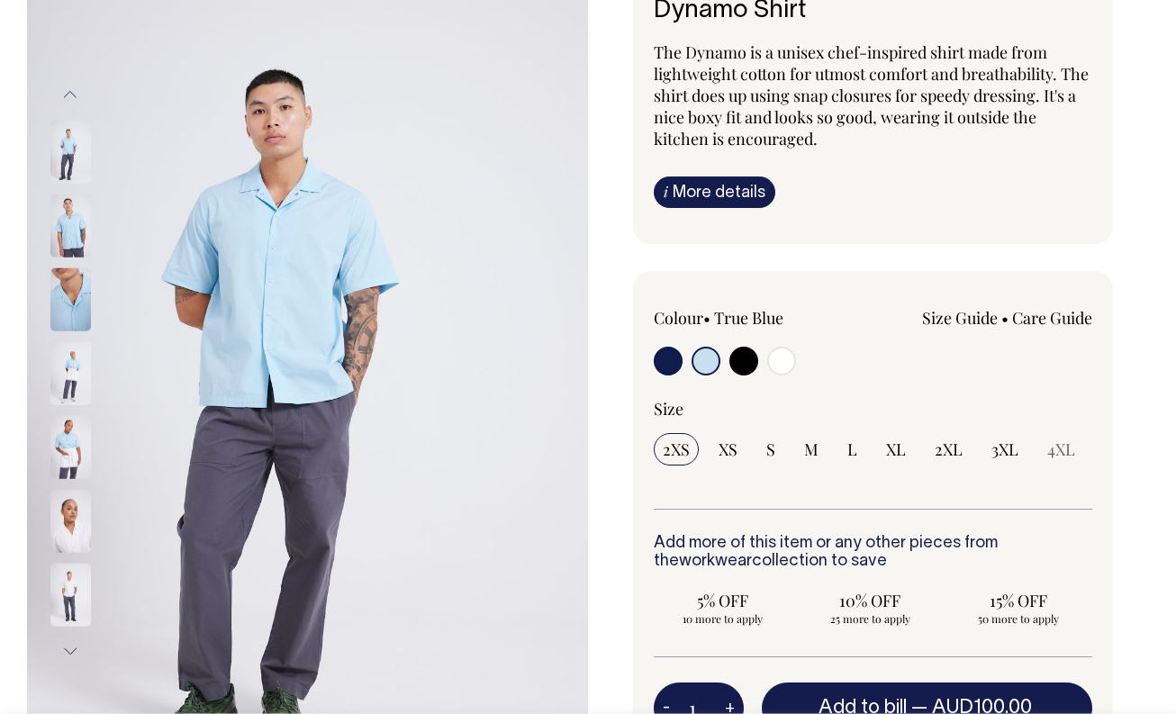
click at [75, 218] on img at bounding box center [70, 225] width 41 height 63
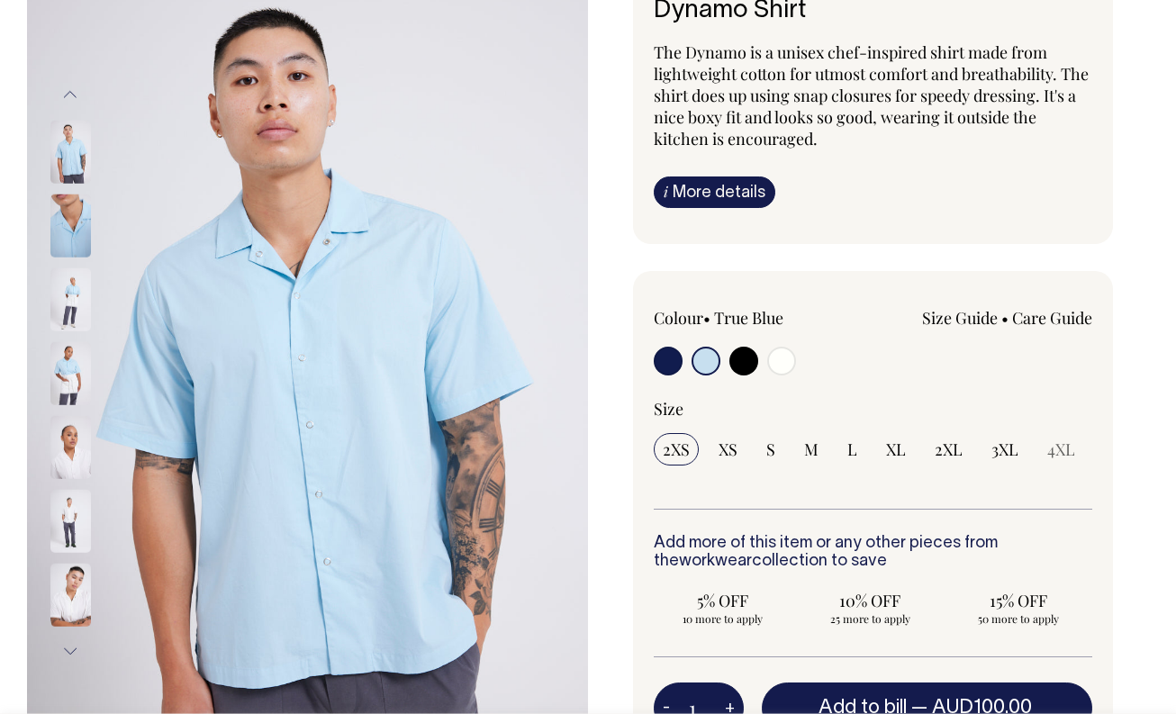
click at [67, 221] on img at bounding box center [70, 225] width 41 height 63
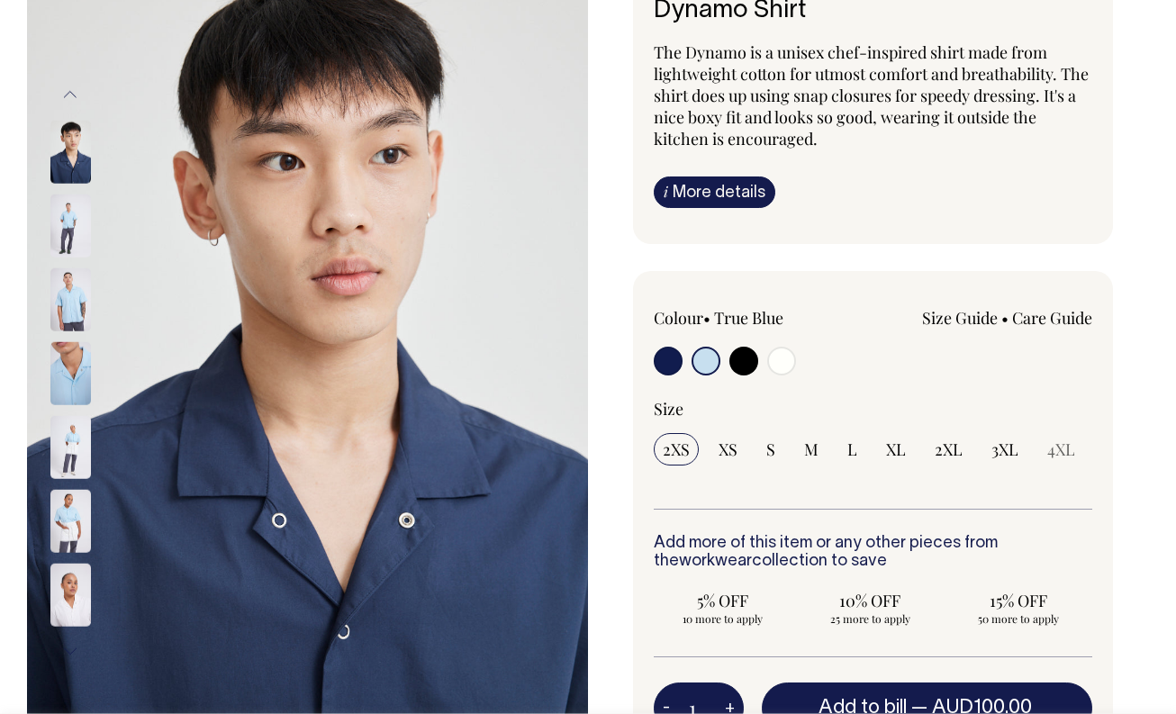
click at [77, 229] on img at bounding box center [70, 225] width 41 height 63
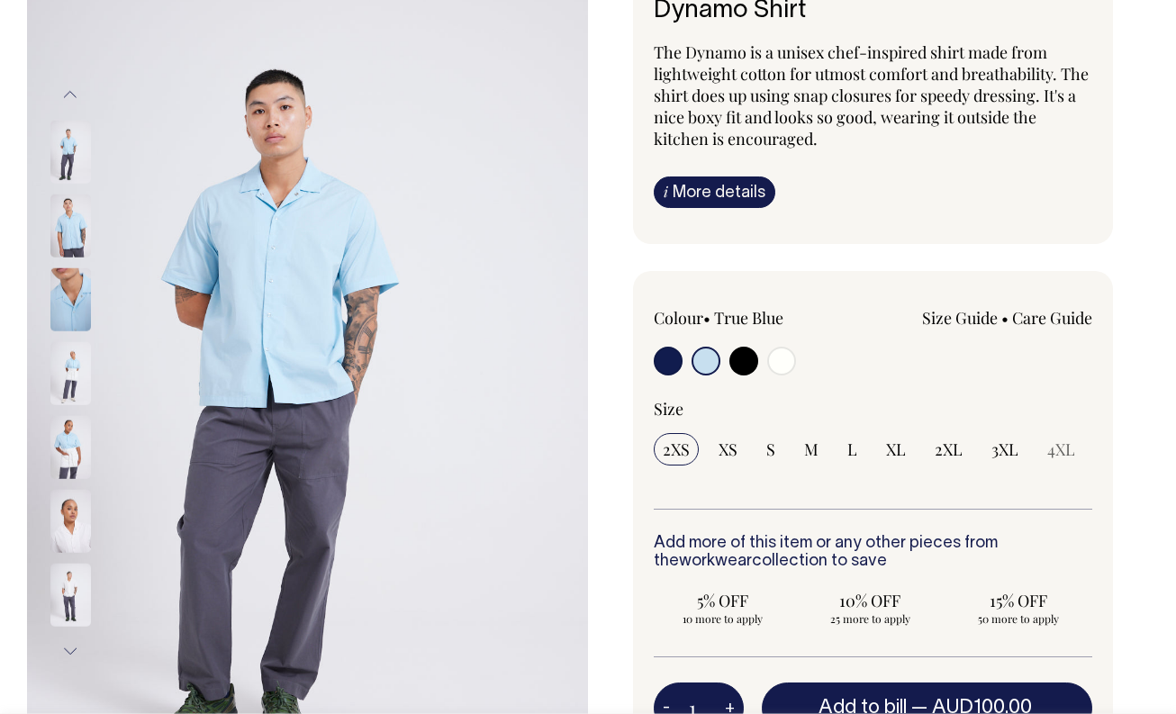
click at [71, 226] on img at bounding box center [70, 225] width 41 height 63
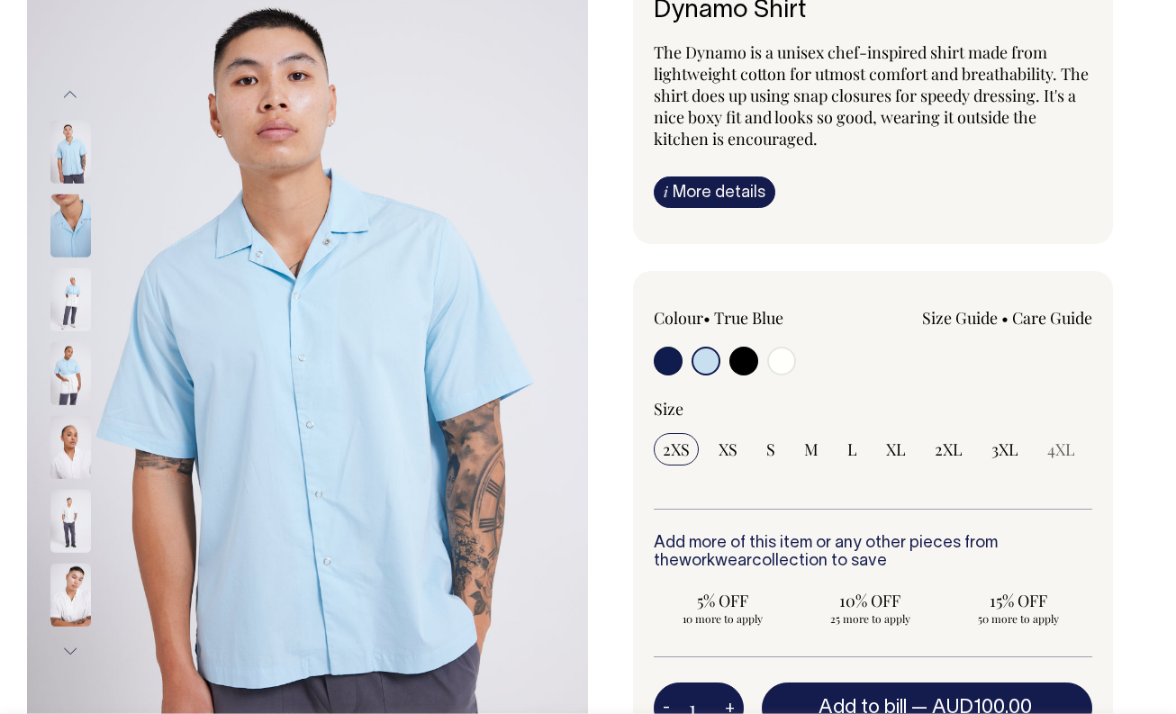
click at [69, 91] on button "Previous" at bounding box center [70, 95] width 27 height 41
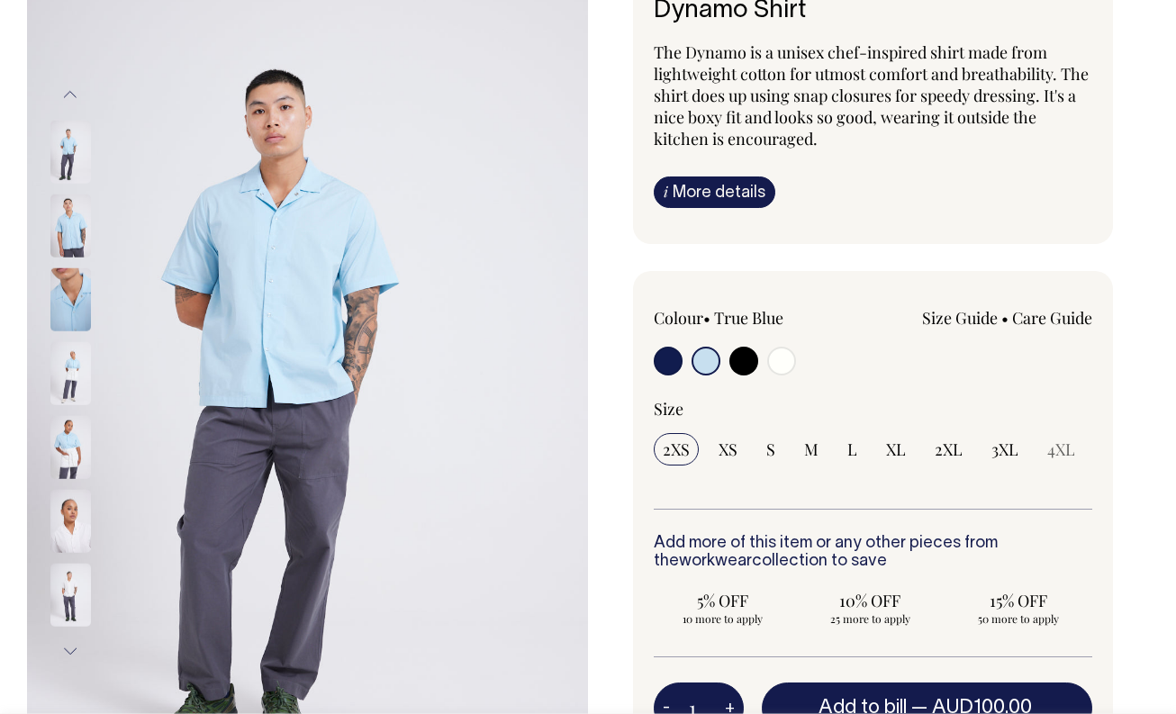
click at [68, 94] on button "Previous" at bounding box center [70, 95] width 27 height 41
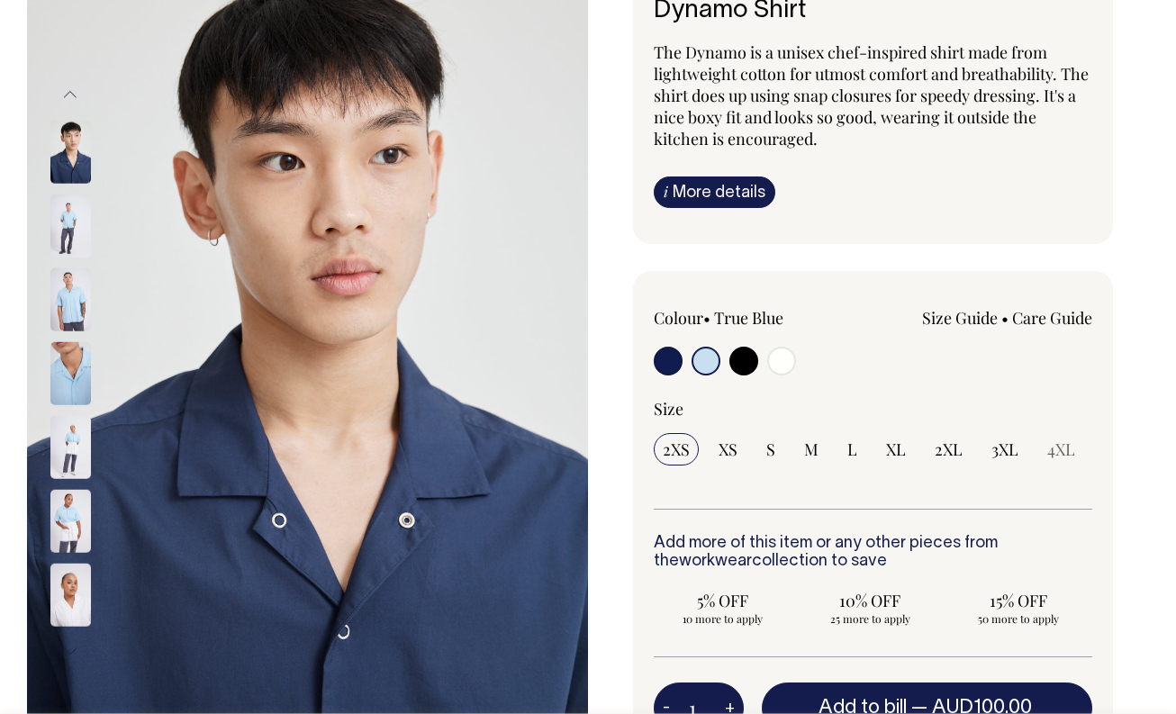
click at [68, 94] on button "Previous" at bounding box center [70, 95] width 27 height 41
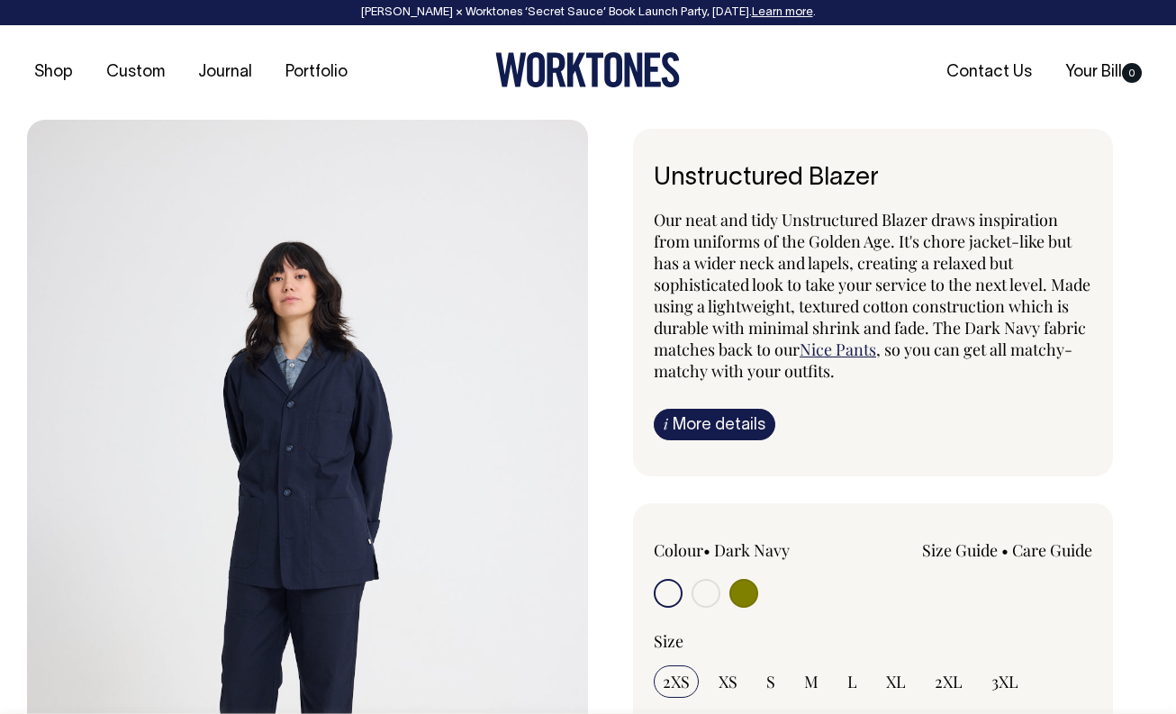
radio input "true"
radio input "false"
radio input "true"
select select "Off-White"
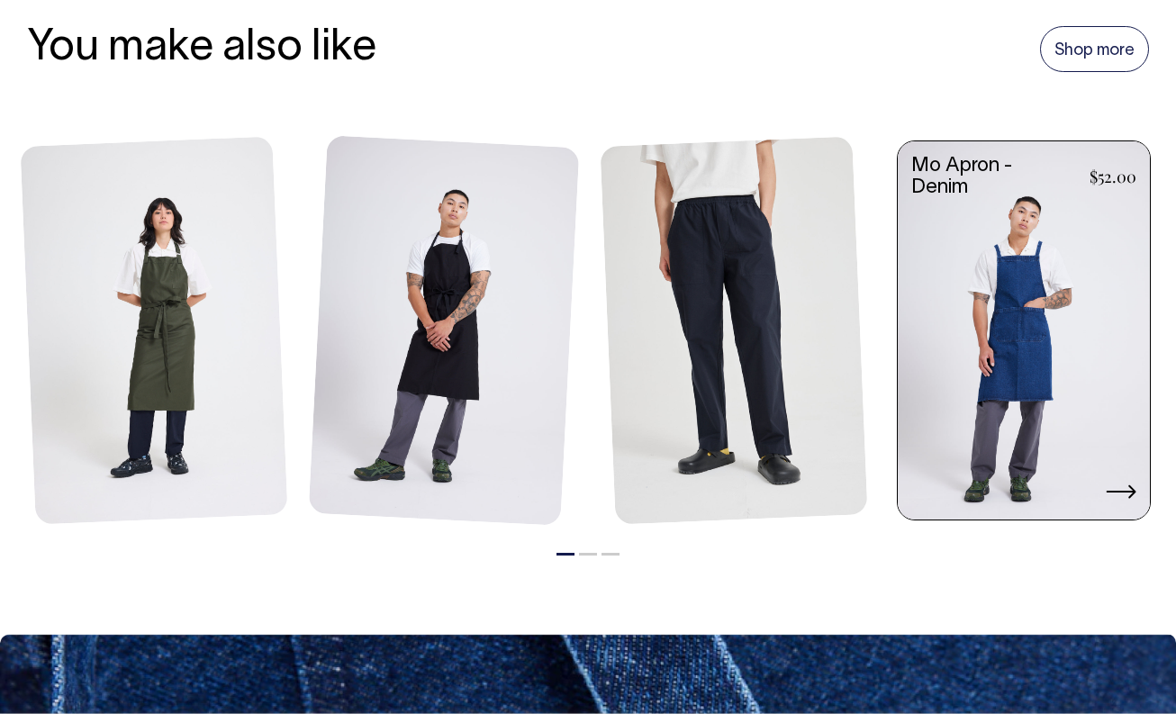
scroll to position [2107, 0]
click at [1122, 492] on icon at bounding box center [1120, 491] width 31 height 14
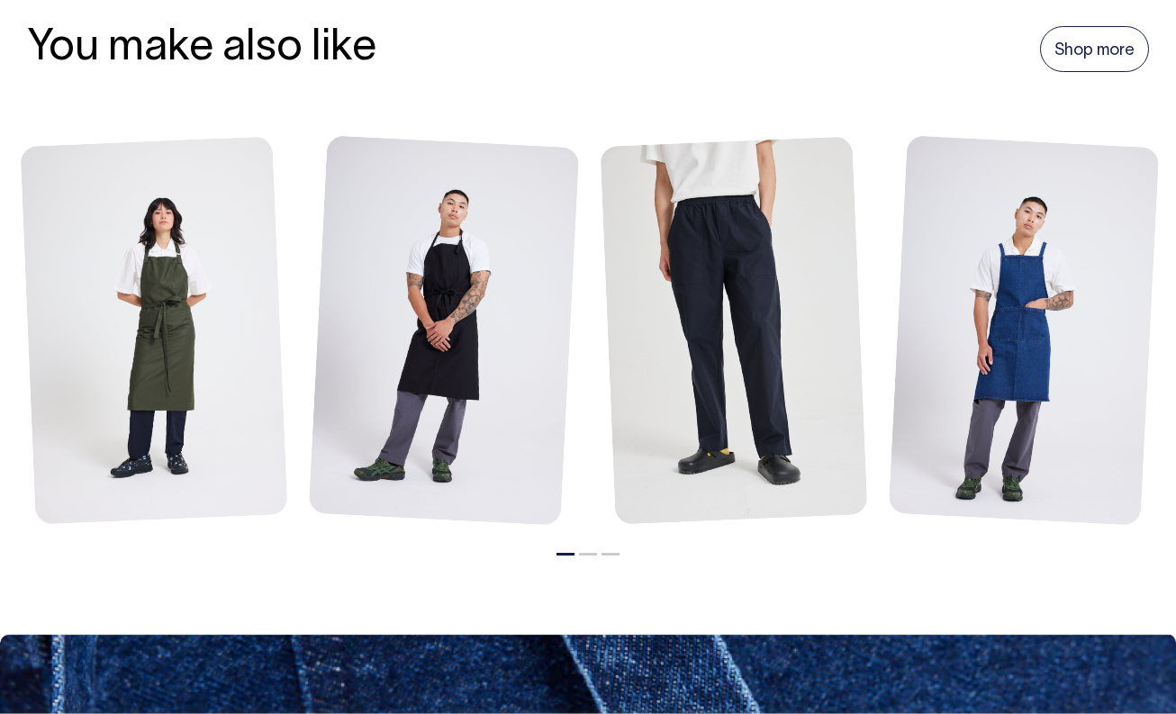
click at [587, 553] on button "2" at bounding box center [588, 554] width 18 height 3
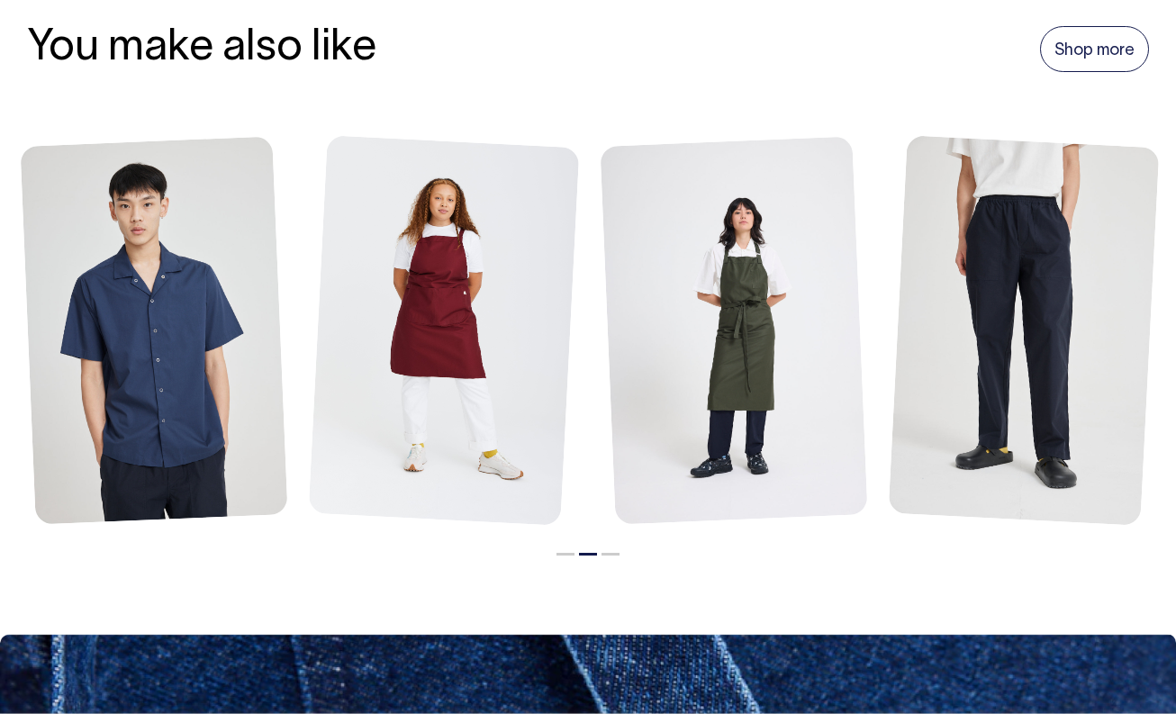
click at [610, 553] on button "3" at bounding box center [610, 554] width 18 height 3
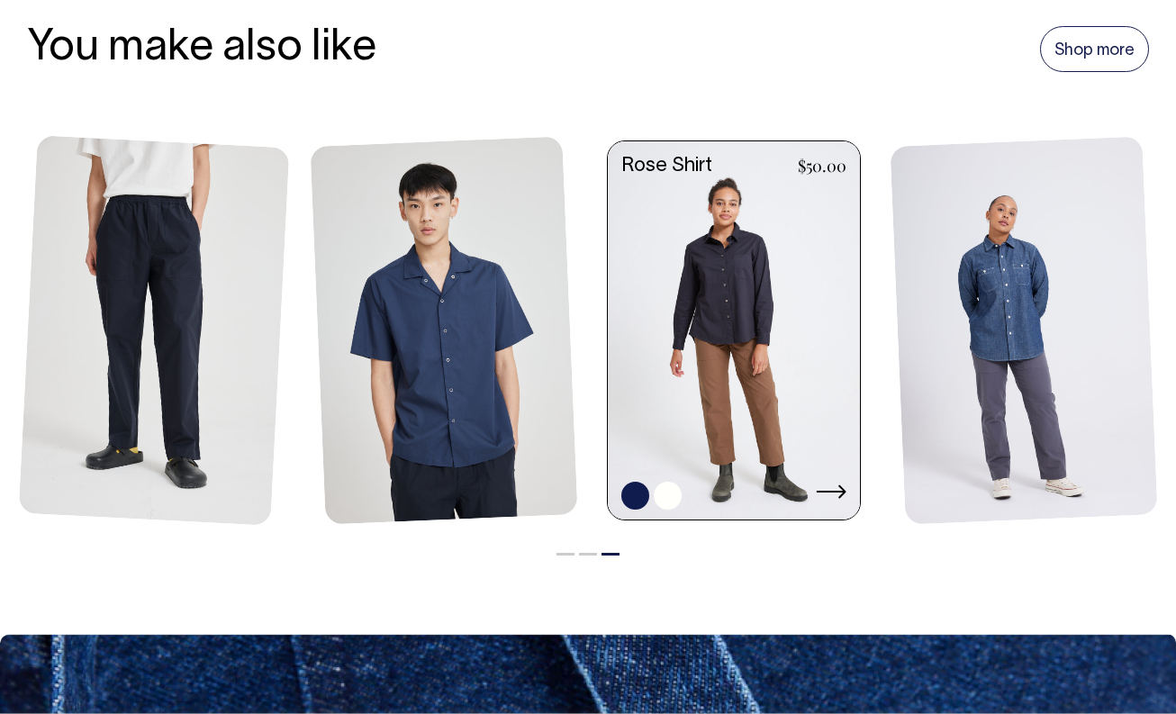
click at [672, 496] on link at bounding box center [668, 496] width 28 height 28
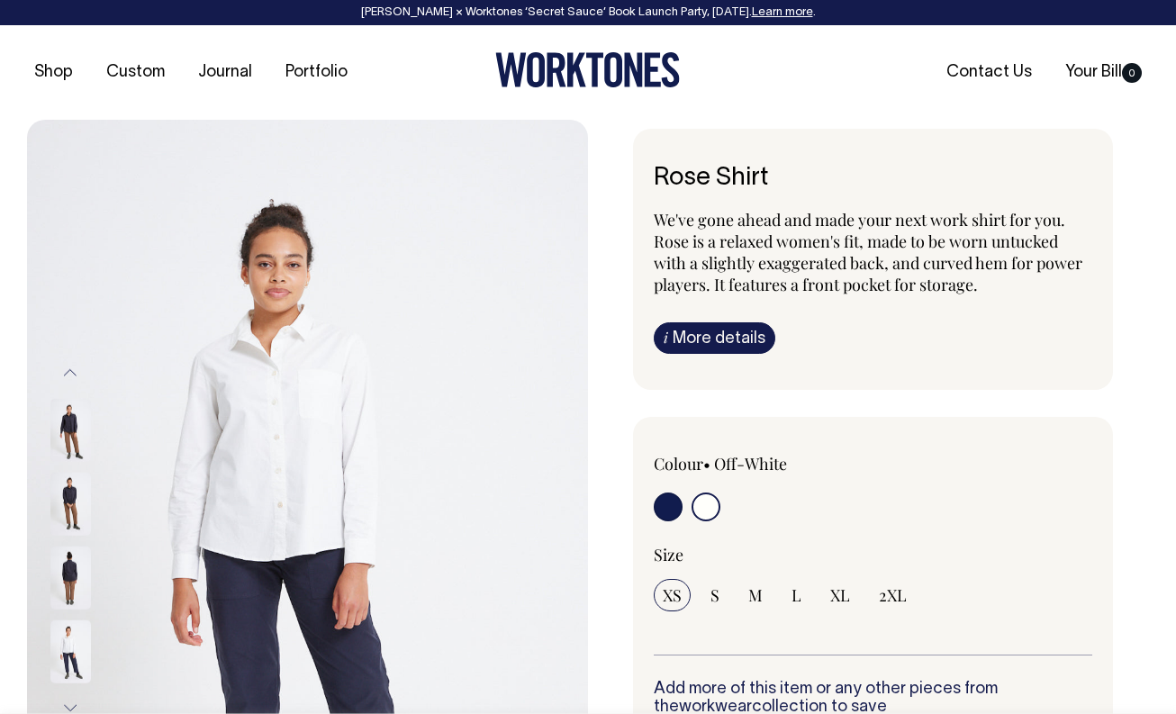
select select "Off-White"
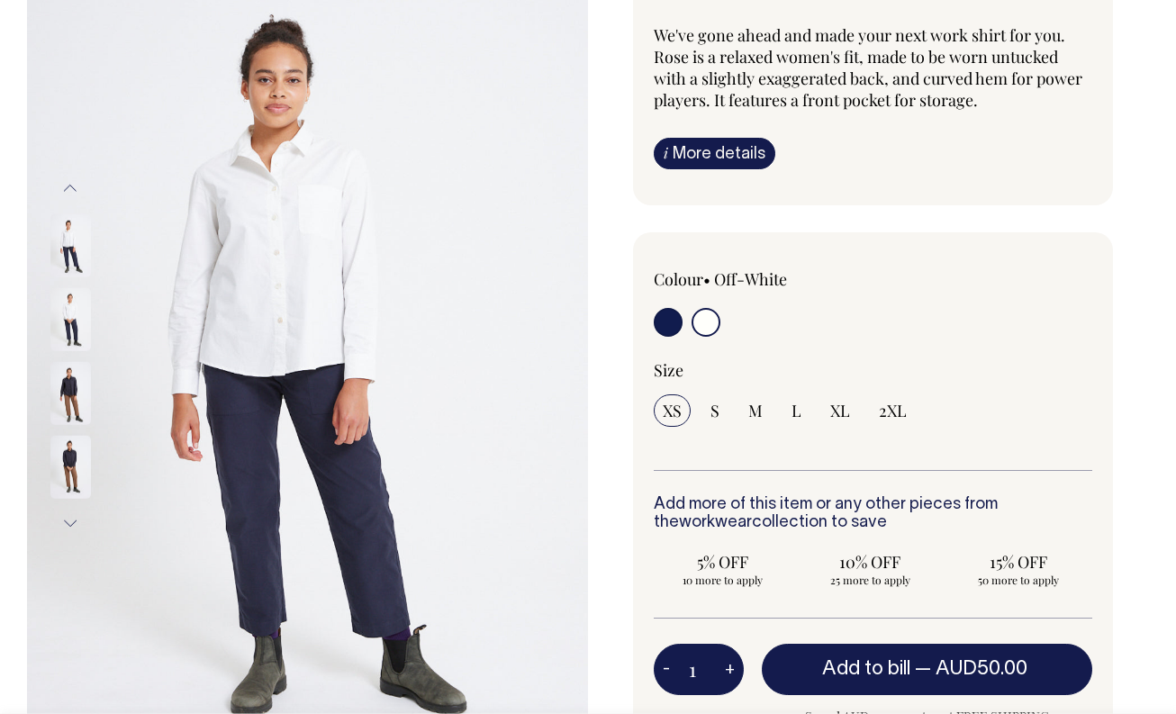
scroll to position [185, 0]
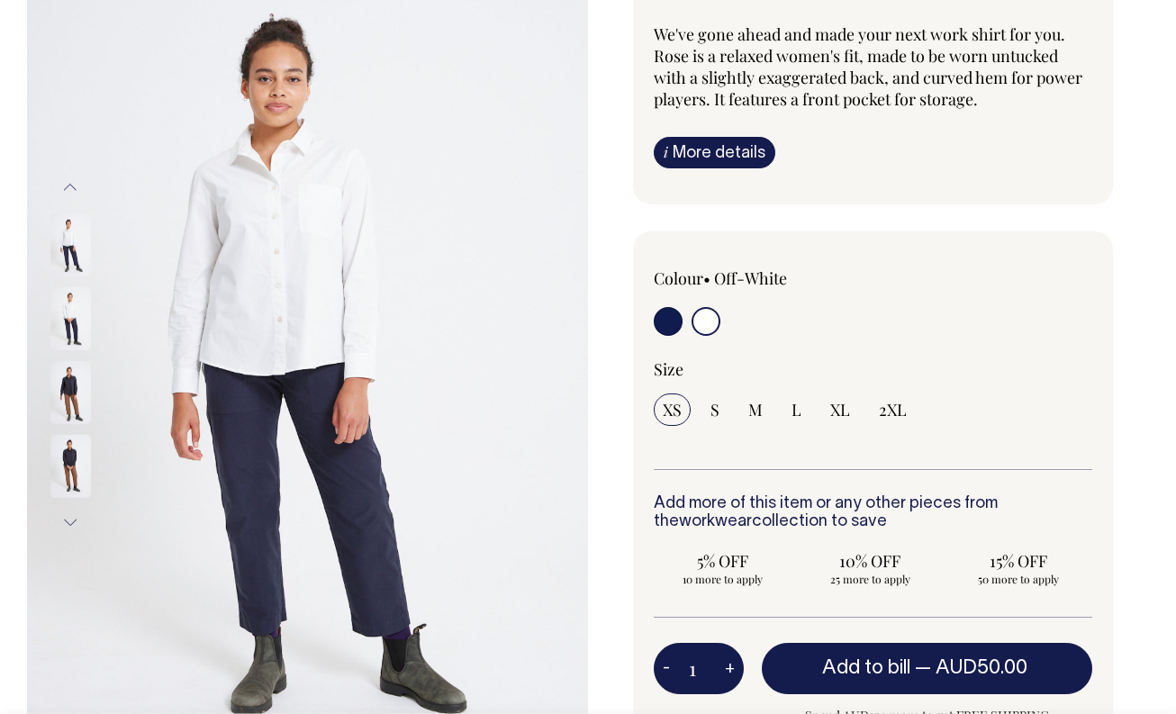
click at [66, 310] on img at bounding box center [70, 317] width 41 height 63
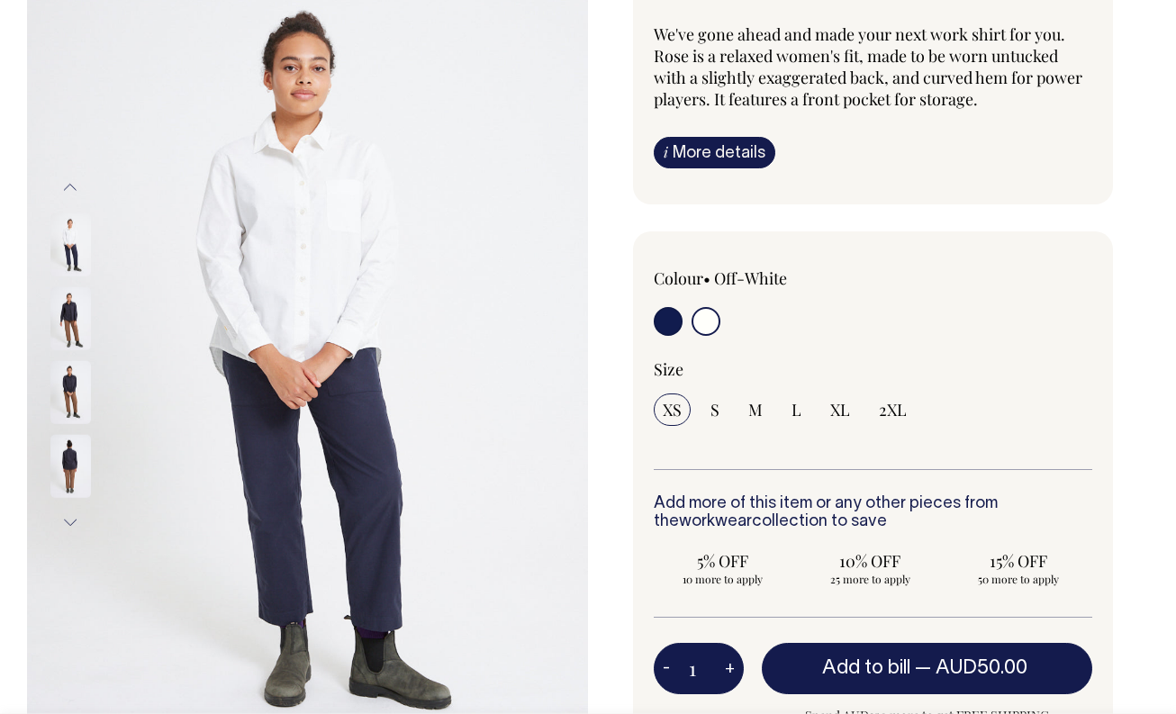
click at [72, 187] on button "Previous" at bounding box center [70, 187] width 27 height 41
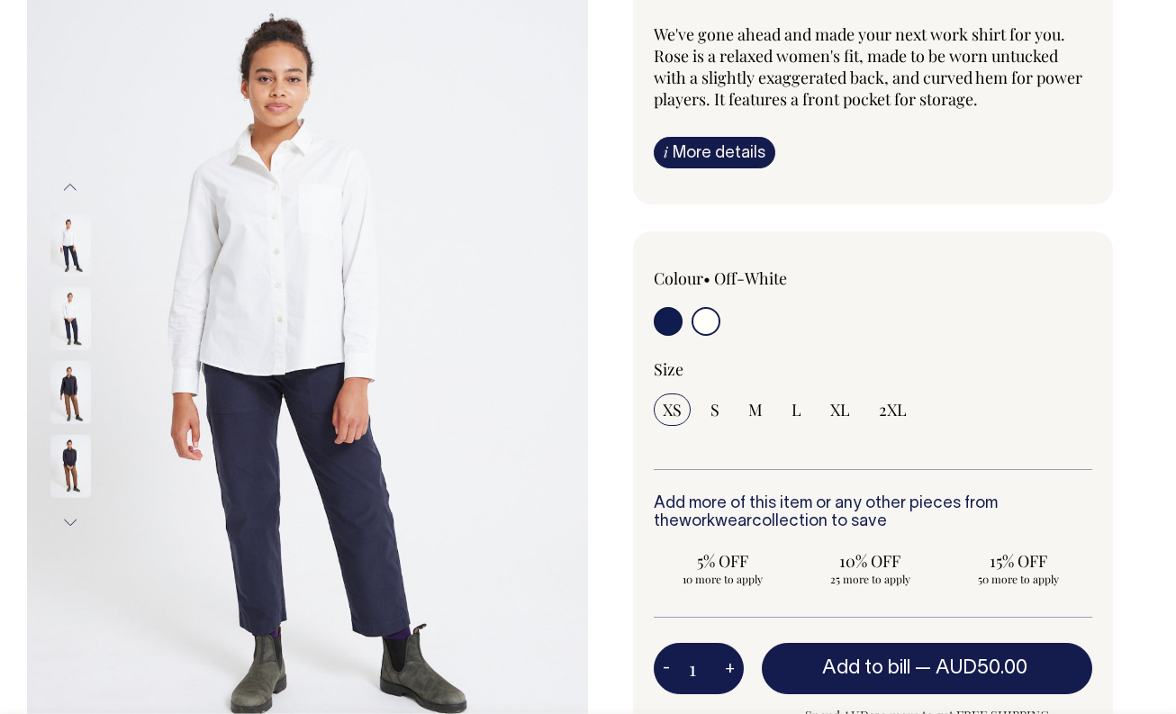
click at [72, 238] on img at bounding box center [70, 243] width 41 height 63
click at [71, 185] on button "Previous" at bounding box center [70, 187] width 27 height 41
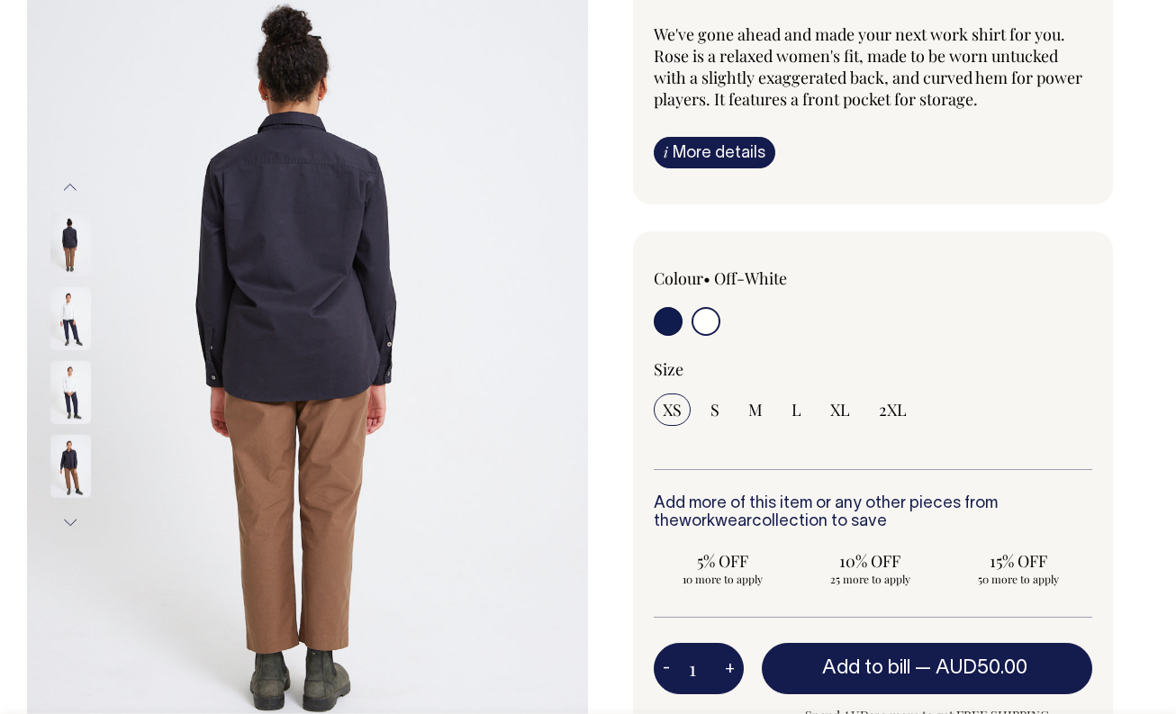
click at [71, 185] on button "Previous" at bounding box center [70, 187] width 27 height 41
click at [74, 519] on button "Next" at bounding box center [70, 522] width 27 height 41
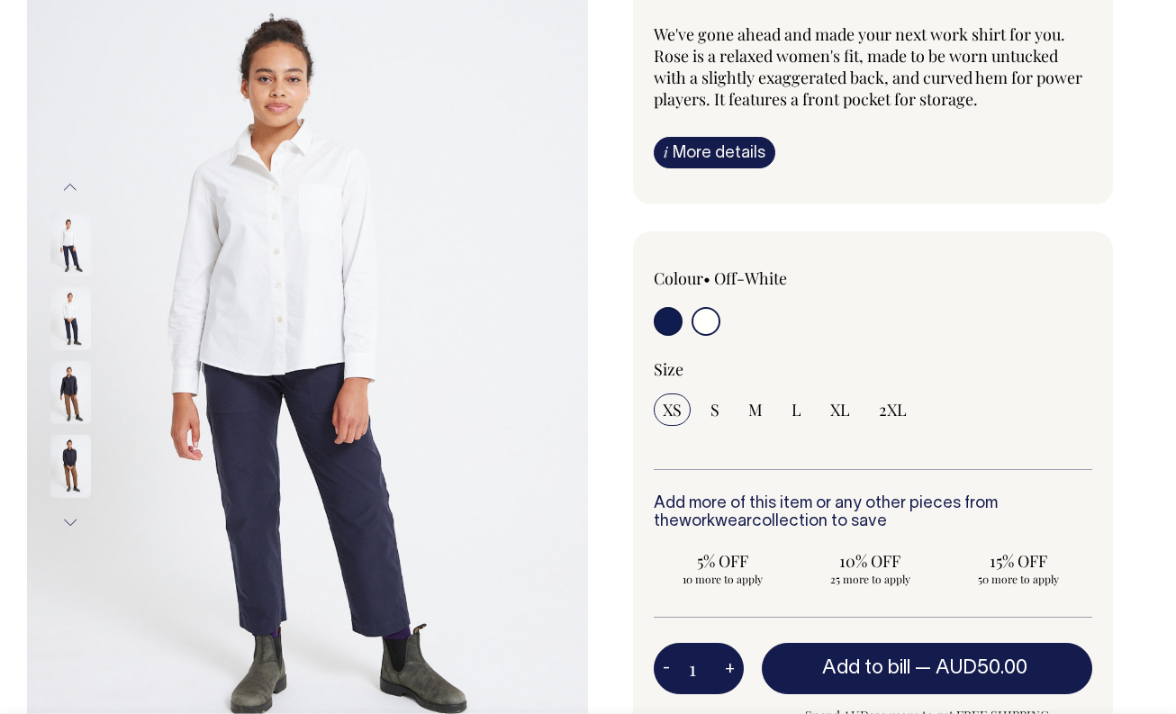
click at [74, 519] on button "Next" at bounding box center [70, 522] width 27 height 41
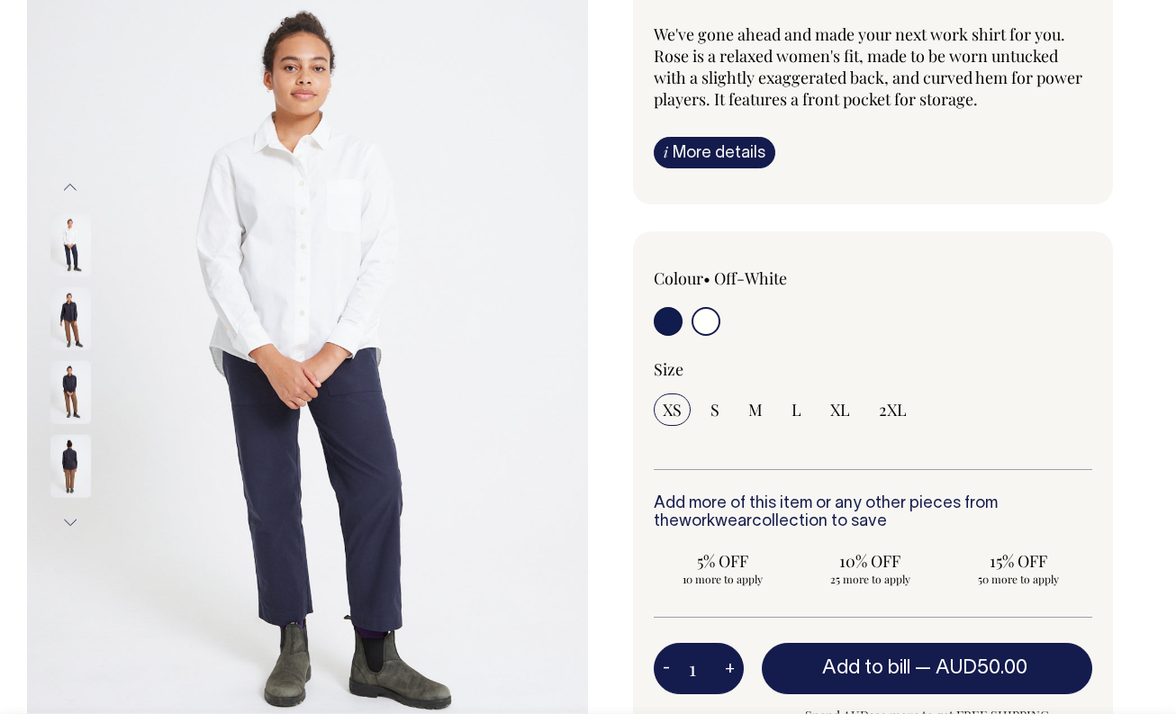
click at [74, 519] on button "Next" at bounding box center [70, 522] width 27 height 41
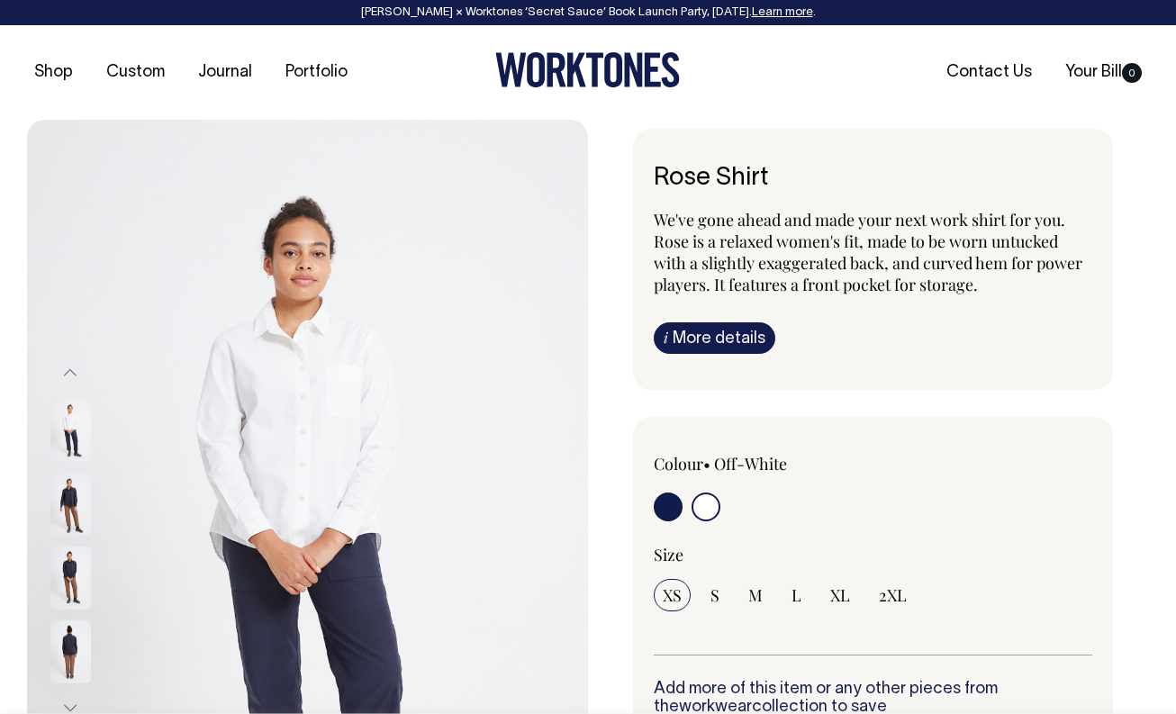
scroll to position [0, 0]
click at [302, 73] on link "Portfolio" at bounding box center [316, 73] width 77 height 30
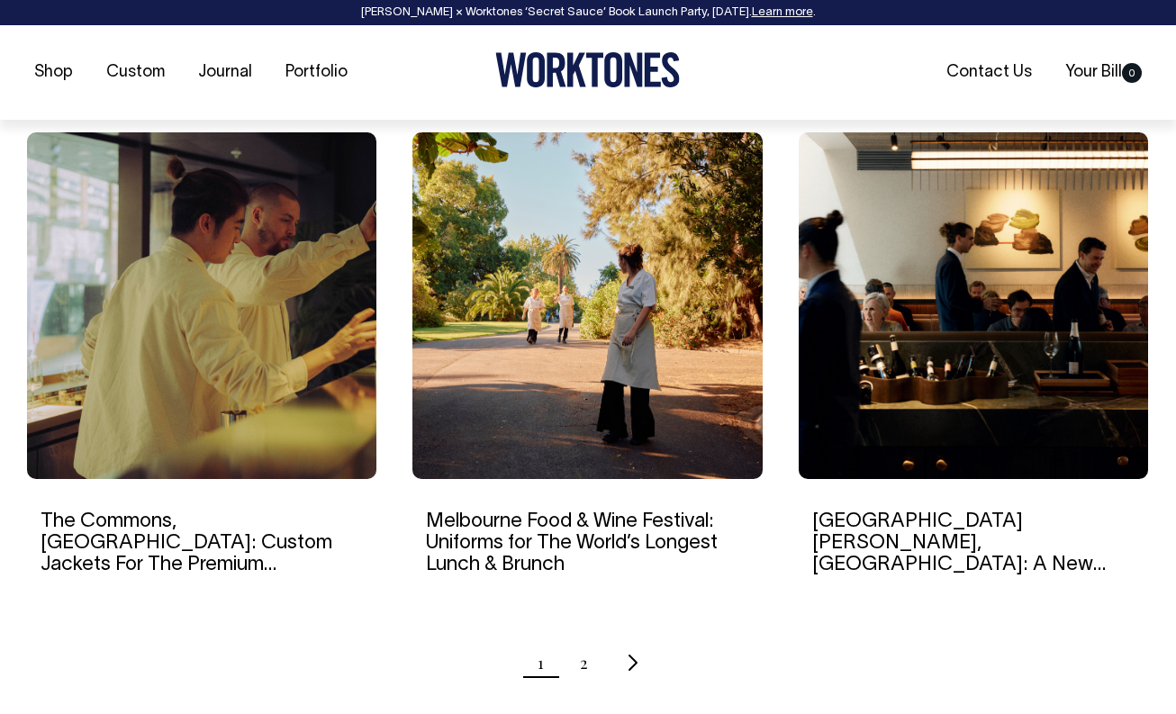
scroll to position [1686, 0]
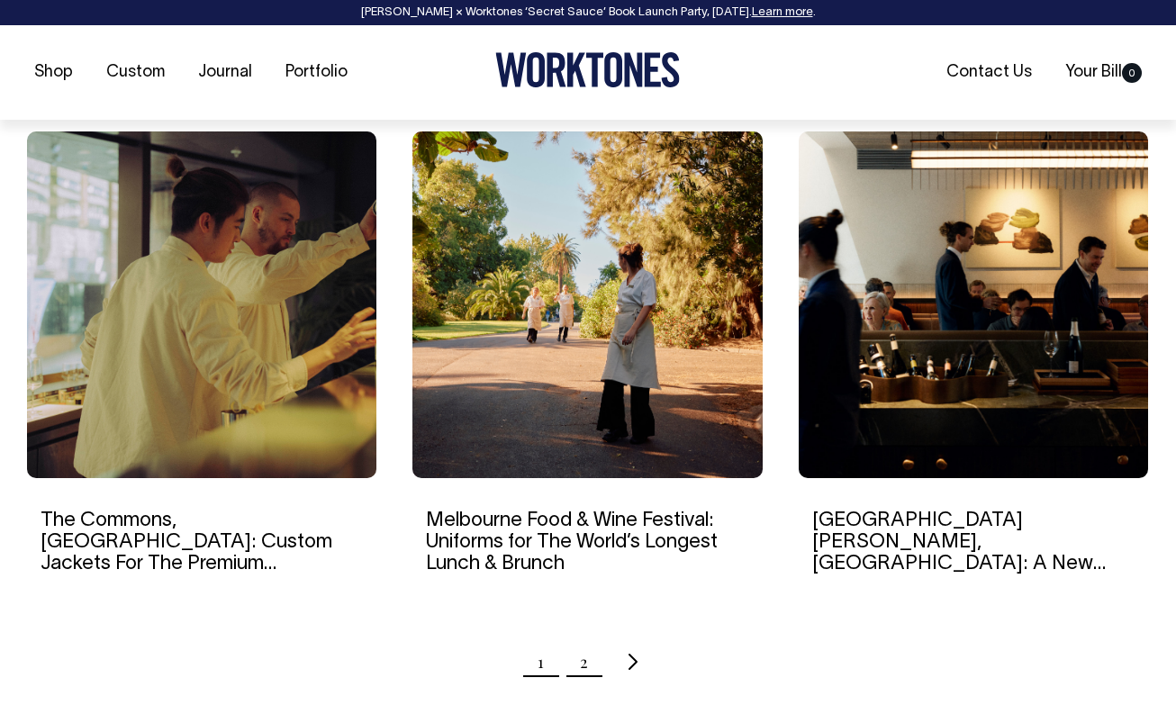
click at [584, 666] on link "2" at bounding box center [584, 661] width 8 height 45
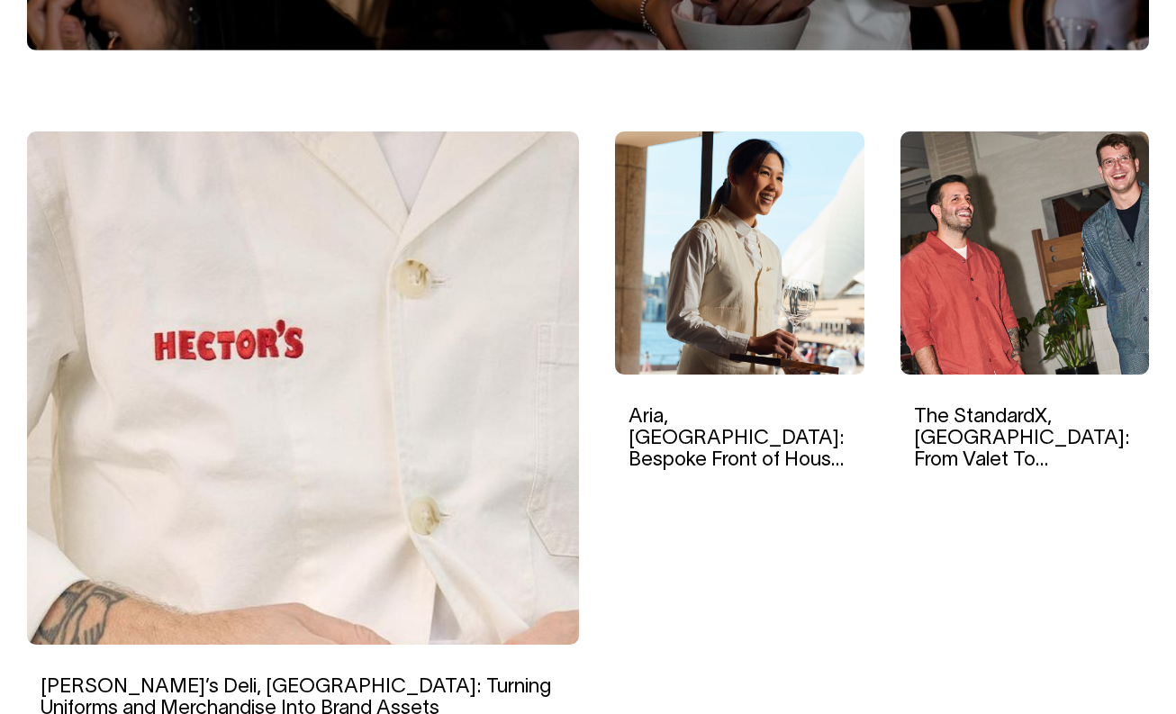
scroll to position [527, 0]
click at [499, 538] on img at bounding box center [303, 387] width 552 height 513
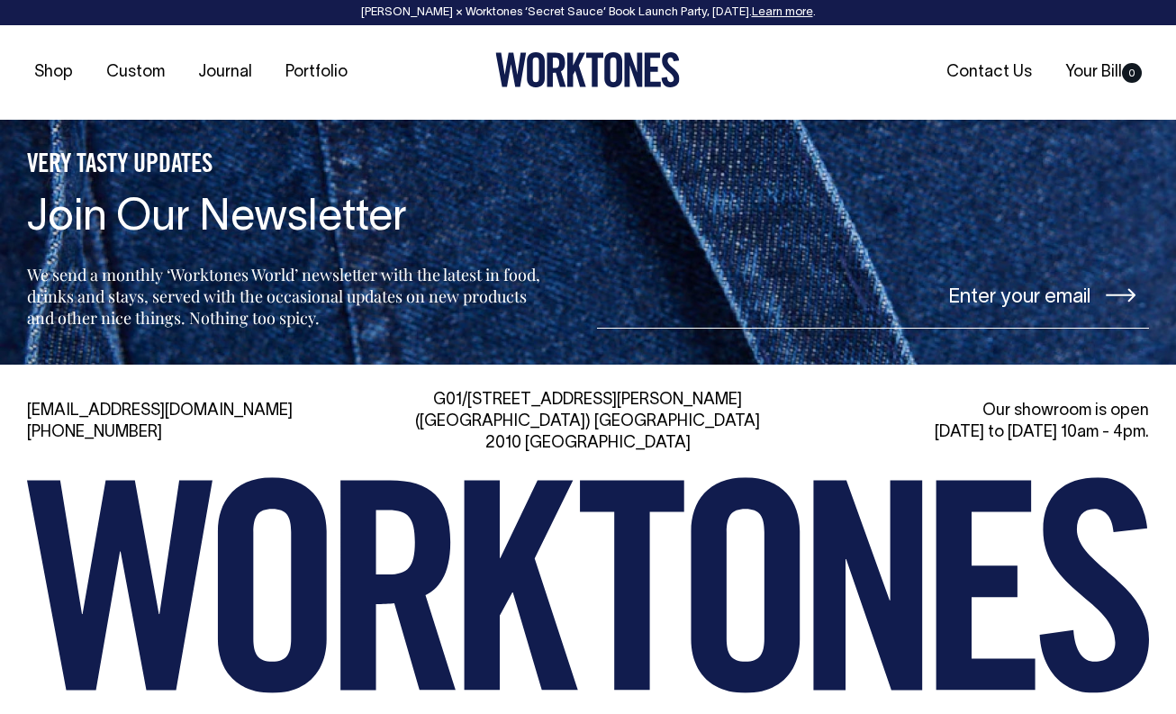
scroll to position [9316, 0]
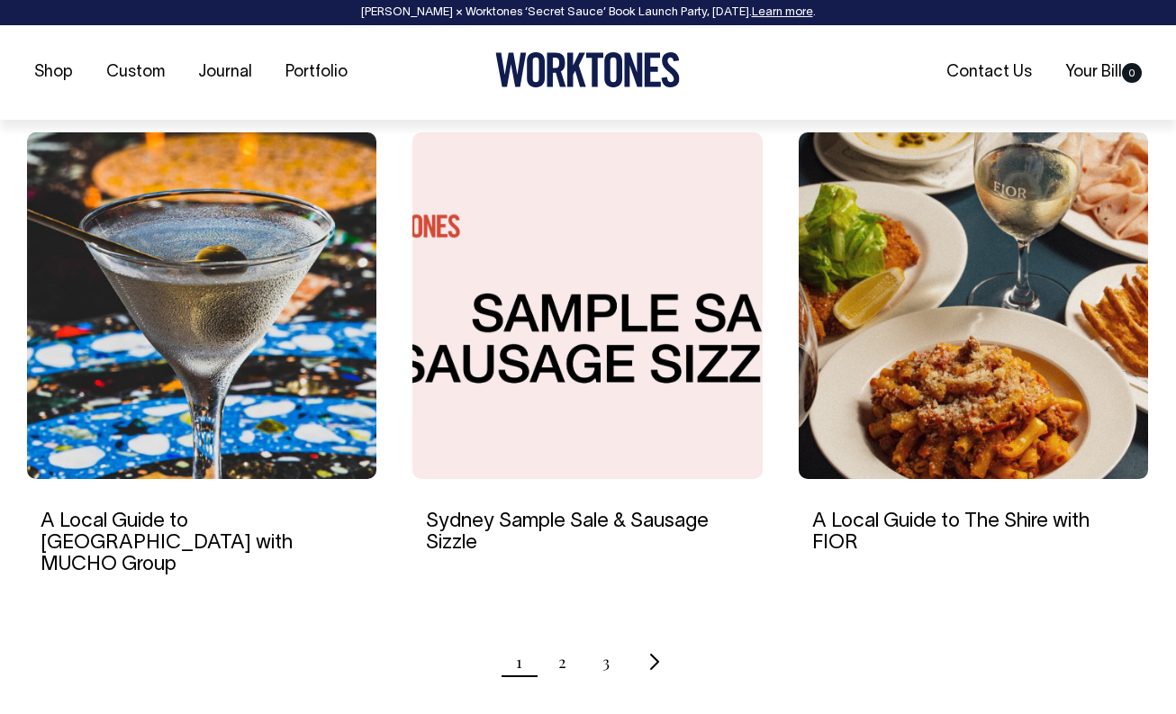
scroll to position [1665, 0]
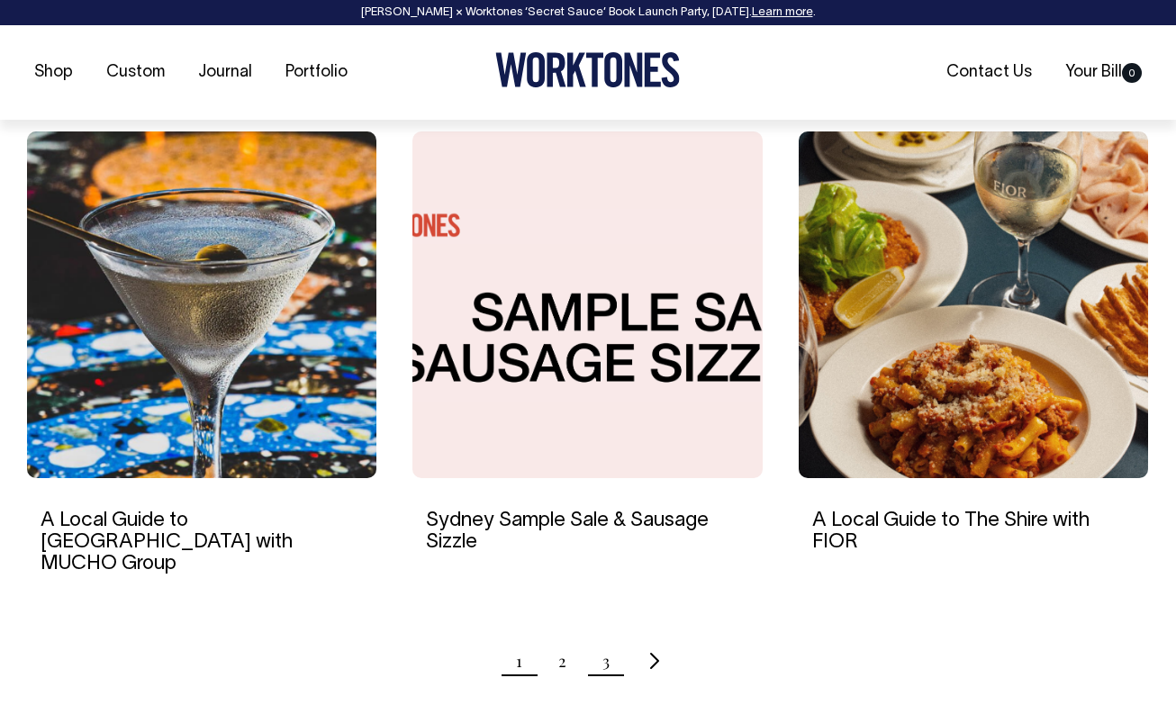
click at [605, 638] on link "3" at bounding box center [605, 660] width 7 height 45
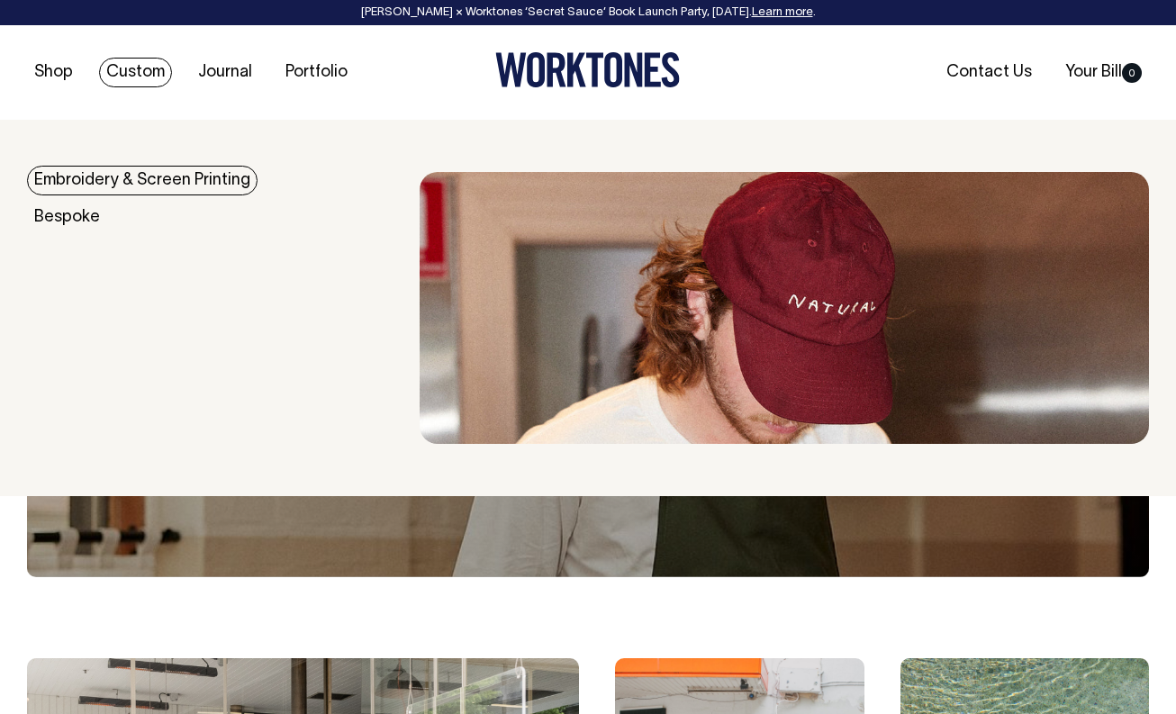
click at [139, 75] on link "Custom" at bounding box center [135, 73] width 73 height 30
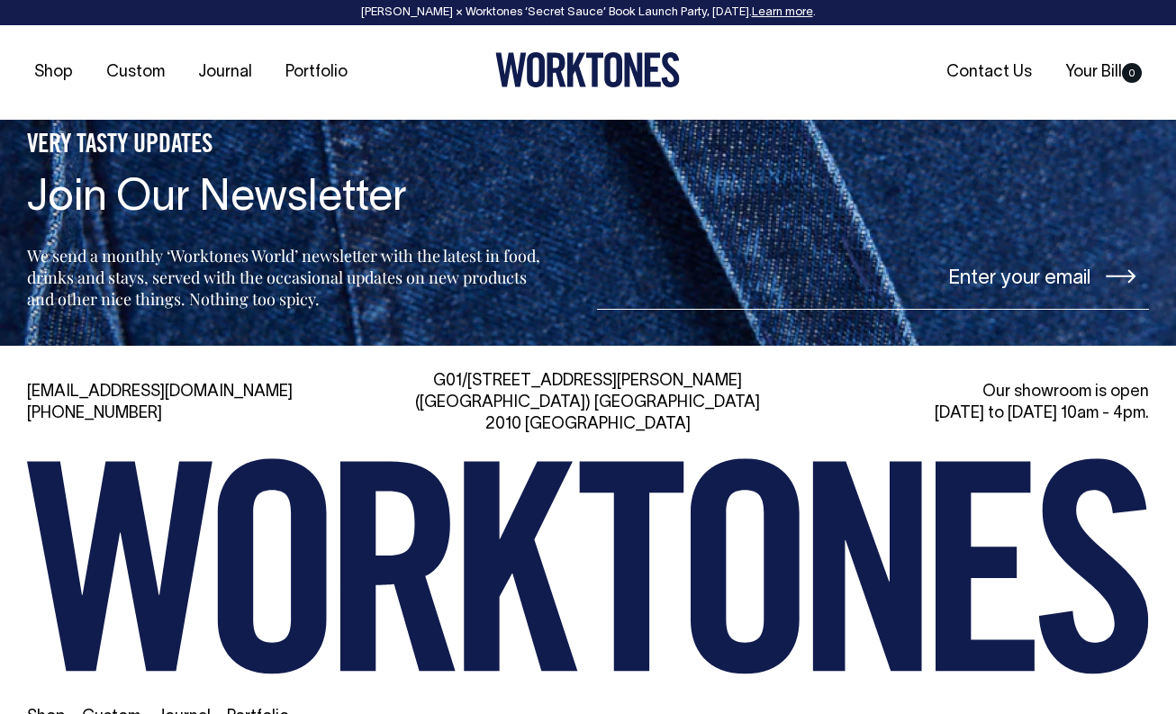
scroll to position [7553, 0]
